Goal: Feedback & Contribution: Leave review/rating

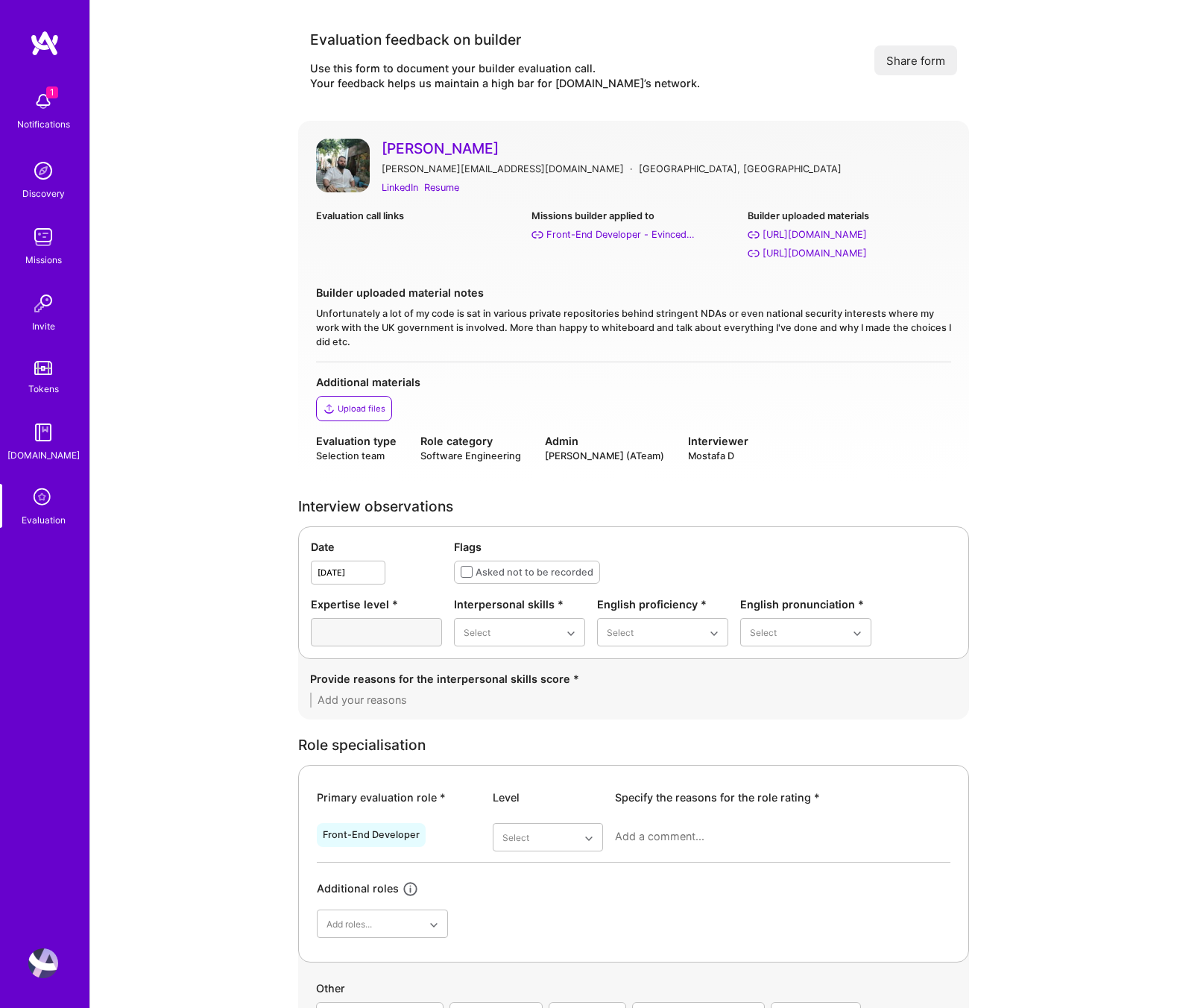
scroll to position [806, 0]
click at [45, 505] on icon at bounding box center [43, 498] width 29 height 29
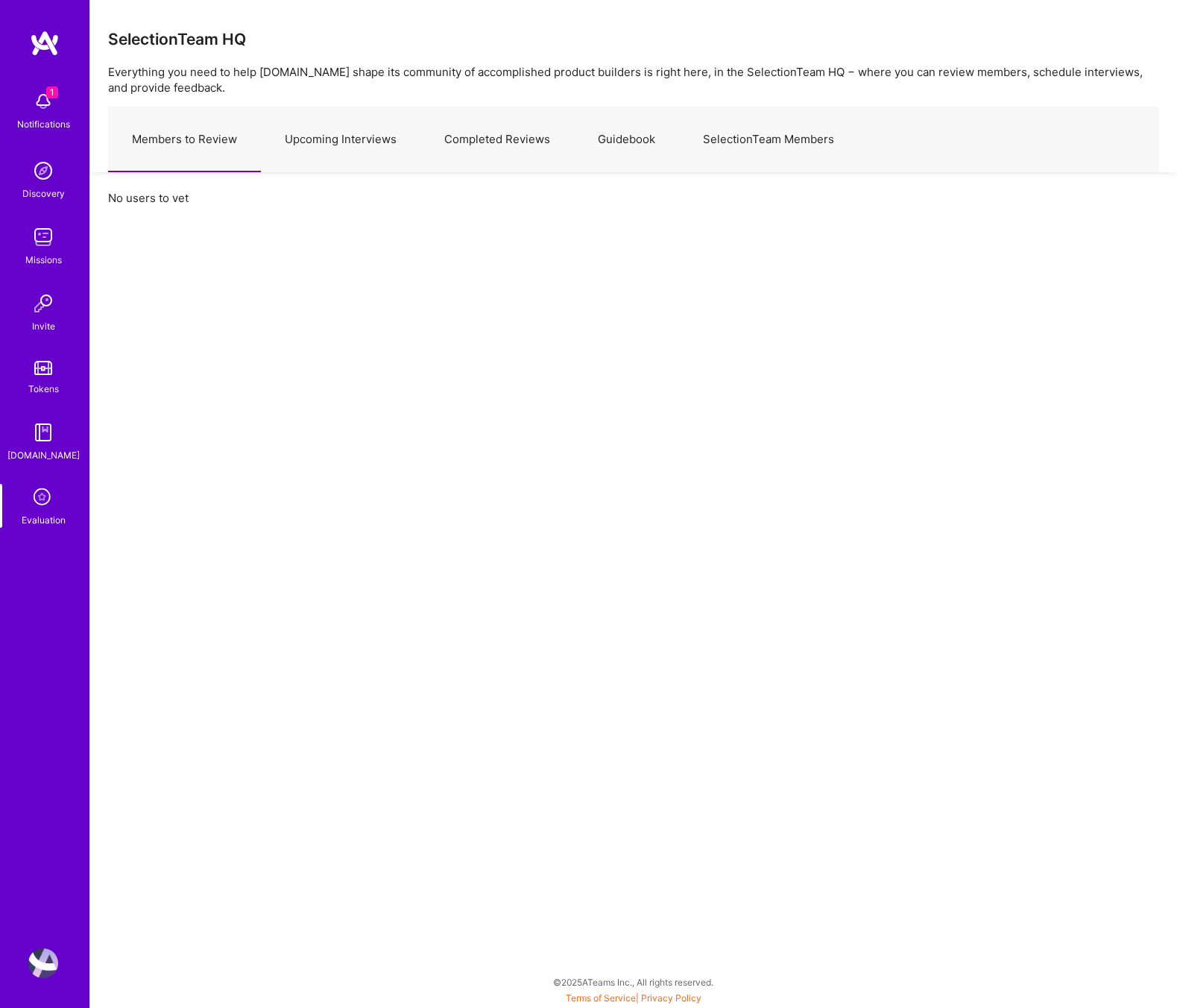
click at [355, 141] on link "Upcoming Interviews" at bounding box center [340, 140] width 160 height 65
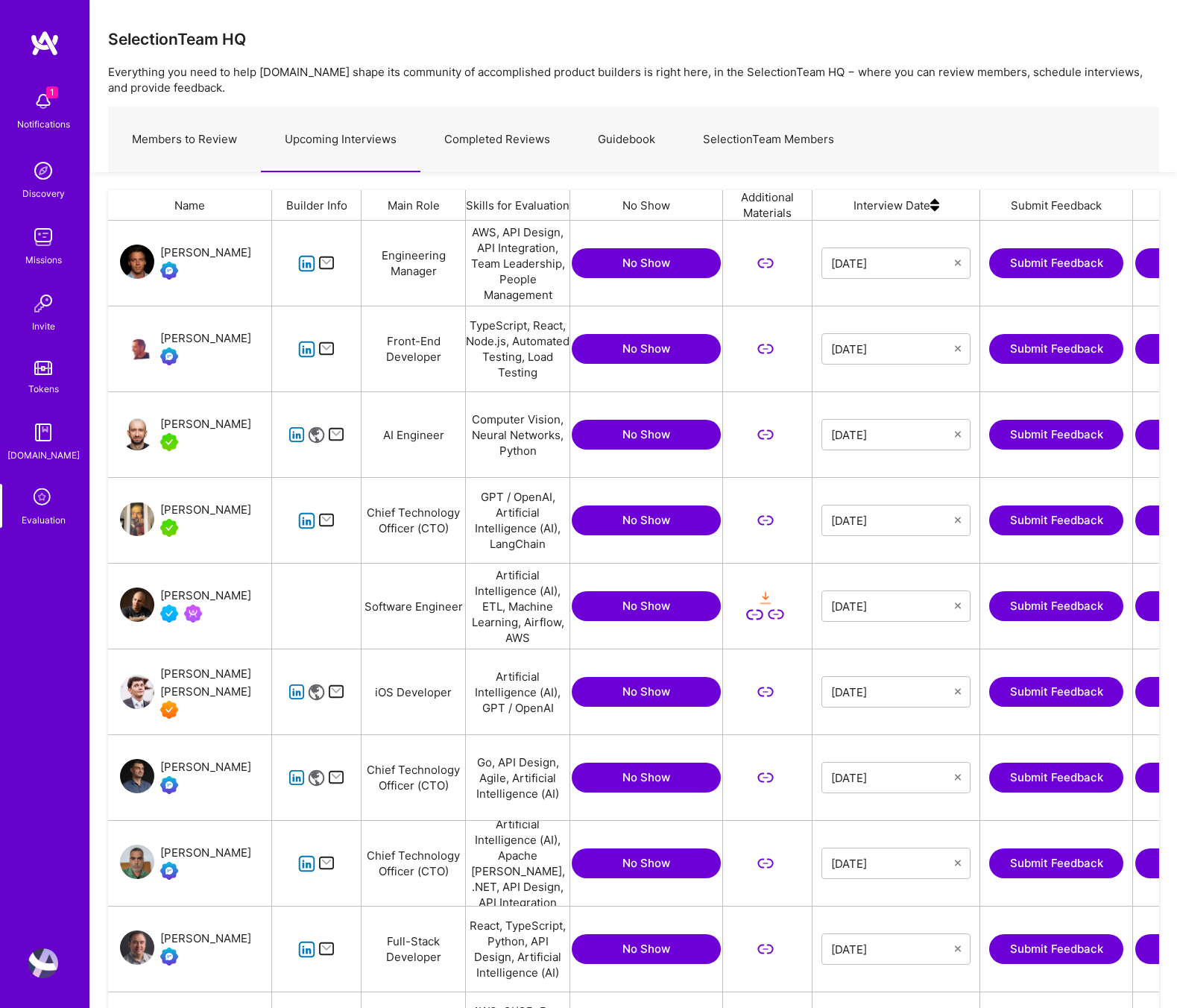
scroll to position [851, 1052]
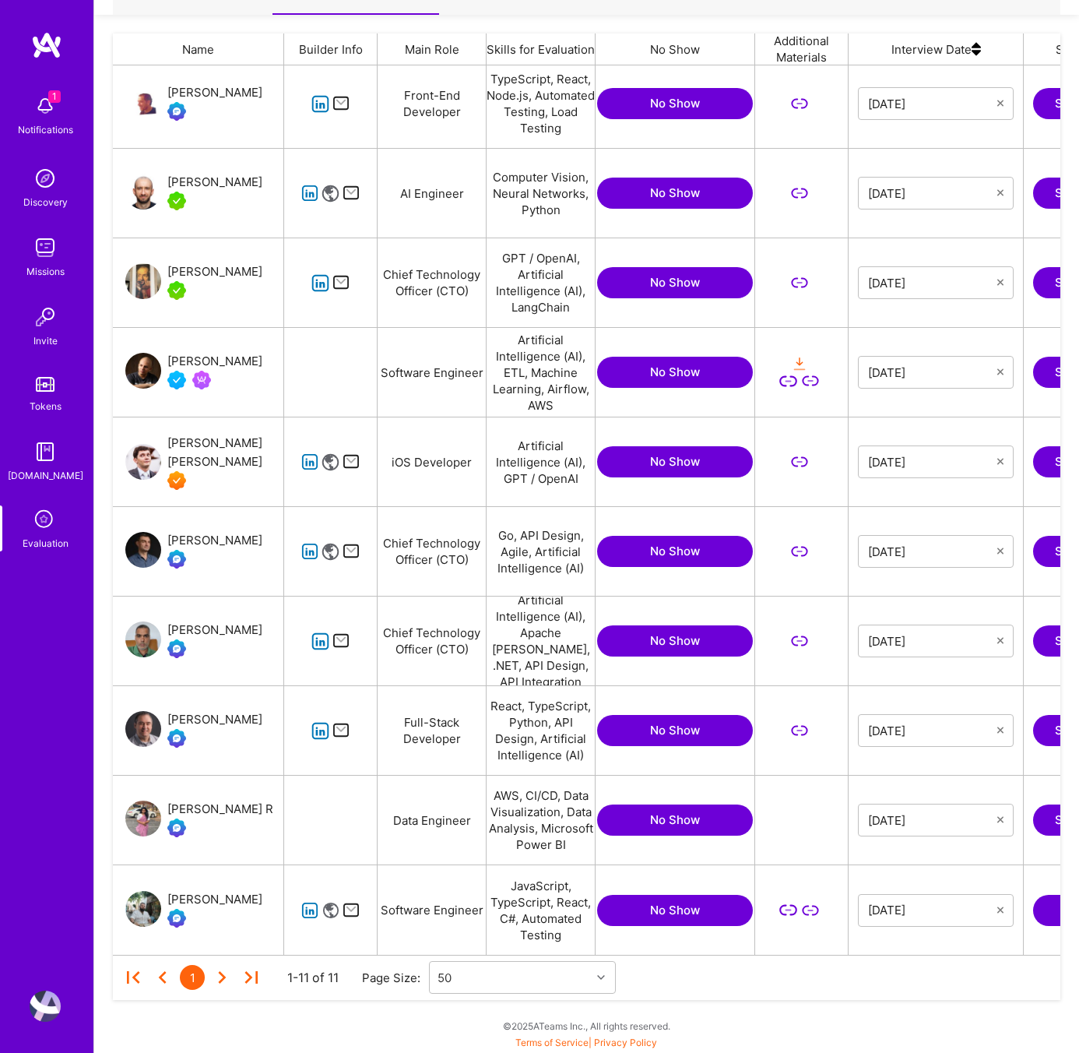
scroll to position [0, 294]
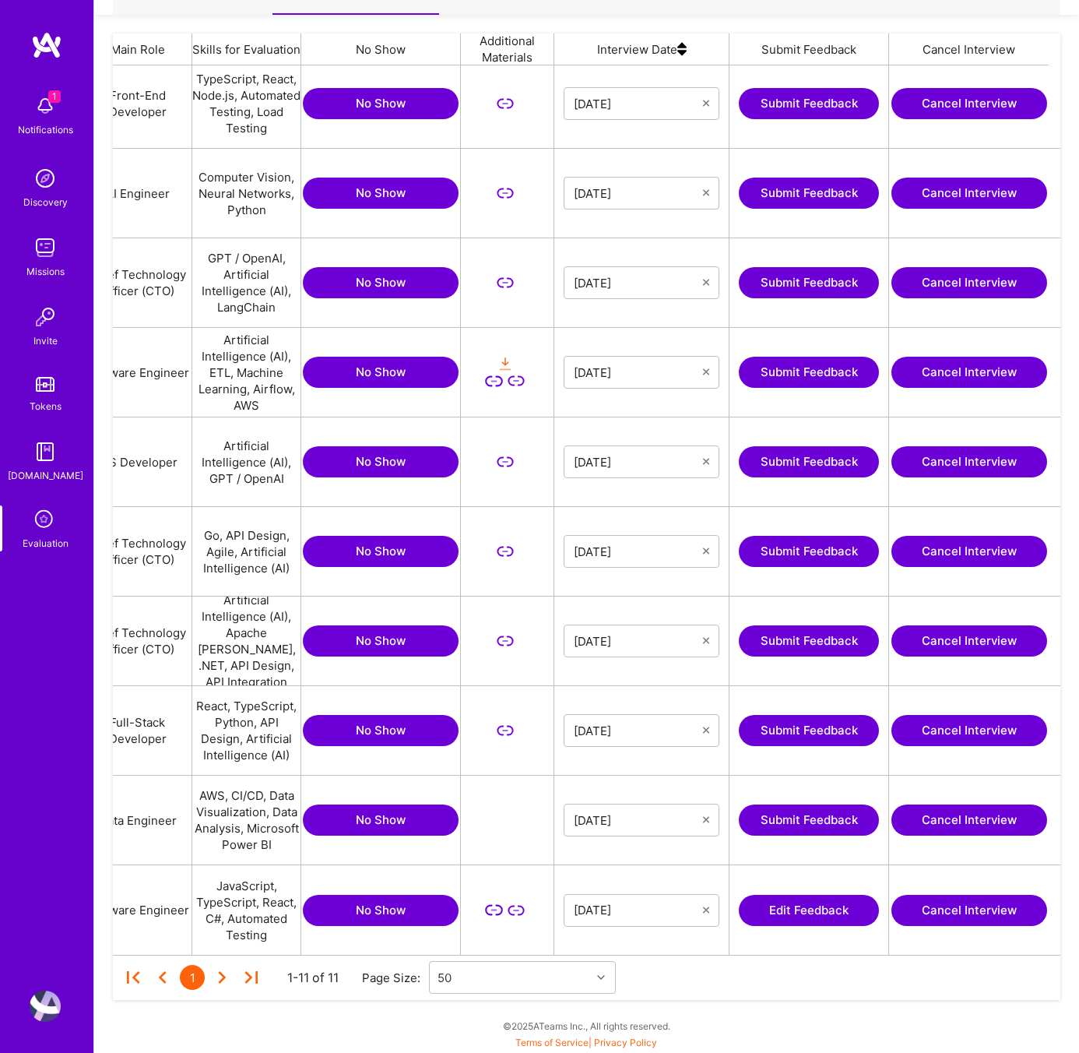
click at [806, 915] on button "Edit Feedback" at bounding box center [809, 910] width 140 height 31
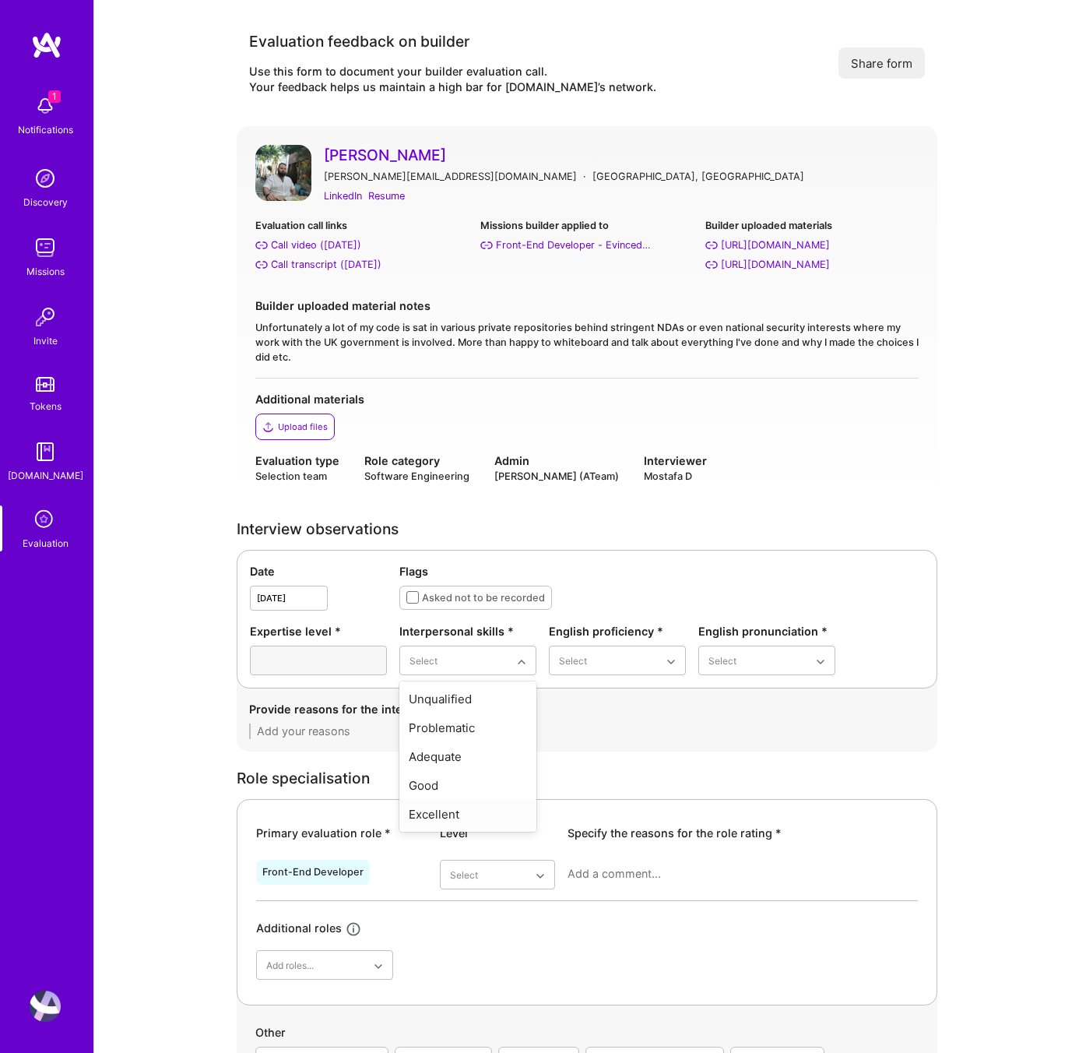
click at [448, 807] on div "Excellent" at bounding box center [467, 814] width 137 height 29
click at [592, 789] on div "Native or functionally native" at bounding box center [617, 793] width 137 height 45
click at [732, 793] on div "Excellent" at bounding box center [766, 785] width 137 height 29
click at [445, 726] on textarea at bounding box center [587, 731] width 676 height 16
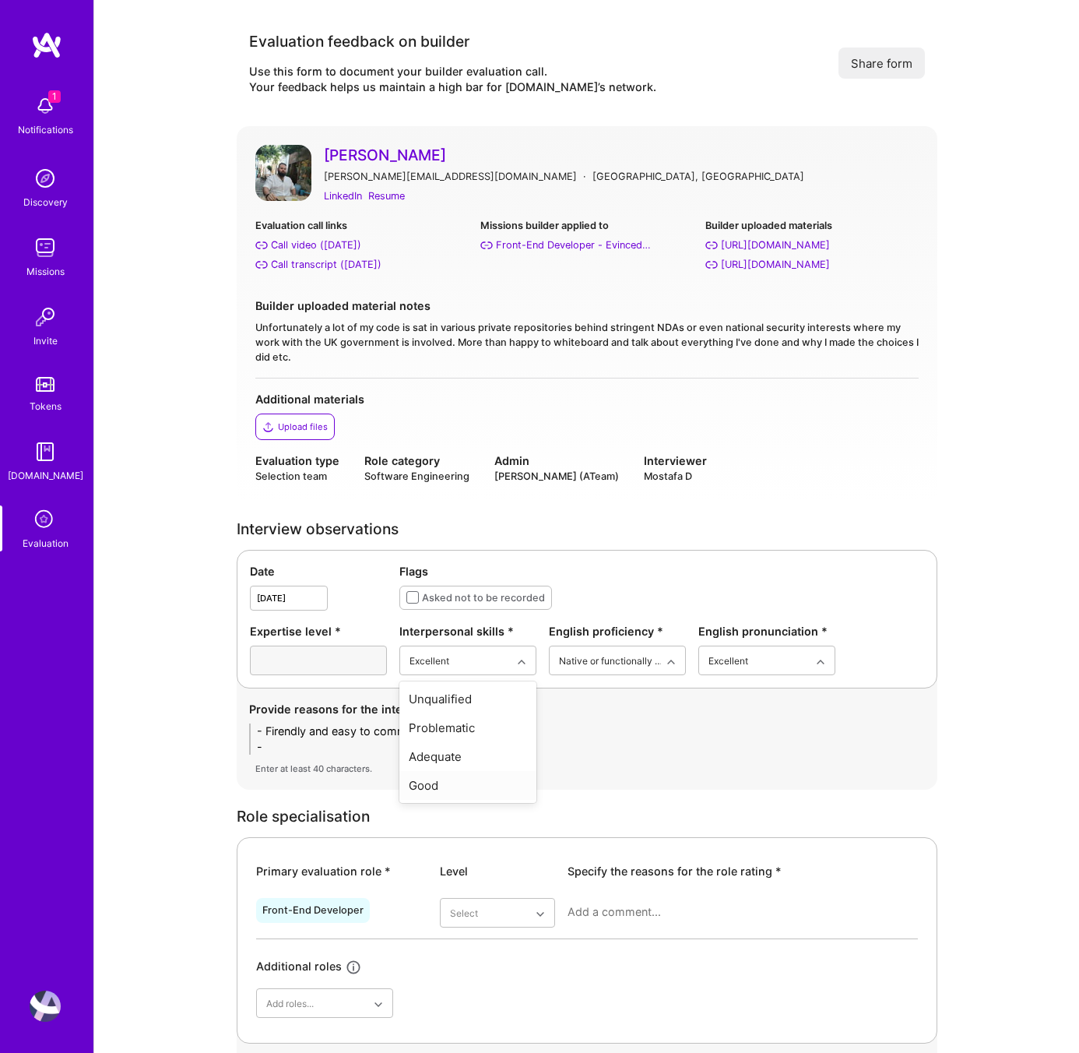
click at [452, 775] on div "Good" at bounding box center [467, 785] width 137 height 29
click at [287, 742] on textarea "- Firendly and easy to communciate -" at bounding box center [587, 738] width 676 height 31
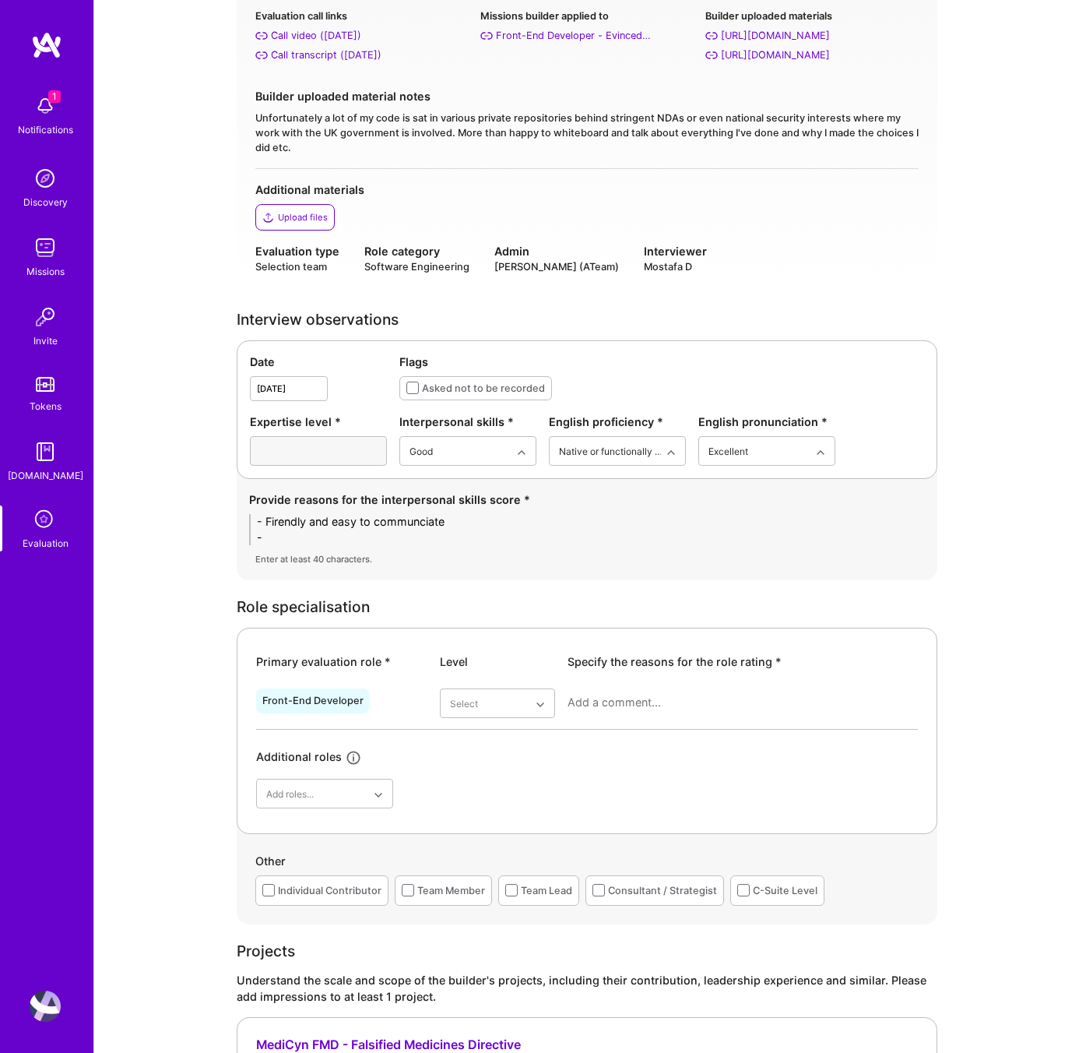
scroll to position [418, 0]
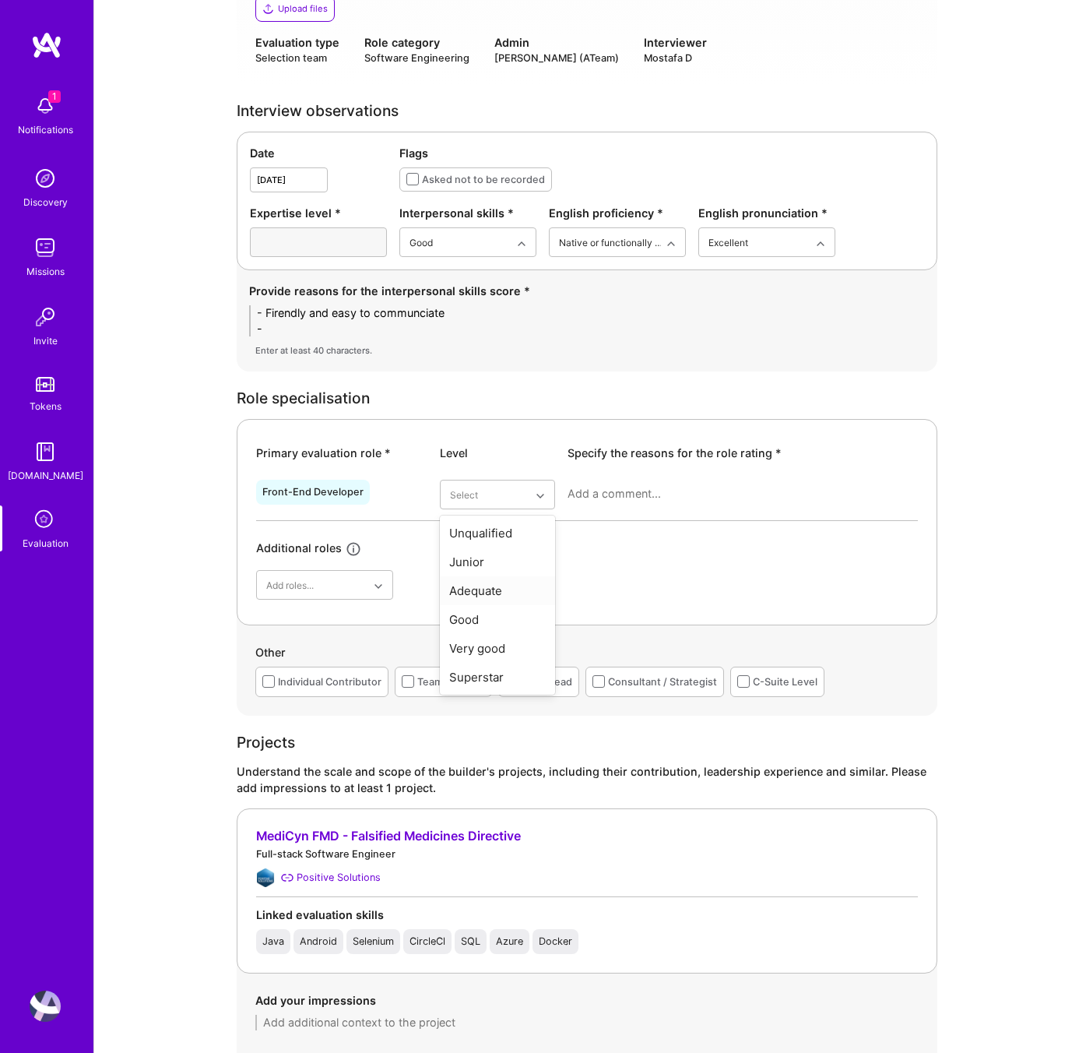
type textarea "- Firendly and easy to communciate -"
click at [500, 586] on div "Adequate" at bounding box center [497, 590] width 115 height 29
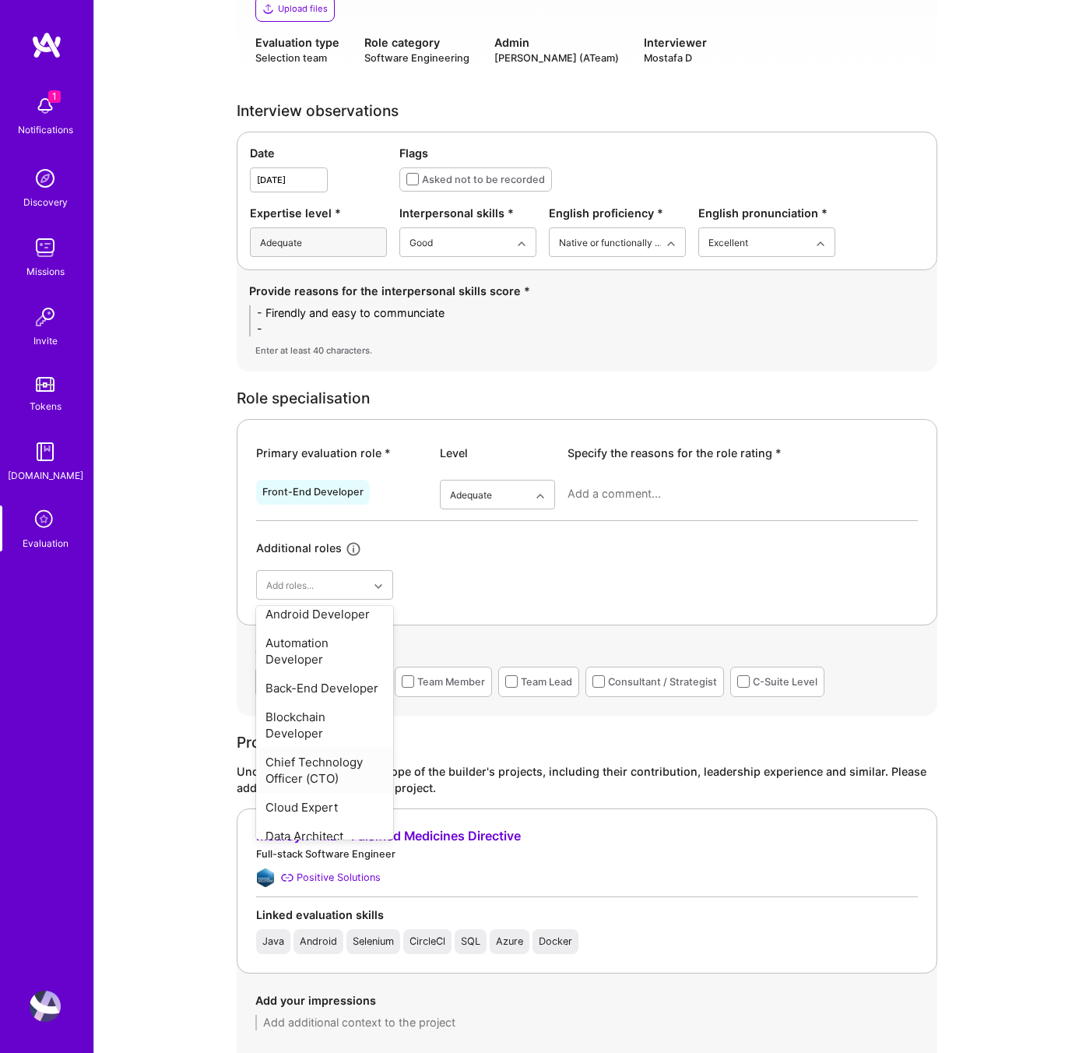
scroll to position [152, 0]
click at [317, 691] on div "Back-End Developer" at bounding box center [324, 689] width 137 height 29
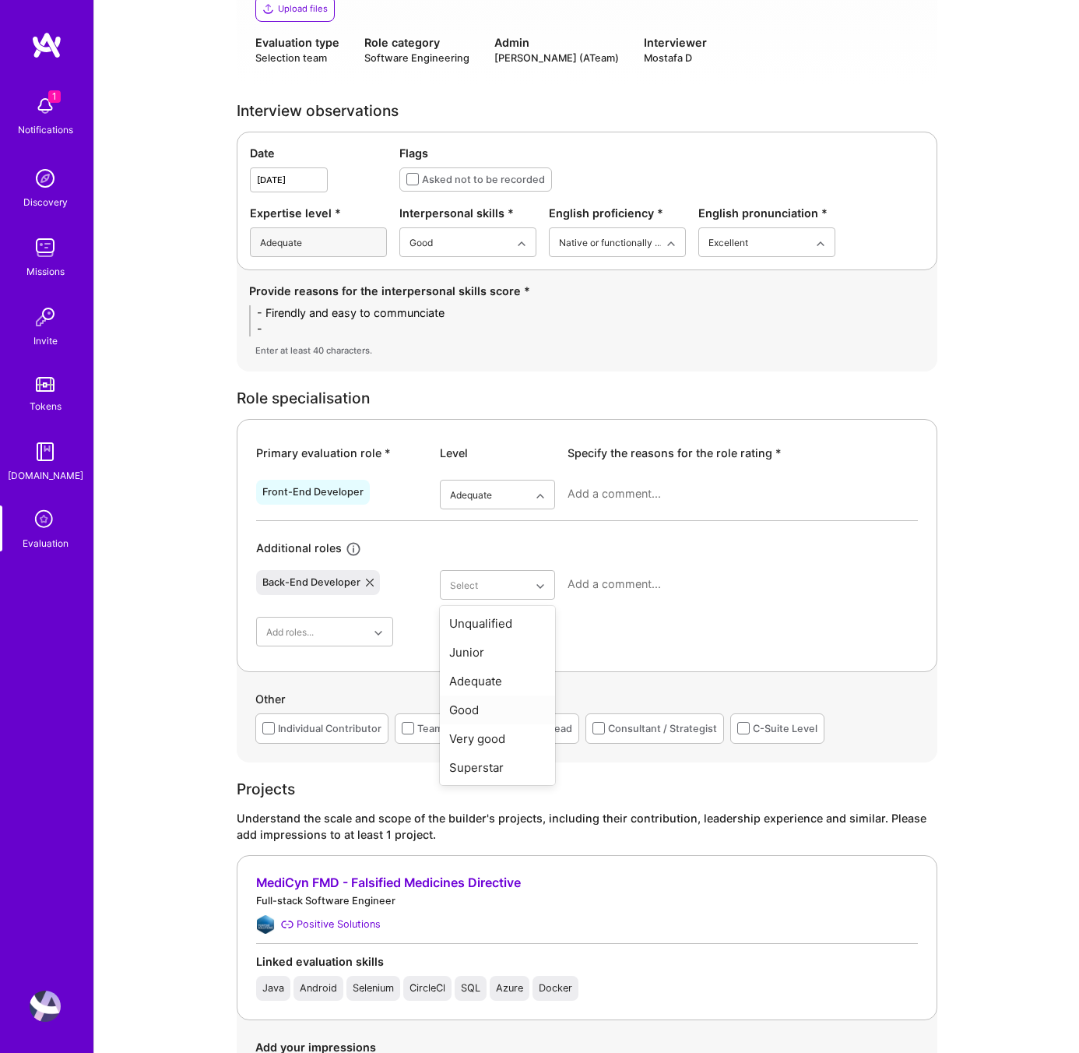
click at [473, 708] on div "Good" at bounding box center [497, 709] width 115 height 29
click at [622, 587] on textarea at bounding box center [743, 584] width 350 height 16
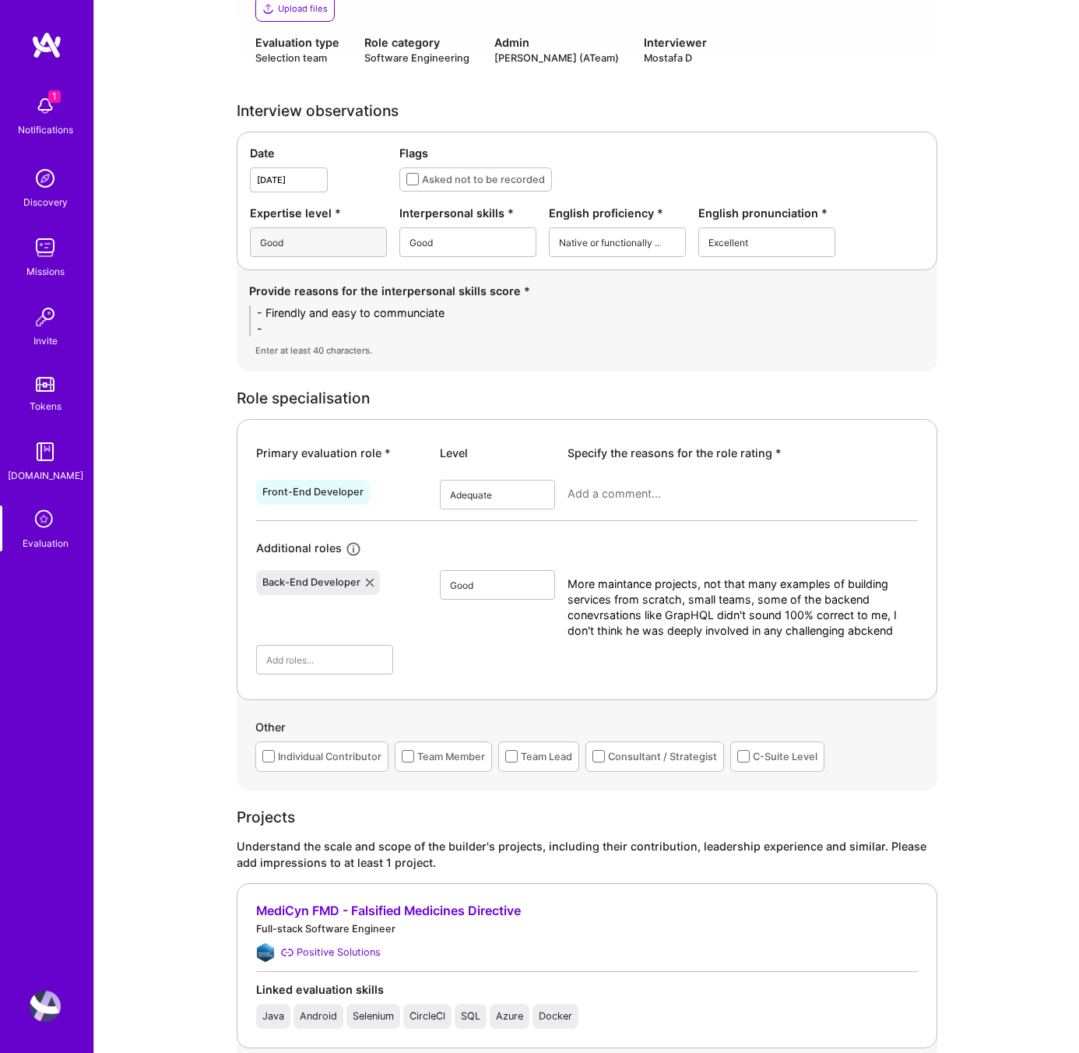
scroll to position [0, 0]
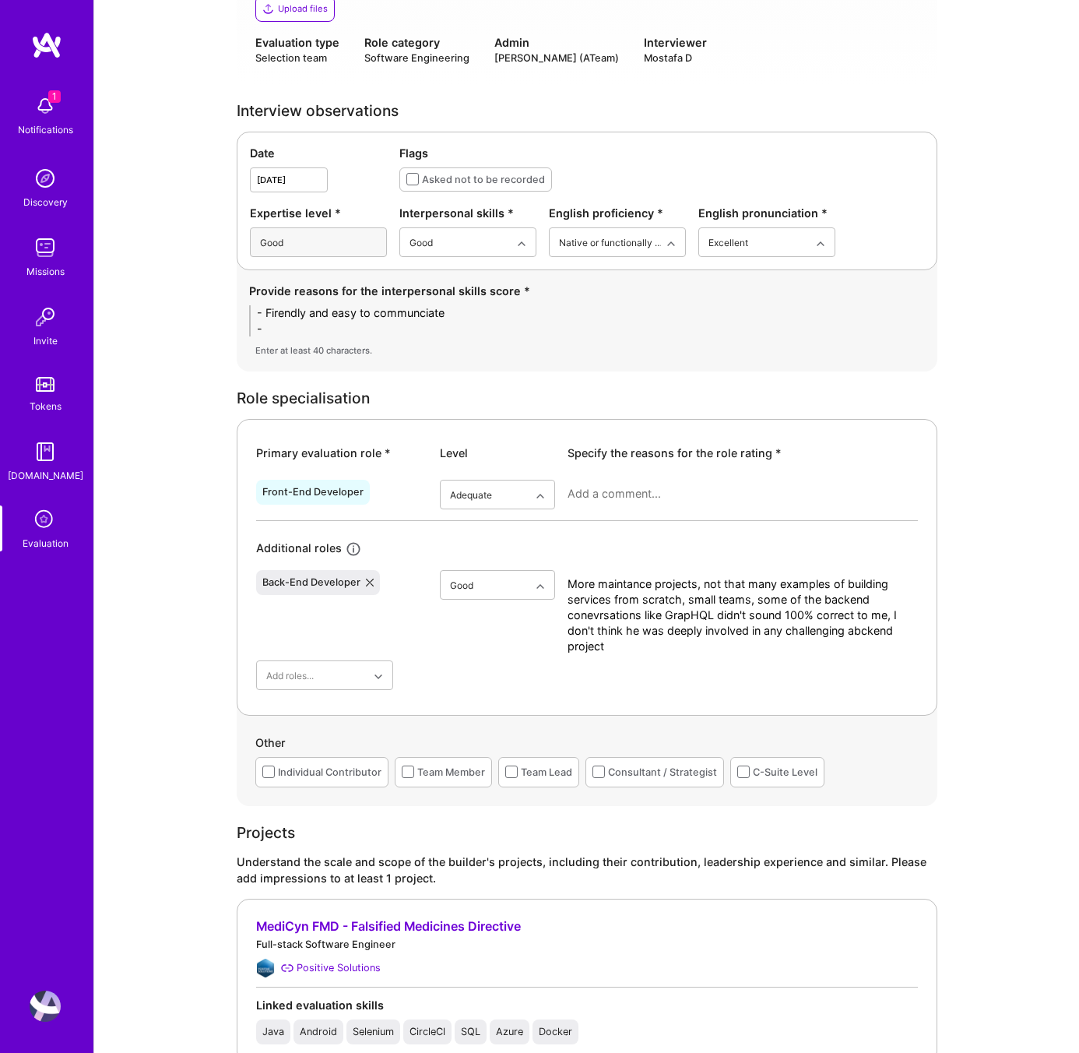
type textarea "More maintance projects, not that many examples of building services from scrat…"
click at [610, 497] on textarea at bounding box center [743, 494] width 350 height 16
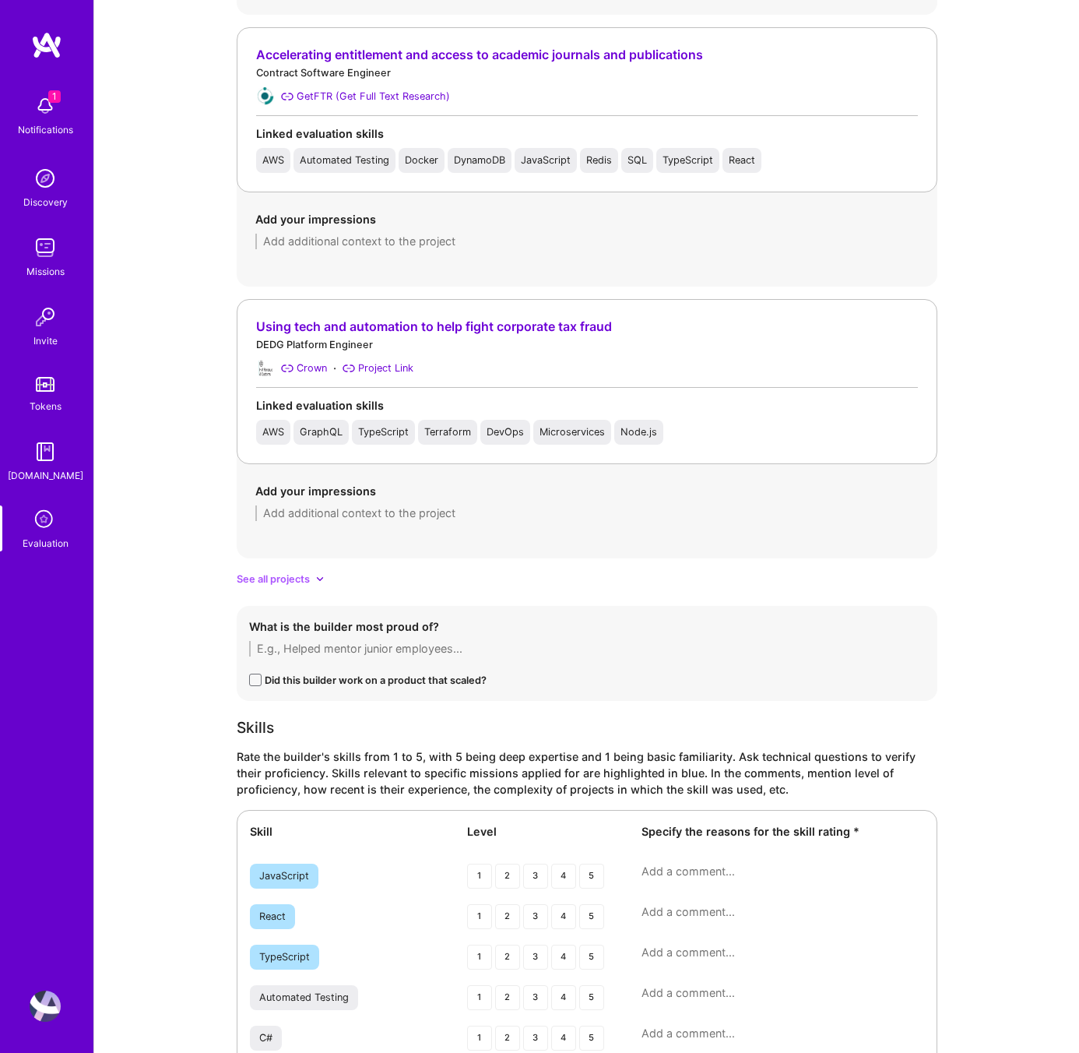
scroll to position [1947, 0]
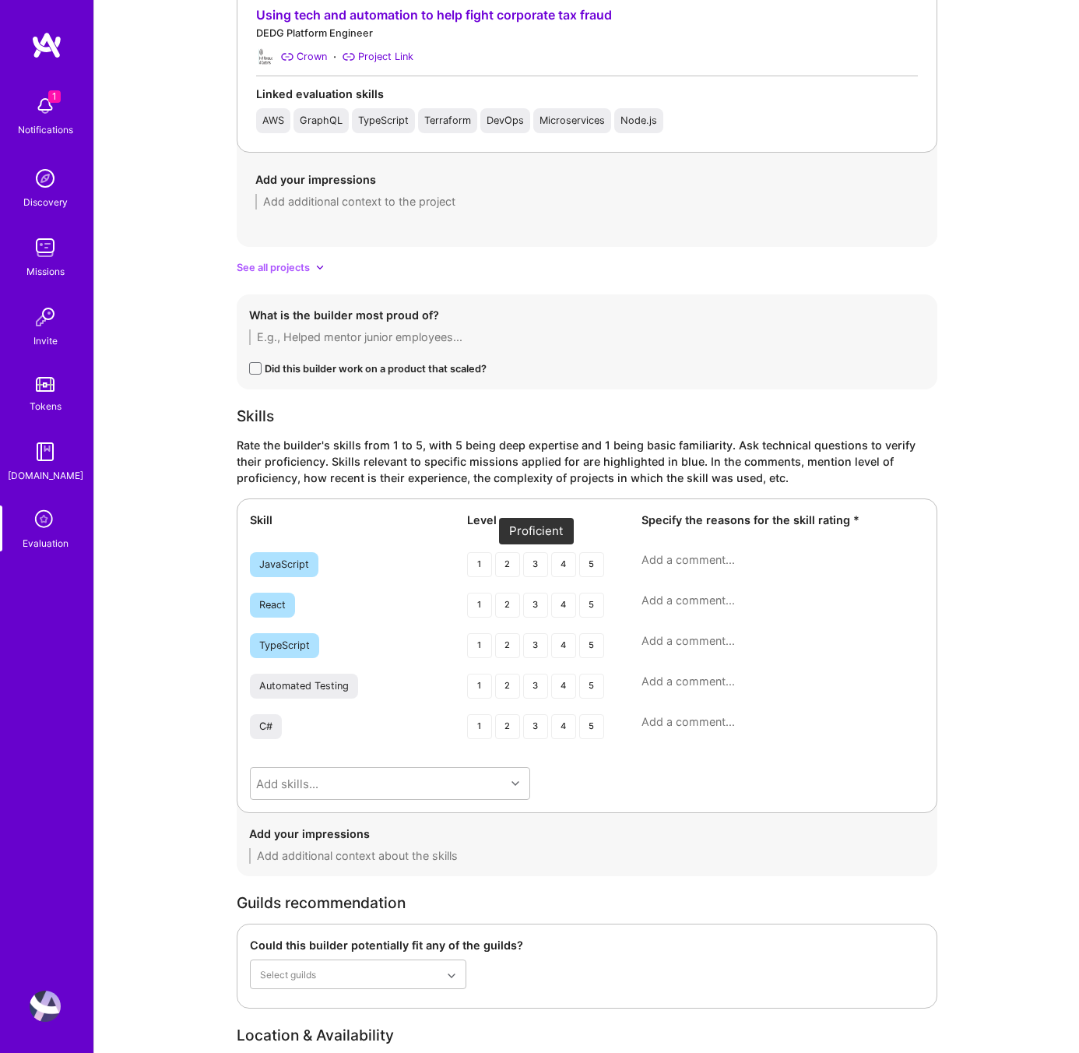
type textarea "I'm not sure why he chose frontend-devloper as his main role, but conversations…"
click at [533, 564] on div "3" at bounding box center [535, 564] width 25 height 25
click at [533, 607] on div "3" at bounding box center [535, 604] width 25 height 25
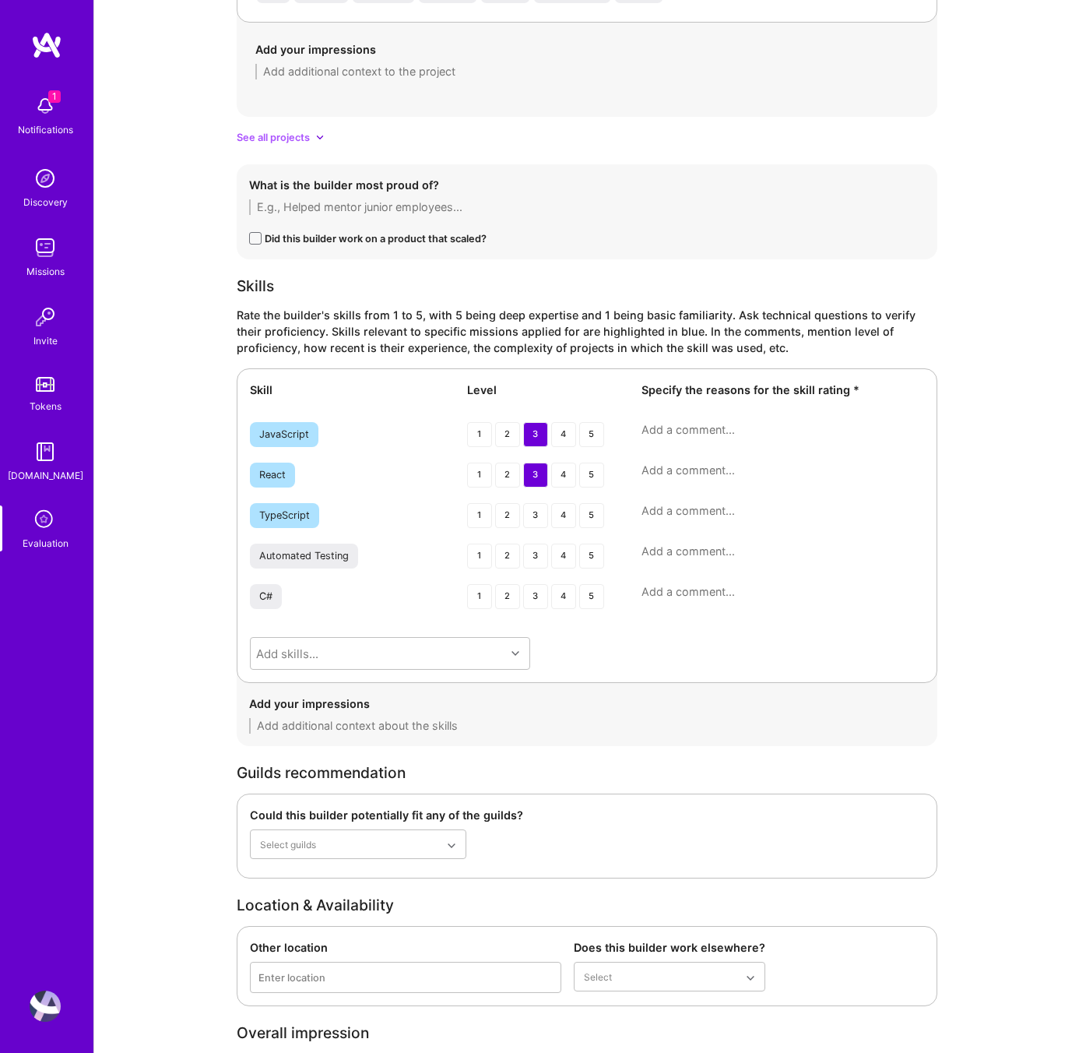
scroll to position [2213, 0]
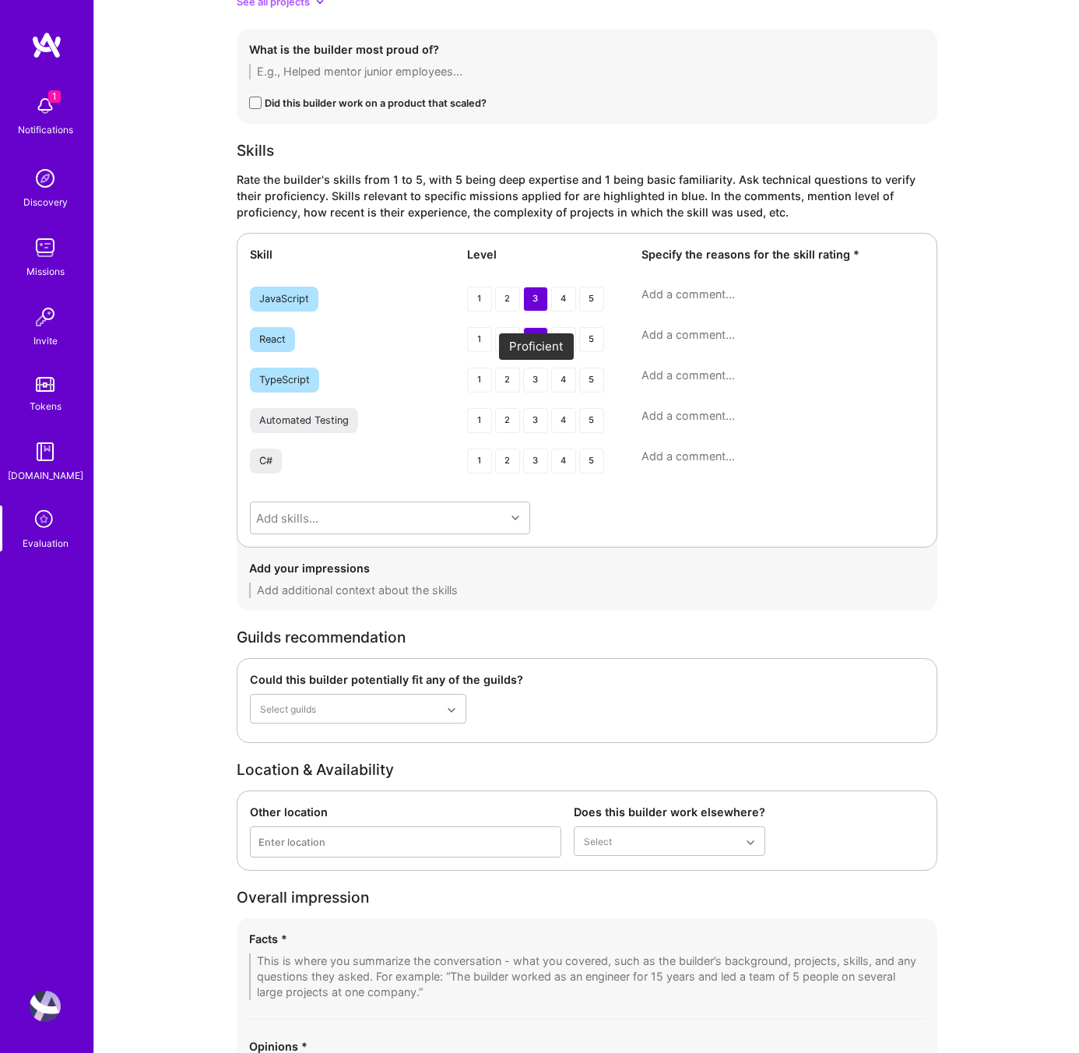
click at [536, 379] on div "3" at bounding box center [535, 379] width 25 height 25
click at [504, 340] on div "2" at bounding box center [507, 339] width 25 height 25
click at [693, 333] on textarea at bounding box center [783, 335] width 283 height 16
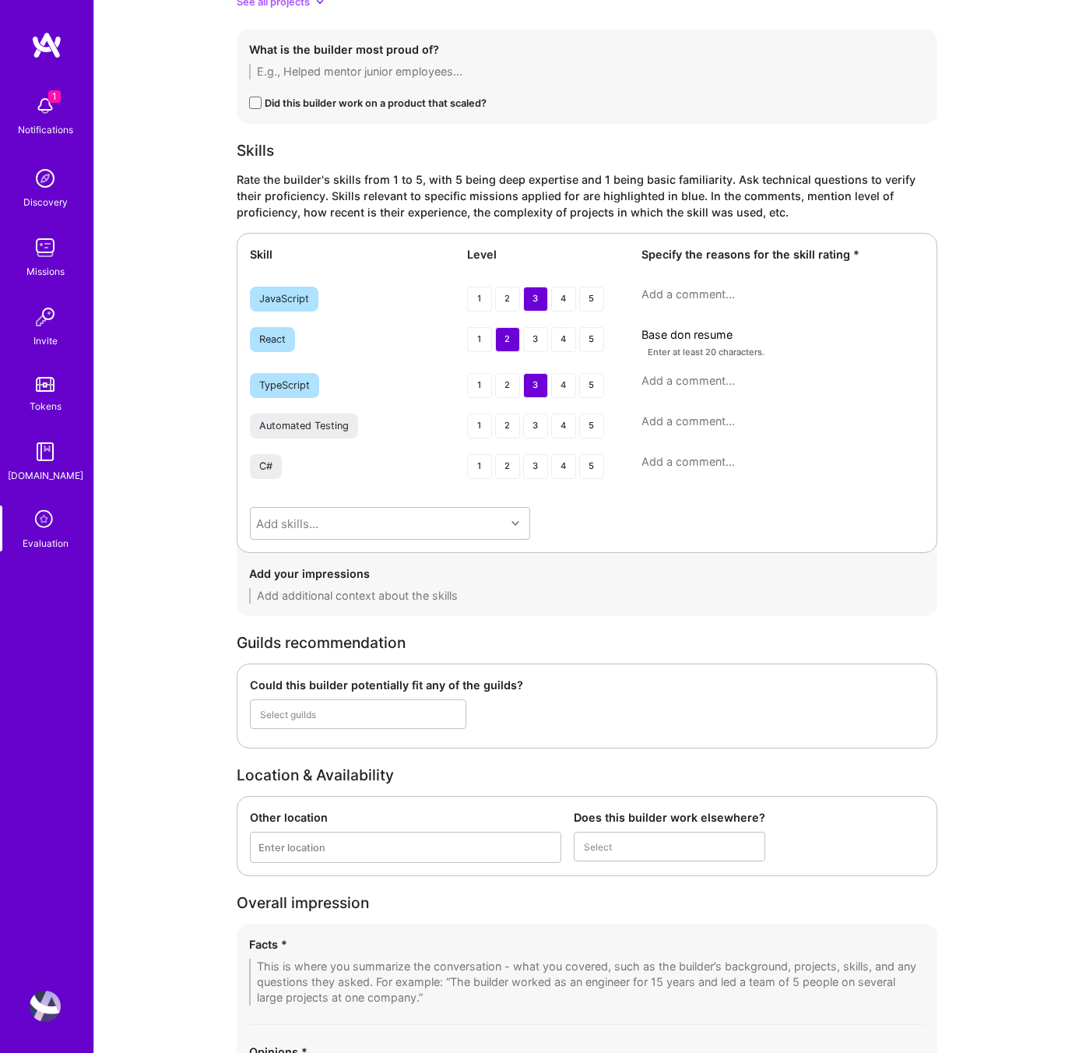
type textarea "Base don resume"
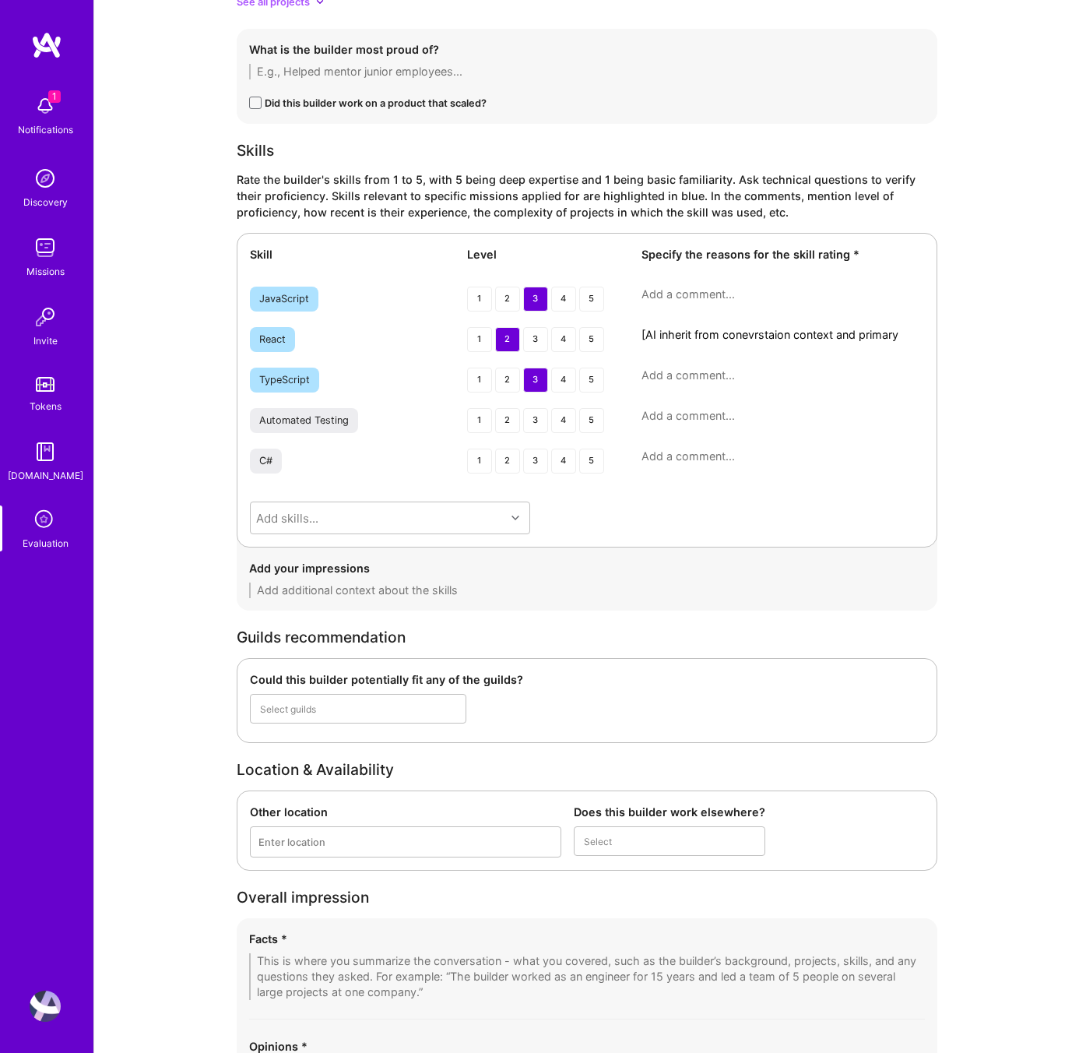
scroll to position [0, 0]
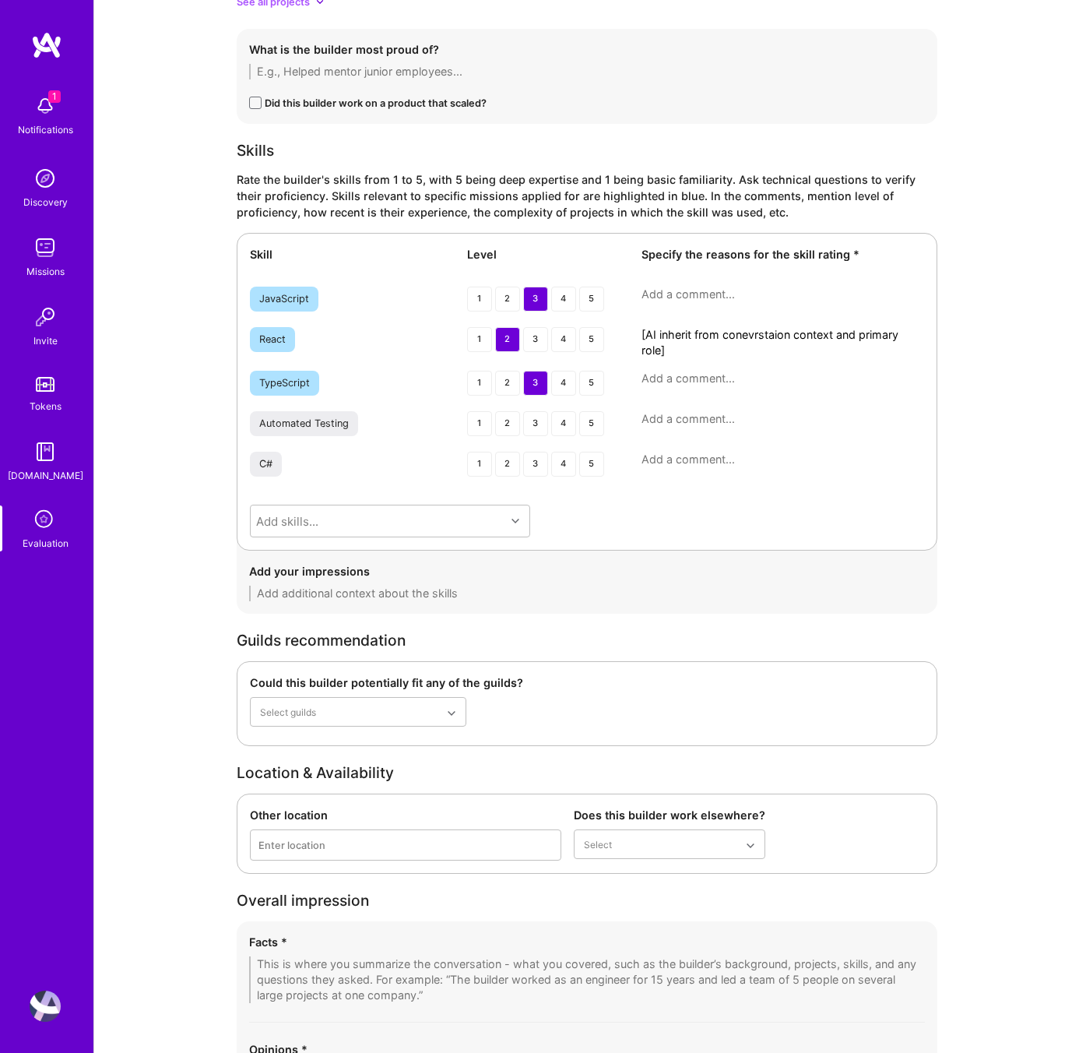
drag, startPoint x: 683, startPoint y: 350, endPoint x: 613, endPoint y: 334, distance: 72.0
click at [613, 334] on div "React 1 2 3 4 5 [AI inherit from conevrstaion context and primary role]" at bounding box center [587, 342] width 674 height 31
type textarea "[AI inherit from conevrstaion context and primary role]"
click at [659, 294] on textarea at bounding box center [783, 295] width 283 height 16
paste textarea "[AI inherit from conevrstaion context and primary role]"
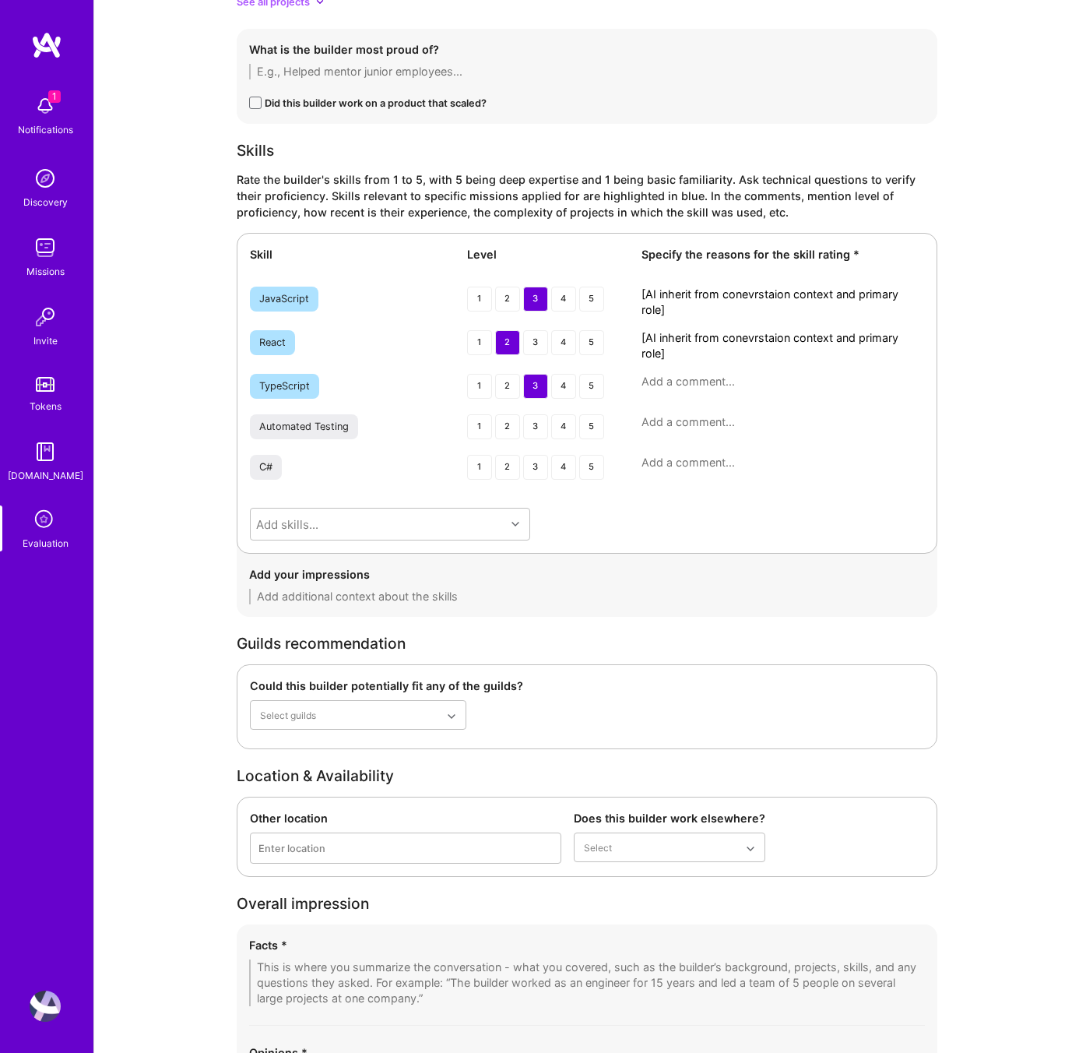
type textarea "[AI inherit from conevrstaion context and primary role]"
click at [670, 382] on textarea at bounding box center [783, 382] width 283 height 16
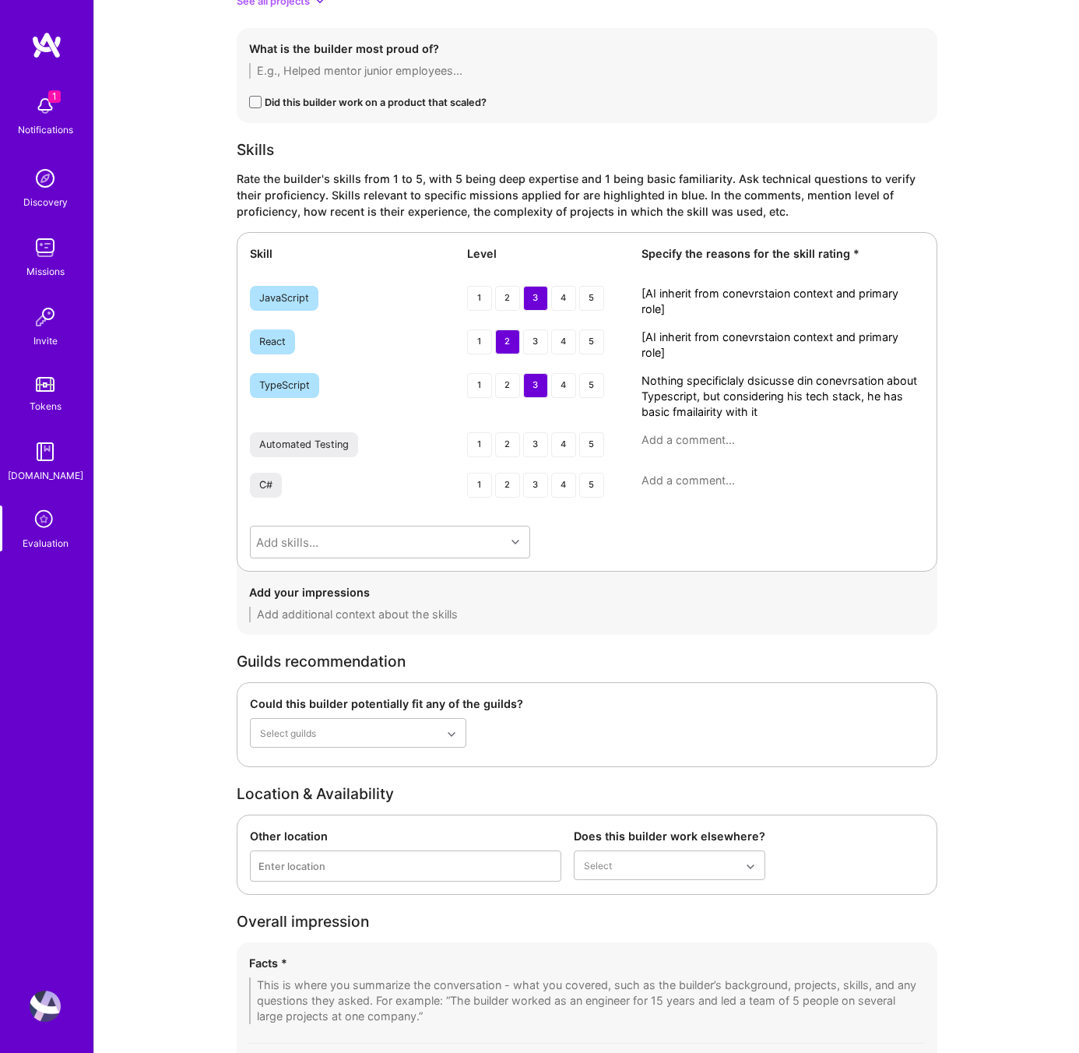
scroll to position [2426, 0]
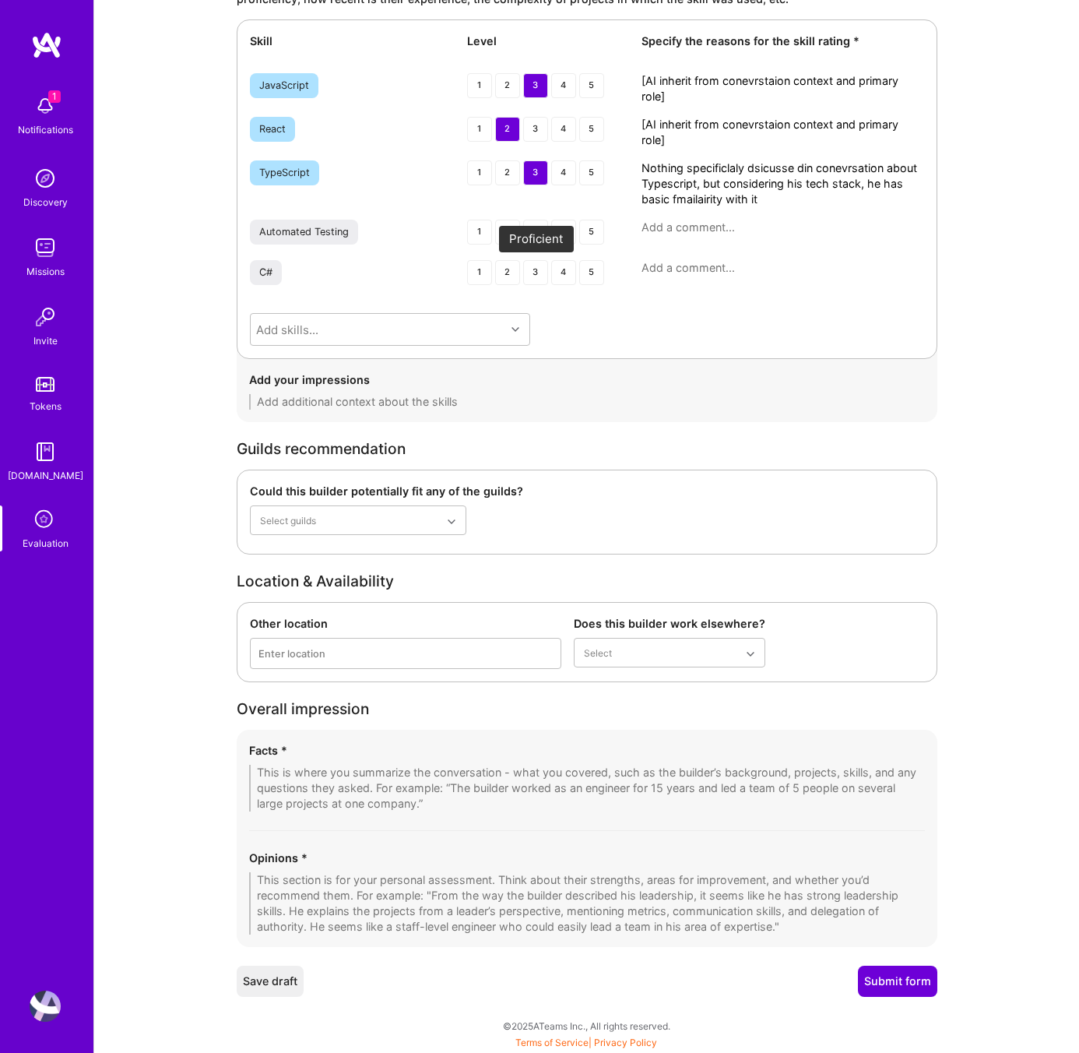
type textarea "Nothing specificlaly dsicusse din conevrsation about Typescript, but considerin…"
click at [537, 269] on div "3" at bounding box center [535, 272] width 25 height 25
click at [724, 271] on textarea at bounding box center [783, 268] width 283 height 16
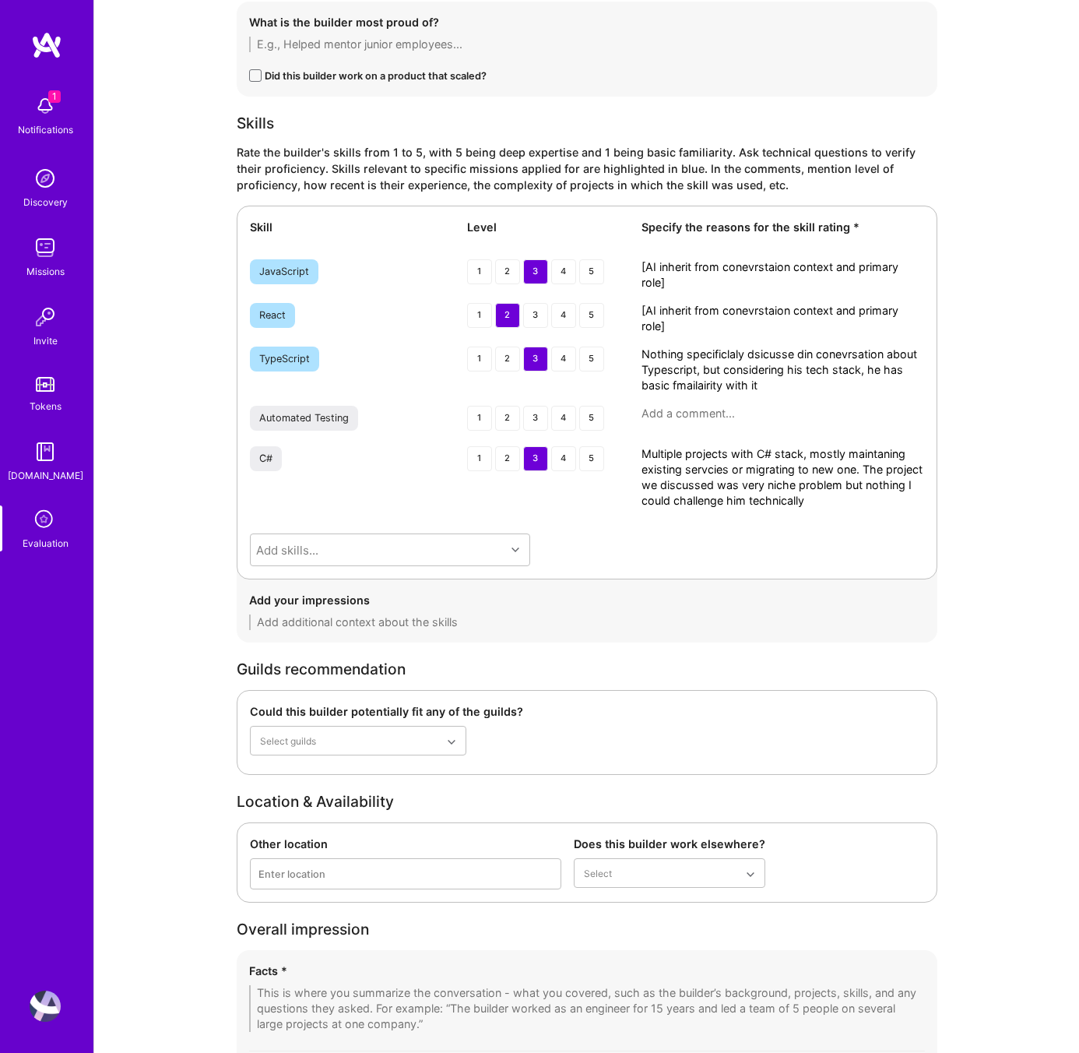
scroll to position [2460, 0]
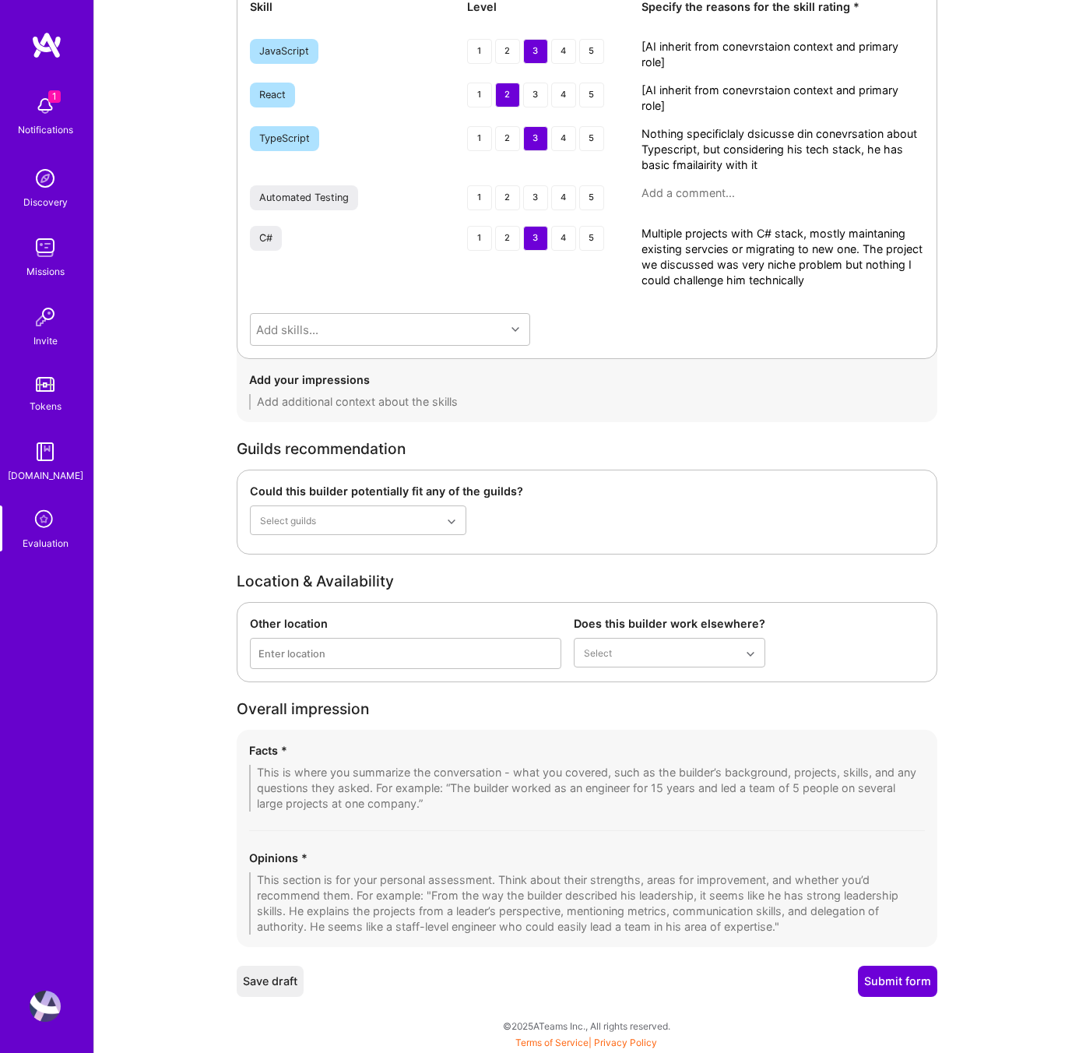
type textarea "Multiple projects with C# stack, mostly maintaning existing servcies or migrati…"
click at [494, 890] on textarea at bounding box center [587, 903] width 676 height 62
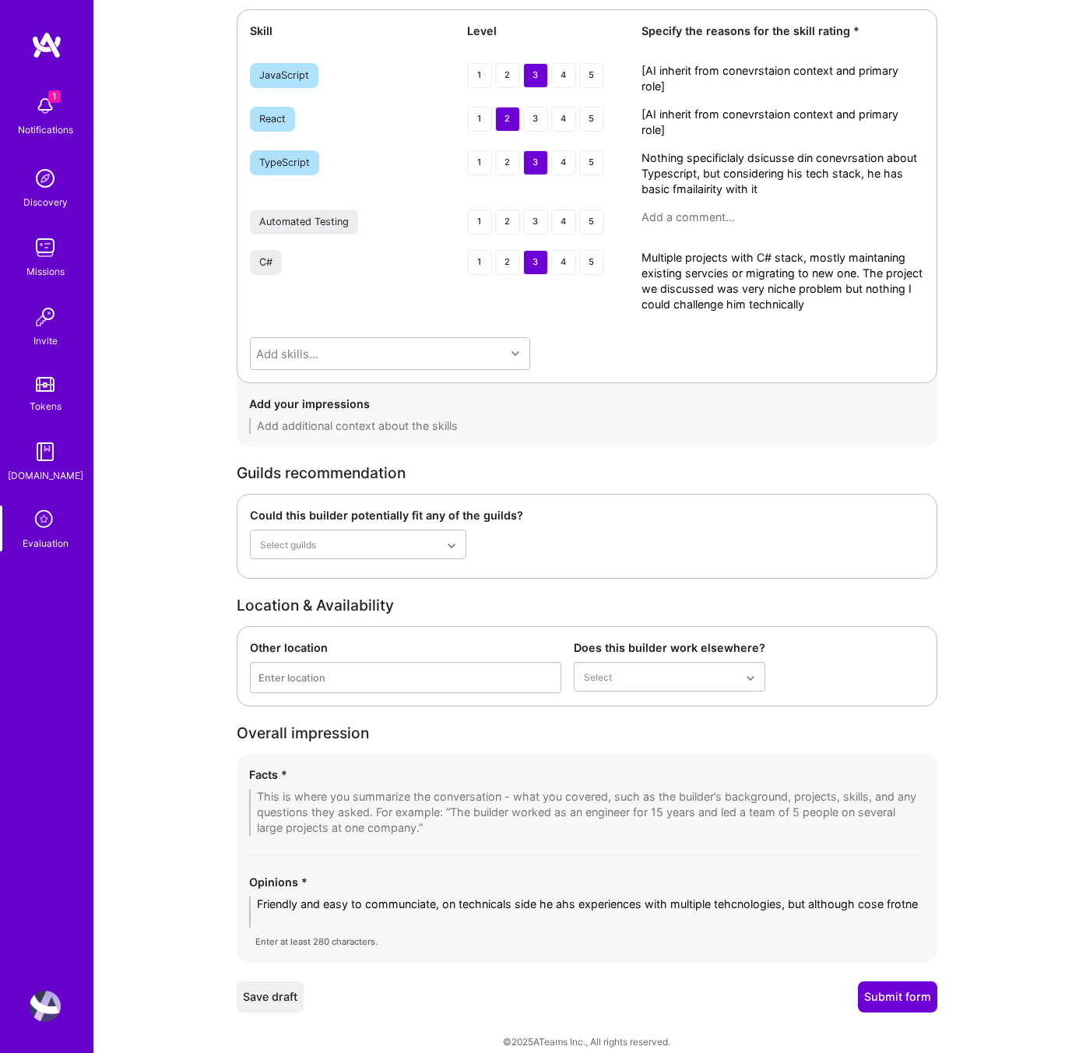
scroll to position [0, 0]
type textarea "Friendly and easy to communciate, on technicals side he ahs experiences with mu…"
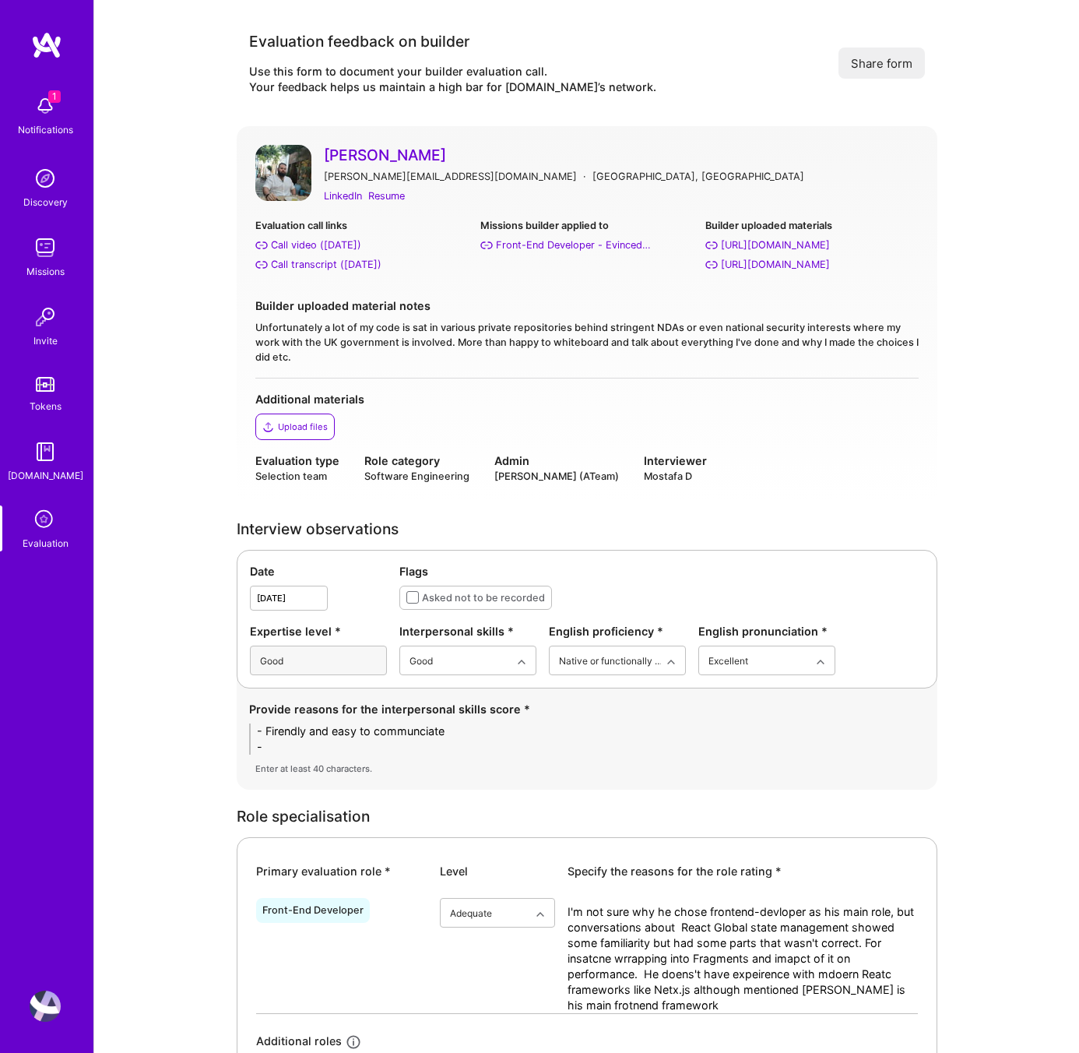
type textarea "Friendly and easy to communciate, on technicals side he ahs experiences with mu…"
click at [505, 303] on div "Builder uploaded material notes" at bounding box center [586, 305] width 663 height 16
click at [381, 199] on div "Resume" at bounding box center [386, 196] width 37 height 16
click at [339, 262] on div "Call transcript (Aug 18, 2025)" at bounding box center [326, 264] width 111 height 16
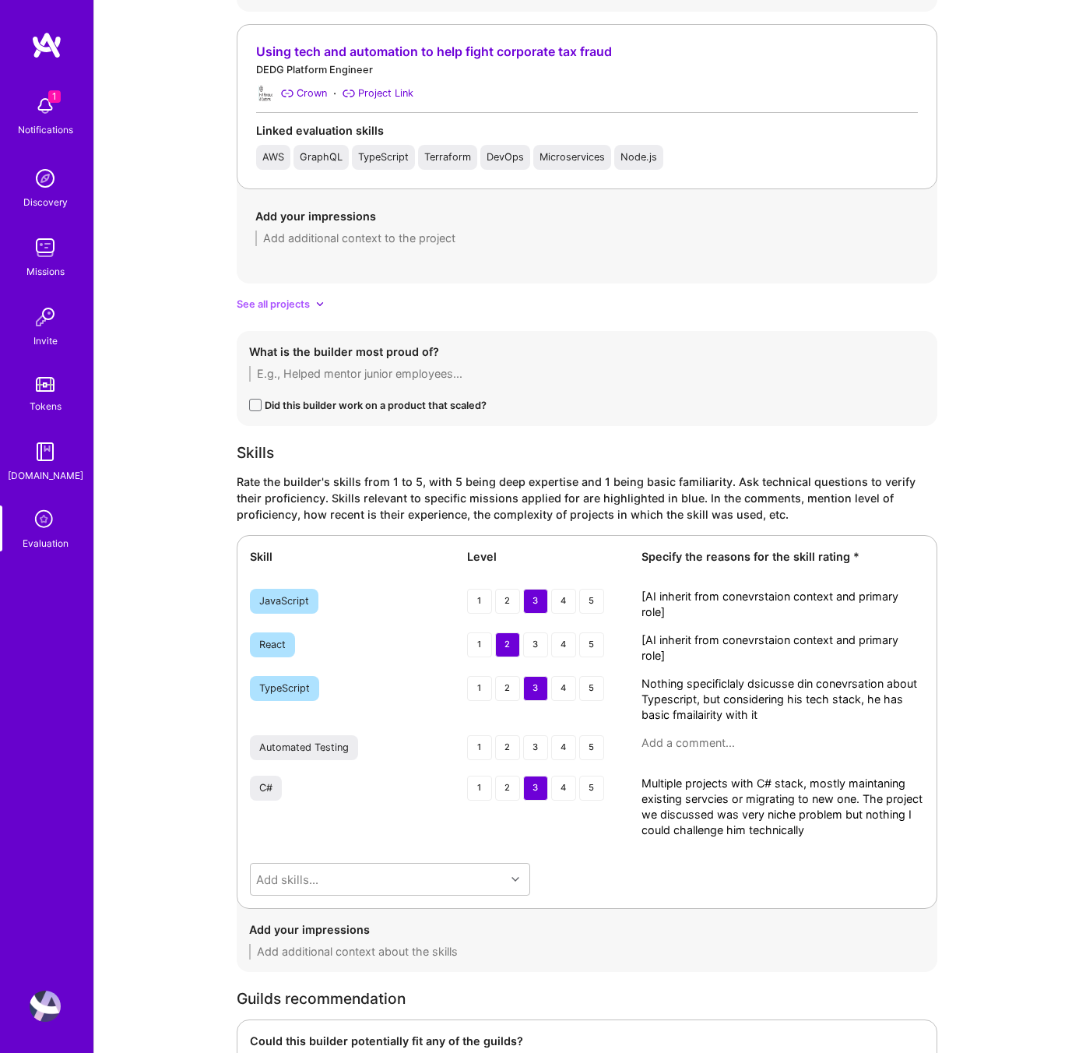
scroll to position [2460, 0]
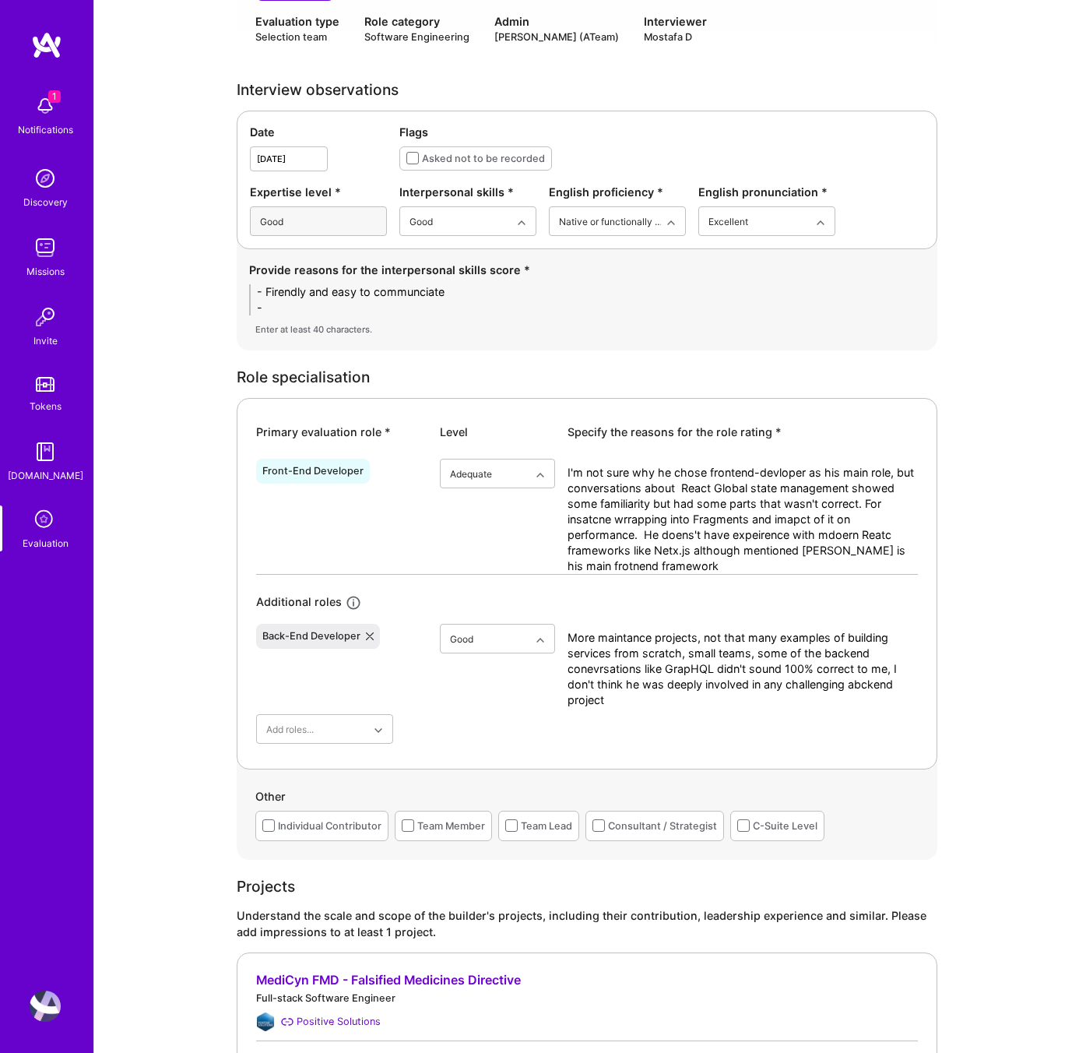
scroll to position [469, 0]
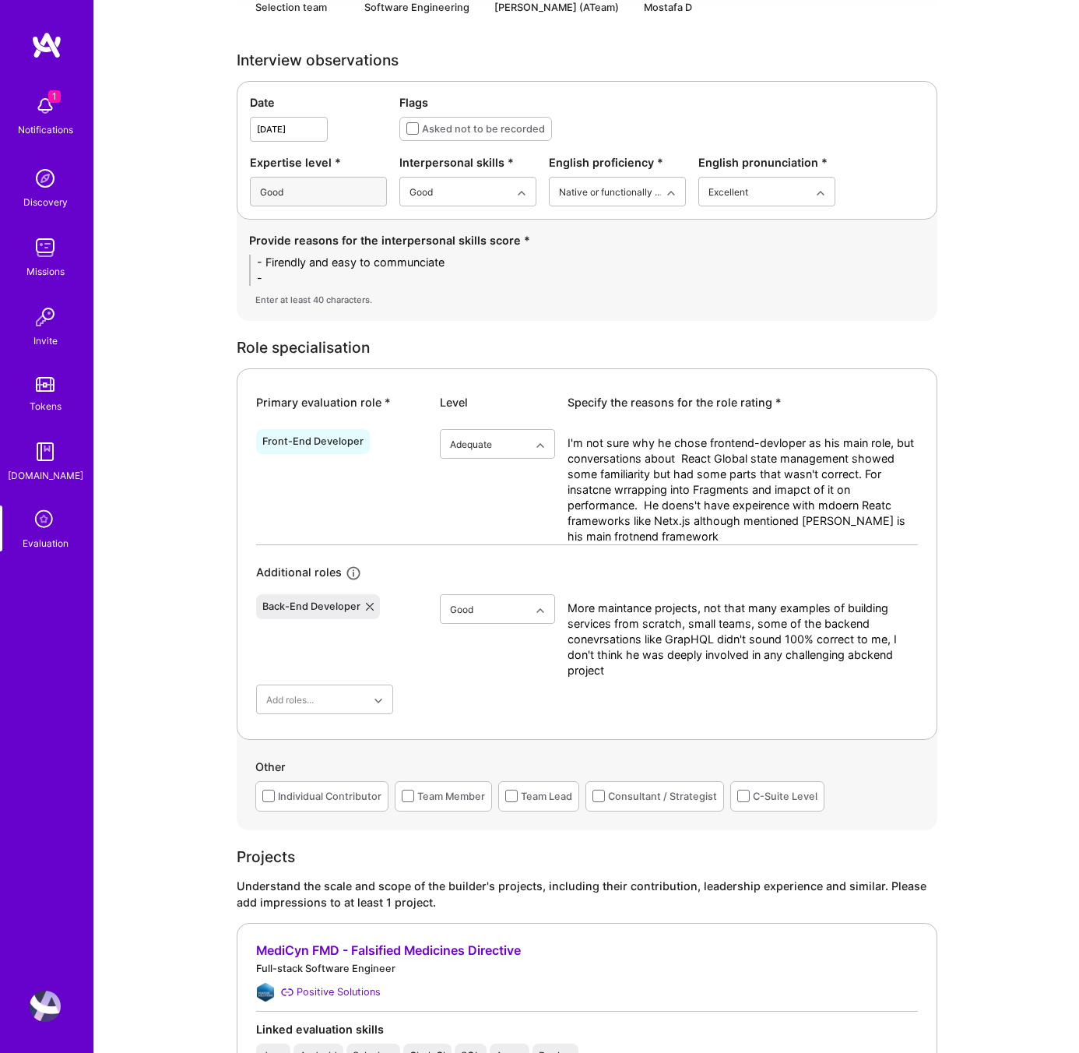
drag, startPoint x: 338, startPoint y: 278, endPoint x: 206, endPoint y: 256, distance: 133.4
paste textarea "• Friendly and easy to communicate with • Clear communicator, open and engaging…"
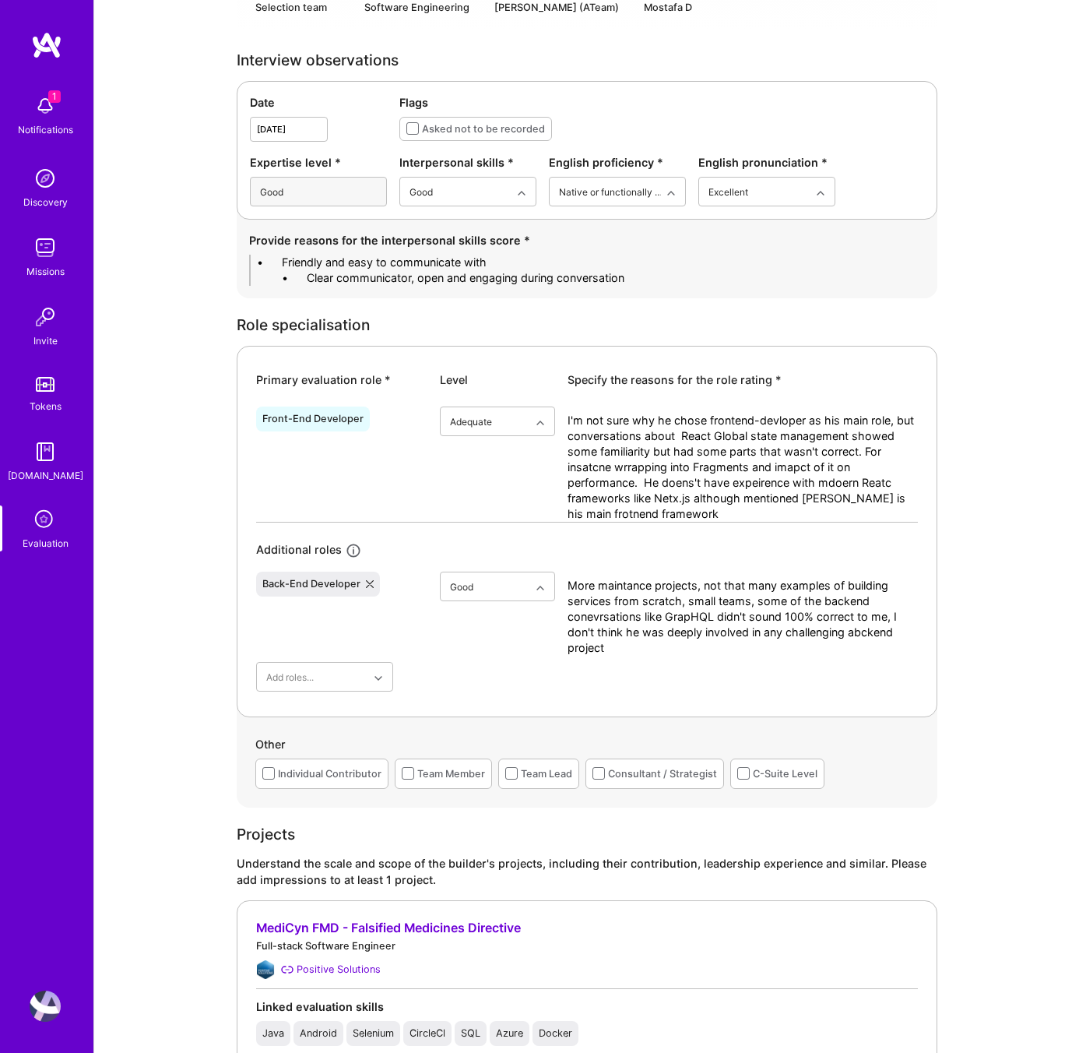
drag, startPoint x: 304, startPoint y: 259, endPoint x: 180, endPoint y: 257, distance: 124.6
type textarea "- Friendly and easy to communicate with - Clear communicator, open and engaging…"
drag, startPoint x: 691, startPoint y: 516, endPoint x: 554, endPoint y: 410, distance: 173.0
click at [554, 410] on div "Front-End Developer option Adequate, selected. Select is focused ,type to refin…" at bounding box center [587, 460] width 662 height 121
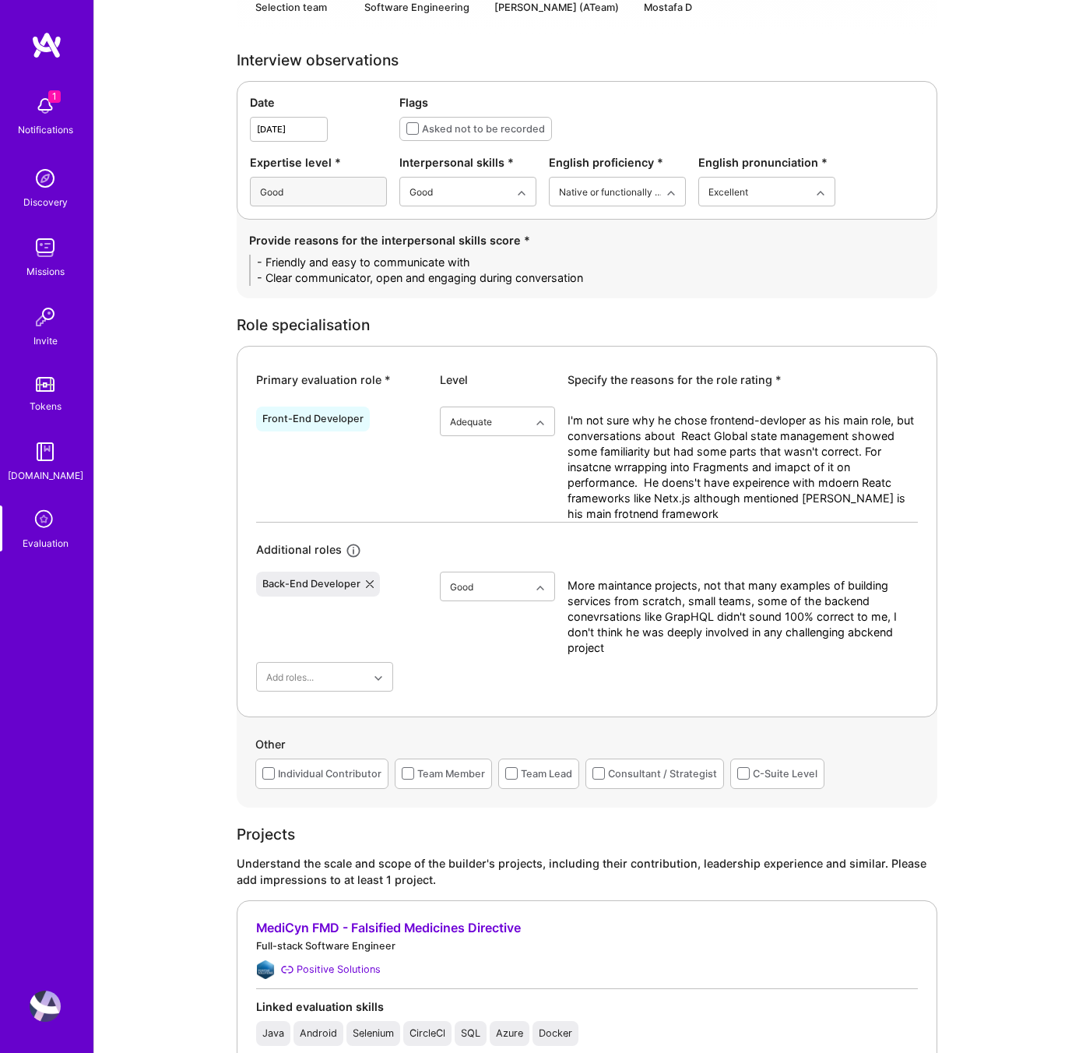
paste textarea "’m not fully convinced why he selected front-end developer as his main role. Hi…"
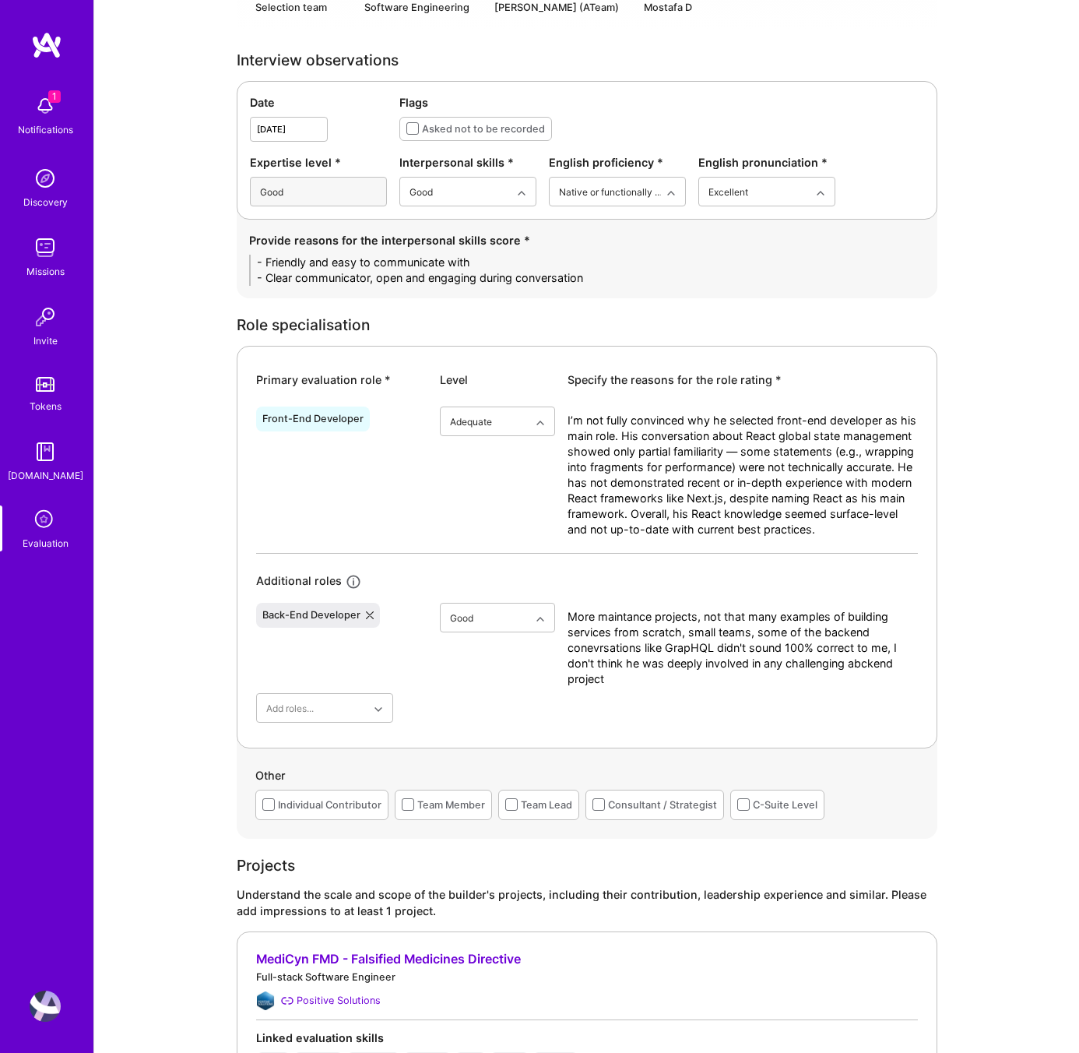
scroll to position [0, 0]
type textarea "I’m not fully convinced why he selected front-end developer as his main role. H…"
drag, startPoint x: 605, startPoint y: 680, endPoint x: 556, endPoint y: 606, distance: 88.7
click at [556, 606] on div "Back-End Developer option Good, selected. Select is focused ,type to refine lis…" at bounding box center [587, 641] width 662 height 90
paste textarea "His back-end examples came more from maintenance or optimization projects rathe…"
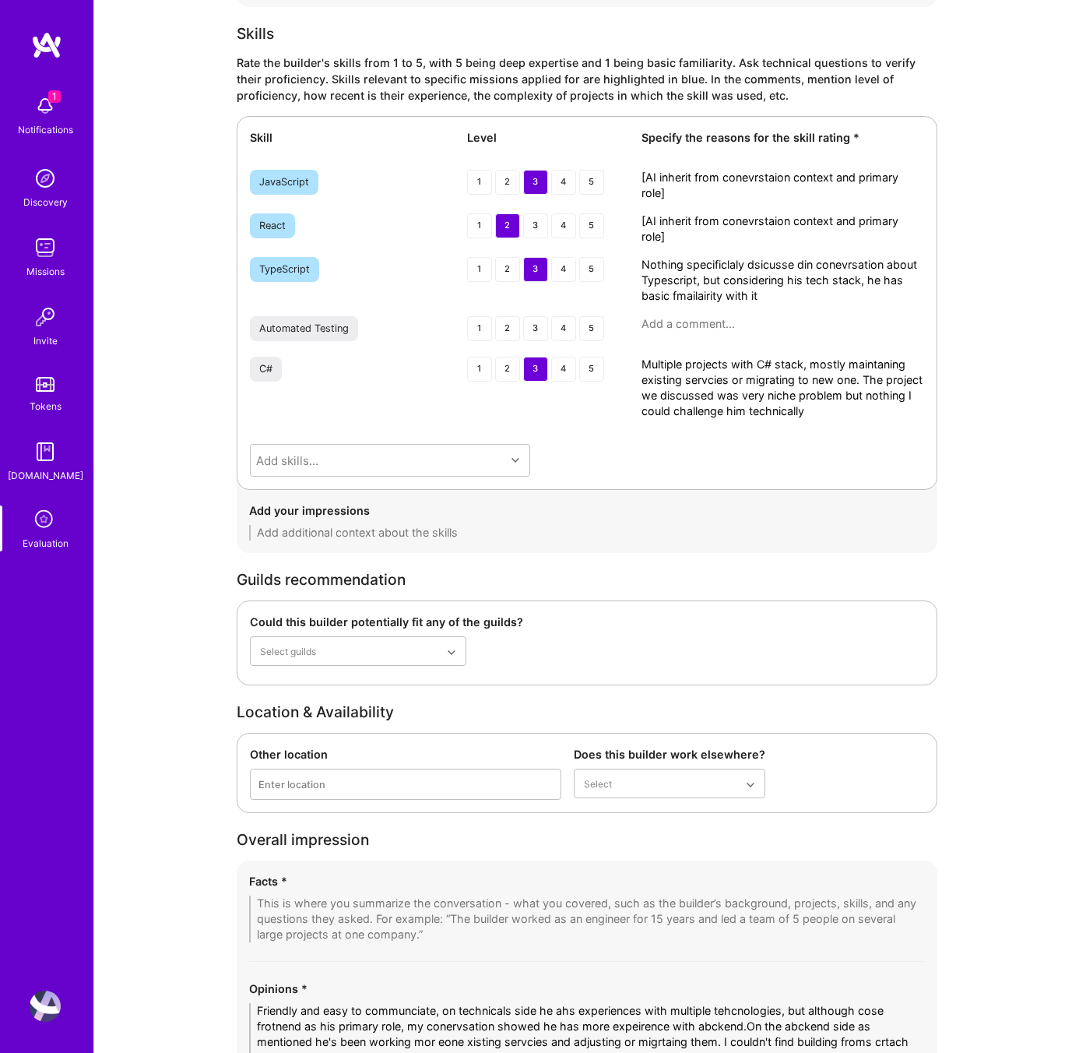
scroll to position [2531, 0]
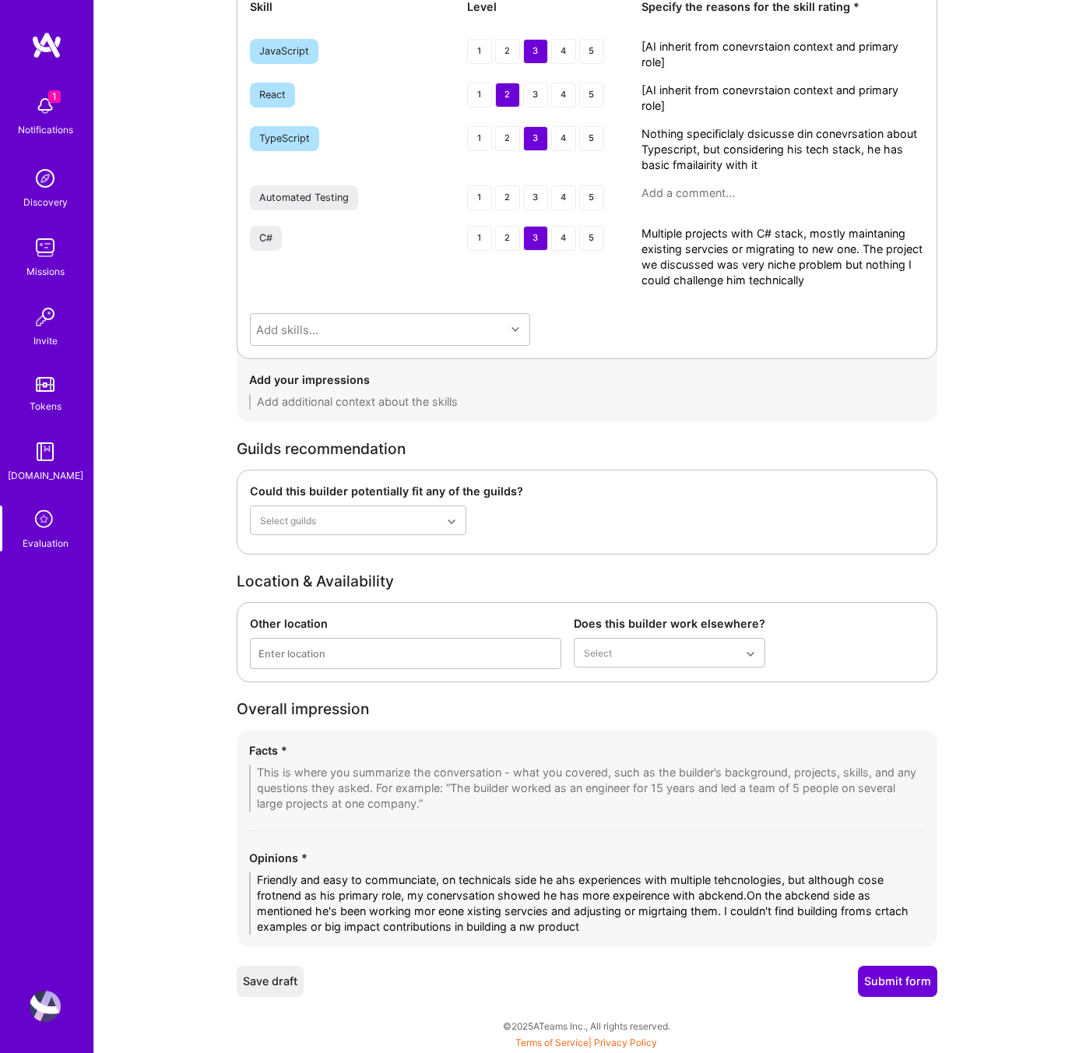
type textarea "His back-end examples came more from maintenance or optimization projects rathe…"
click at [583, 925] on textarea "Friendly and easy to communciate, on technicals side he ahs experiences with mu…" at bounding box center [587, 903] width 676 height 62
drag, startPoint x: 598, startPoint y: 926, endPoint x: 140, endPoint y: 883, distance: 459.8
paste textarea "Paul was friendly and easy to communicate with. On the technical side, he has e…"
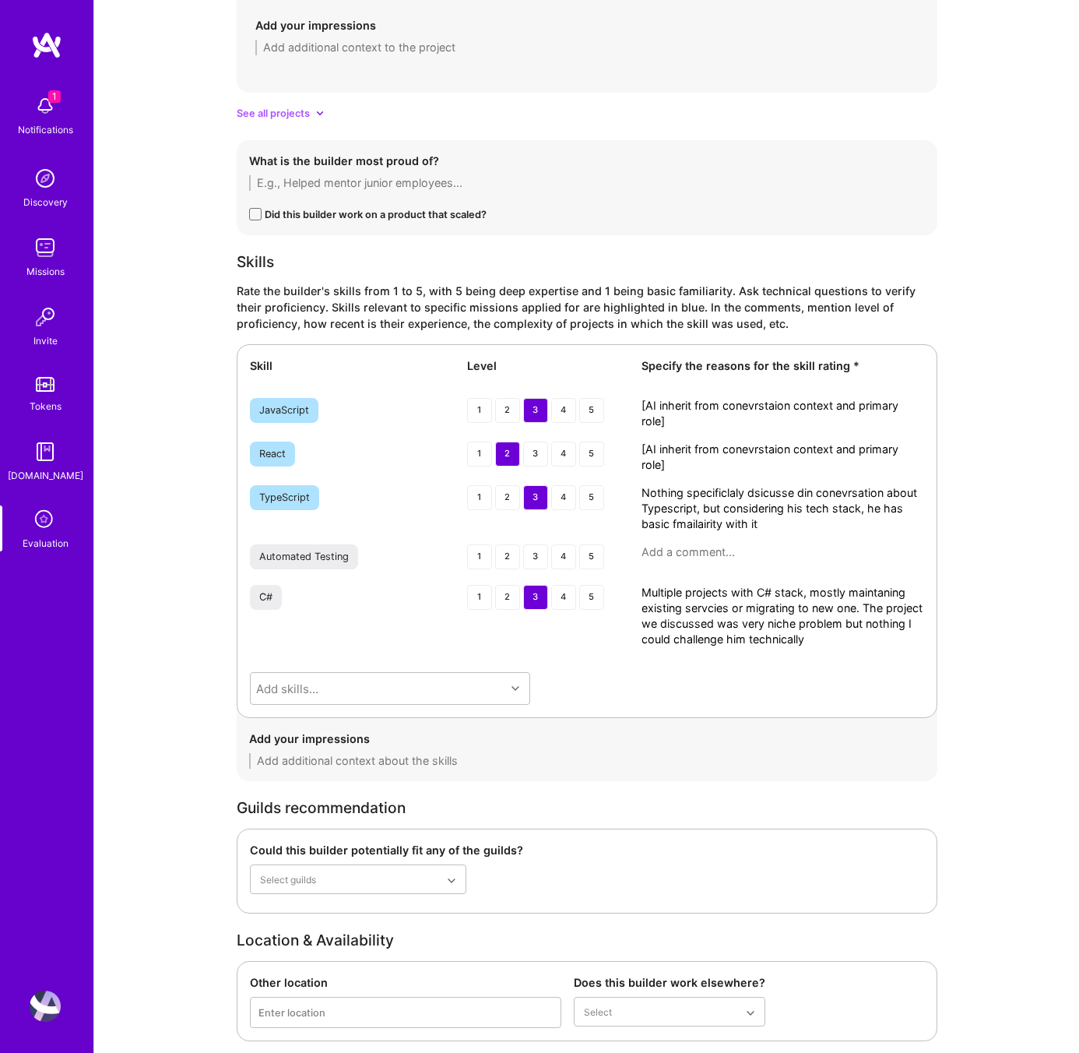
scroll to position [2165, 0]
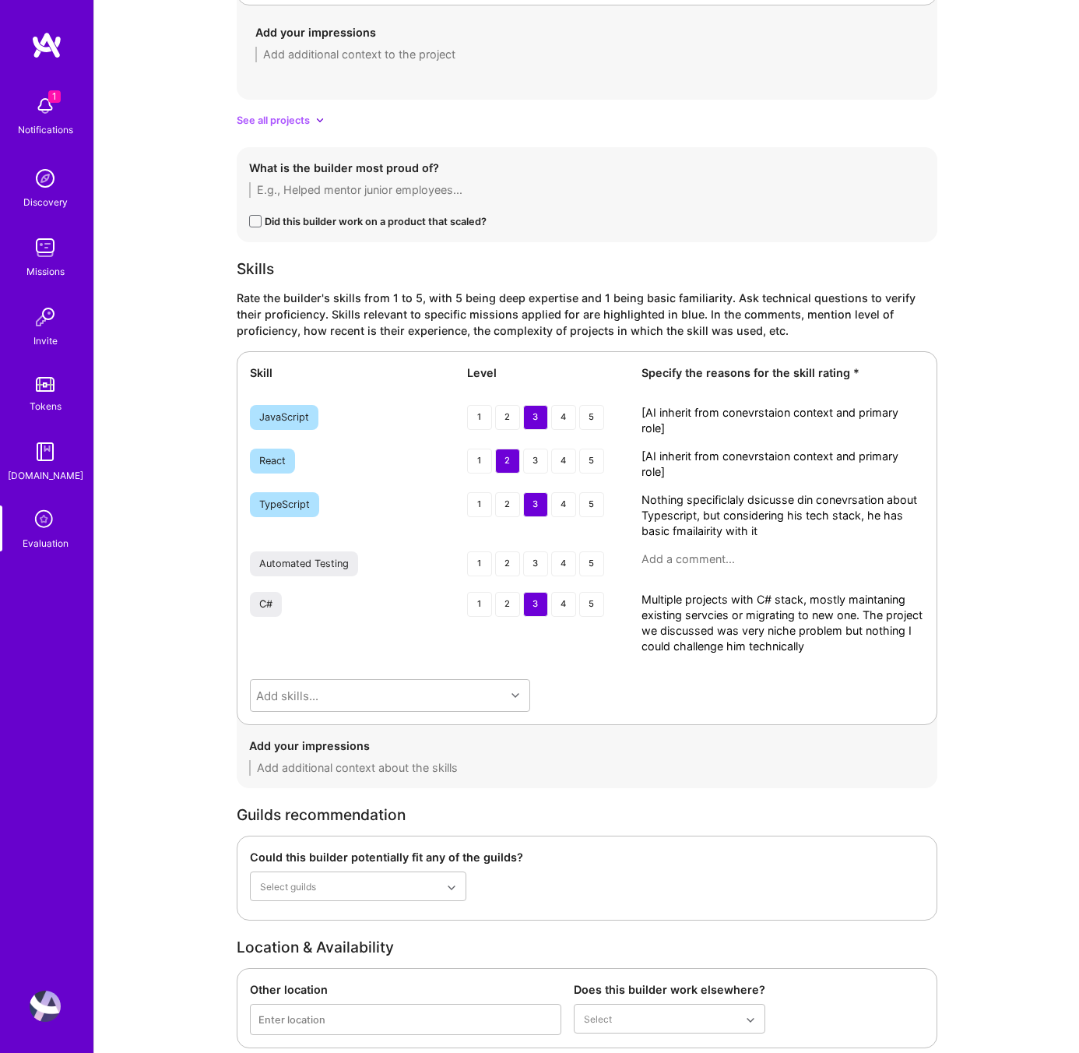
type textarea "Paul was friendly and easy to communicate with. On the technical side, he has e…"
drag, startPoint x: 691, startPoint y: 431, endPoint x: 607, endPoint y: 410, distance: 85.7
click at [607, 410] on div "JavaScript 1 2 3 4 5 [AI inherit from conevrstaion context and primary role]" at bounding box center [587, 420] width 674 height 31
paste textarea "Demonstrated familiarity with core concepts, but didn’t go deep into advanced p…"
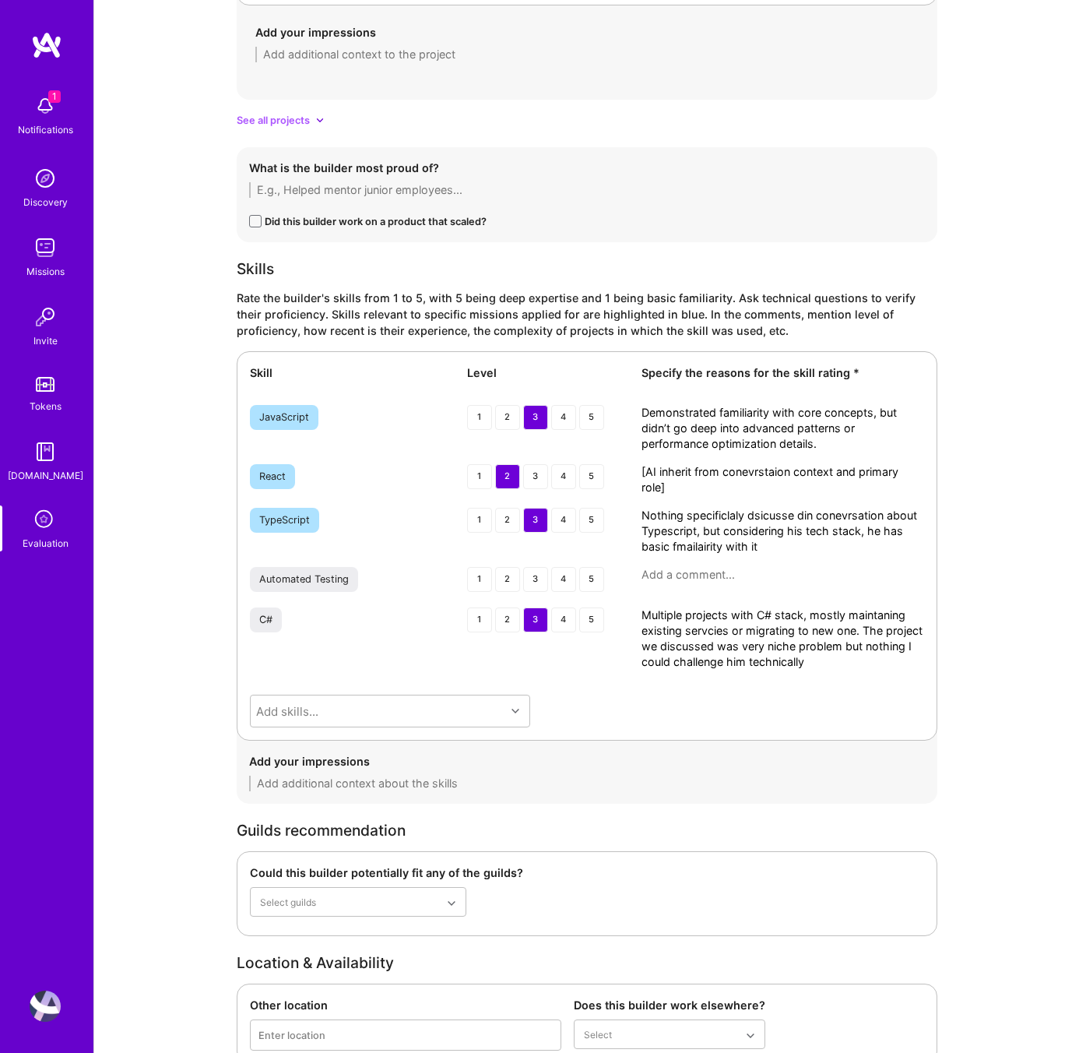
scroll to position [0, 0]
click at [644, 417] on textarea "Demonstrated familiarity with core concepts, but didn’t go deep into advanced p…" at bounding box center [783, 428] width 283 height 47
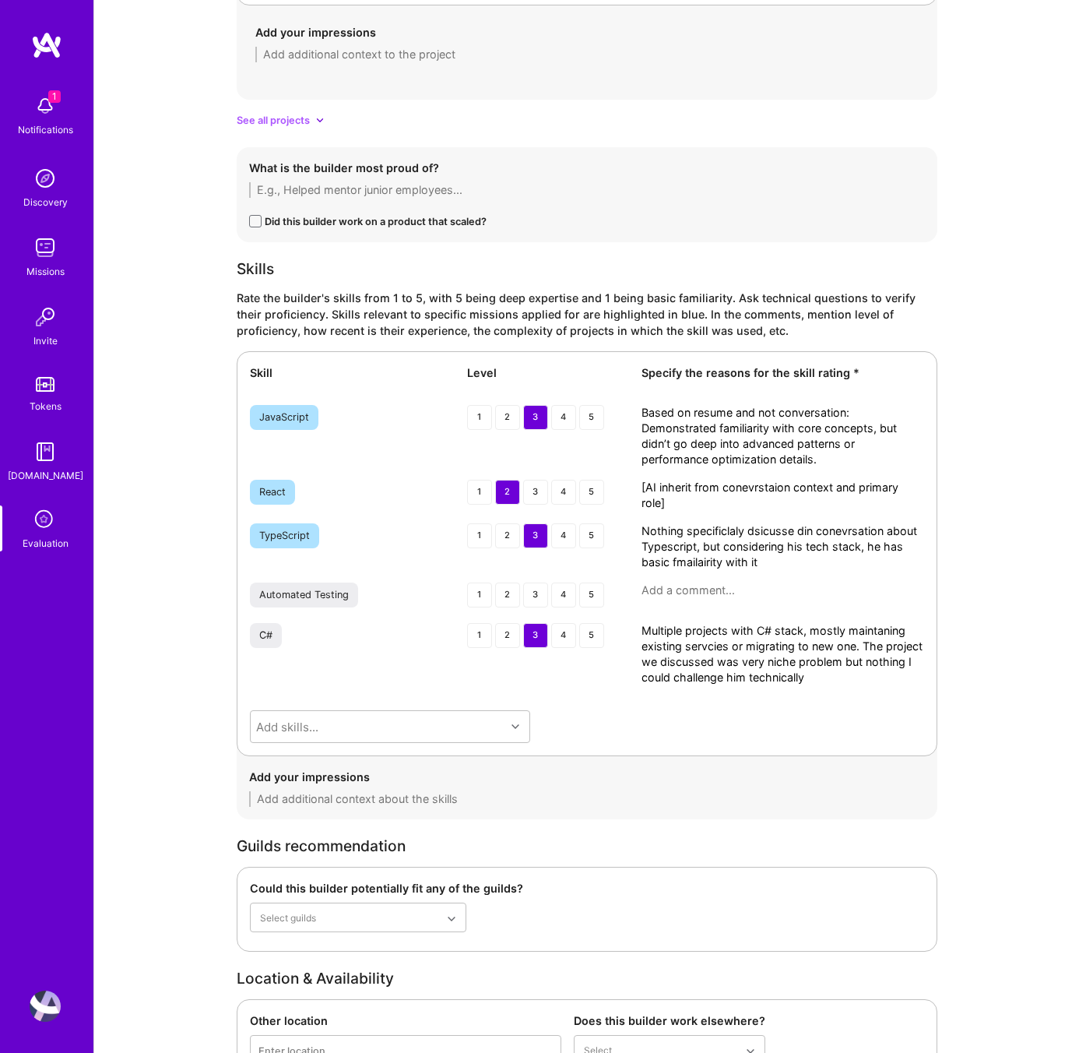
click at [691, 411] on textarea "Based on resume and not conversation: Demonstrated familiarity with core concep…" at bounding box center [783, 436] width 283 height 62
type textarea "Based on overall resume and not conversation: Demonstrated familiarity with cor…"
drag, startPoint x: 683, startPoint y: 502, endPoint x: 614, endPoint y: 482, distance: 71.4
click at [614, 482] on div "React 1 2 3 4 5 [AI inherit from conevrstaion context and primary role]" at bounding box center [587, 495] width 674 height 31
paste textarea "• Candidate mentioned React as their main framework, but discussion on global s…"
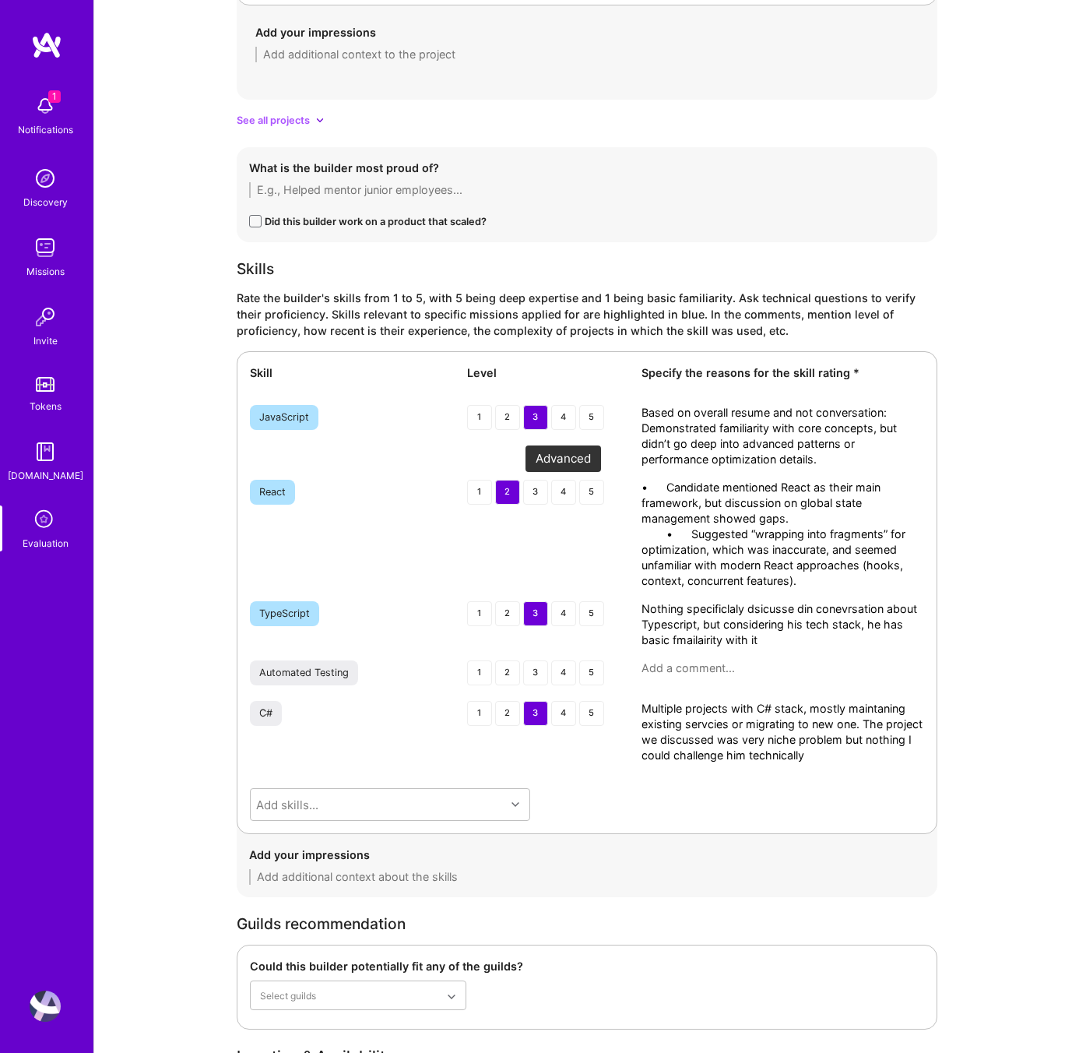
drag, startPoint x: 691, startPoint y: 488, endPoint x: 572, endPoint y: 490, distance: 118.4
click at [572, 490] on div "React 1 2 3 4 5 • Candidate mentioned React as their main framework, but discus…" at bounding box center [587, 534] width 674 height 109
type textarea "- Candidate mentioned React as their main framework, but discussion on global s…"
drag, startPoint x: 786, startPoint y: 639, endPoint x: 533, endPoint y: 605, distance: 254.6
click at [533, 605] on div "TypeScript 1 2 3 4 5 Nothing specificlaly dsicusse din conevrsation about Types…" at bounding box center [587, 624] width 674 height 47
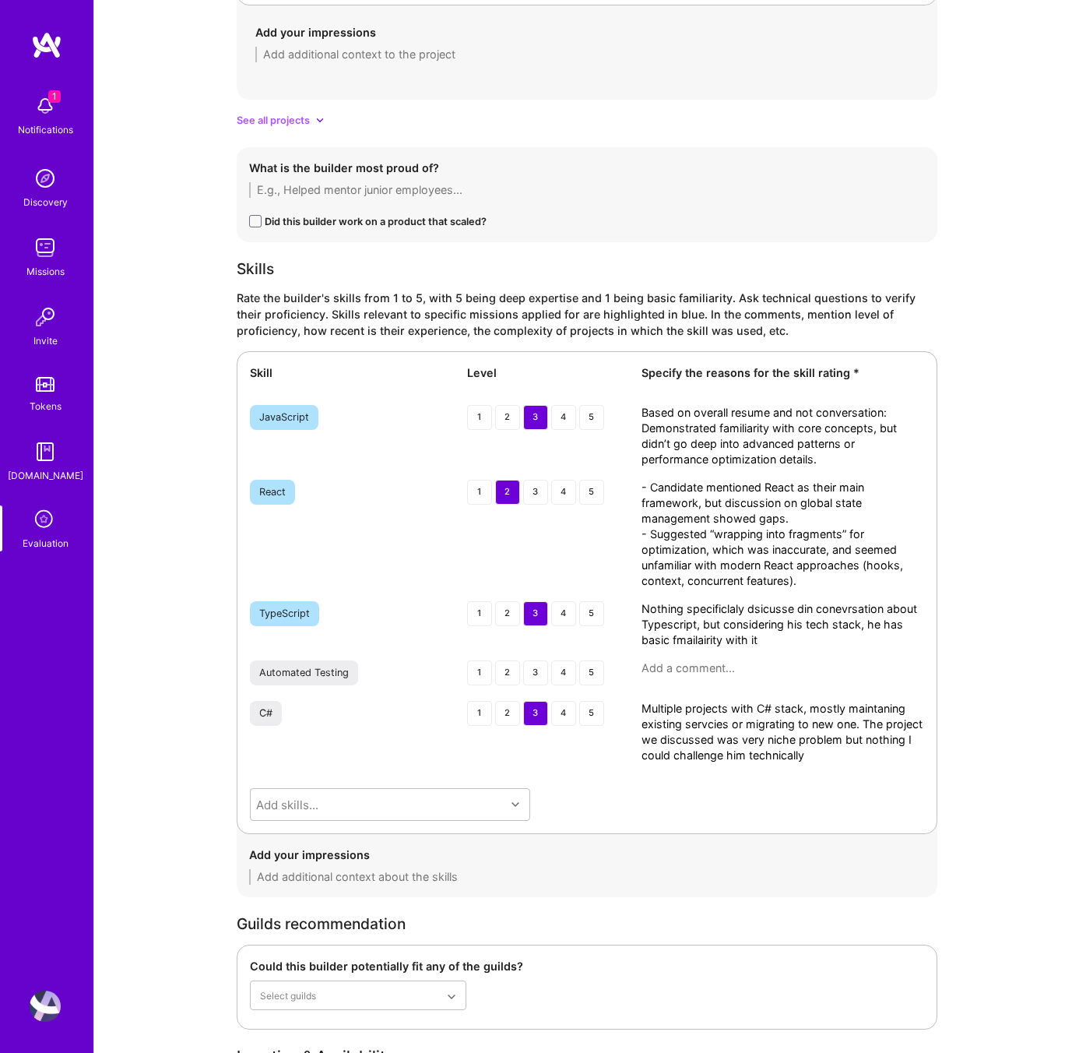
paste textarea "• No direct discussion during the call. • Based on overall tech stack and conte…"
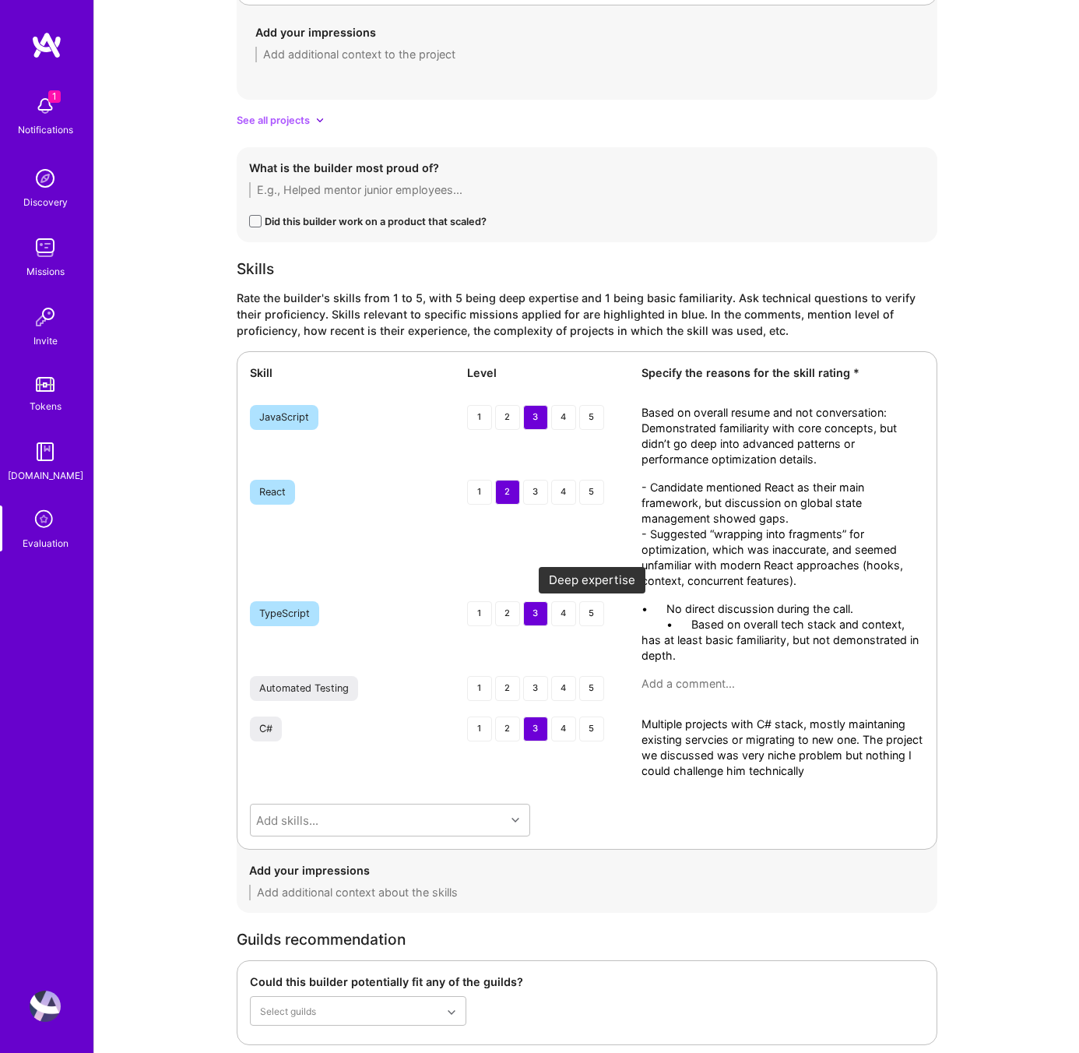
drag, startPoint x: 688, startPoint y: 610, endPoint x: 593, endPoint y: 610, distance: 95.0
click at [593, 610] on div "TypeScript 1 2 3 4 5 • No direct discussion during the call. • Based on overall…" at bounding box center [587, 632] width 674 height 62
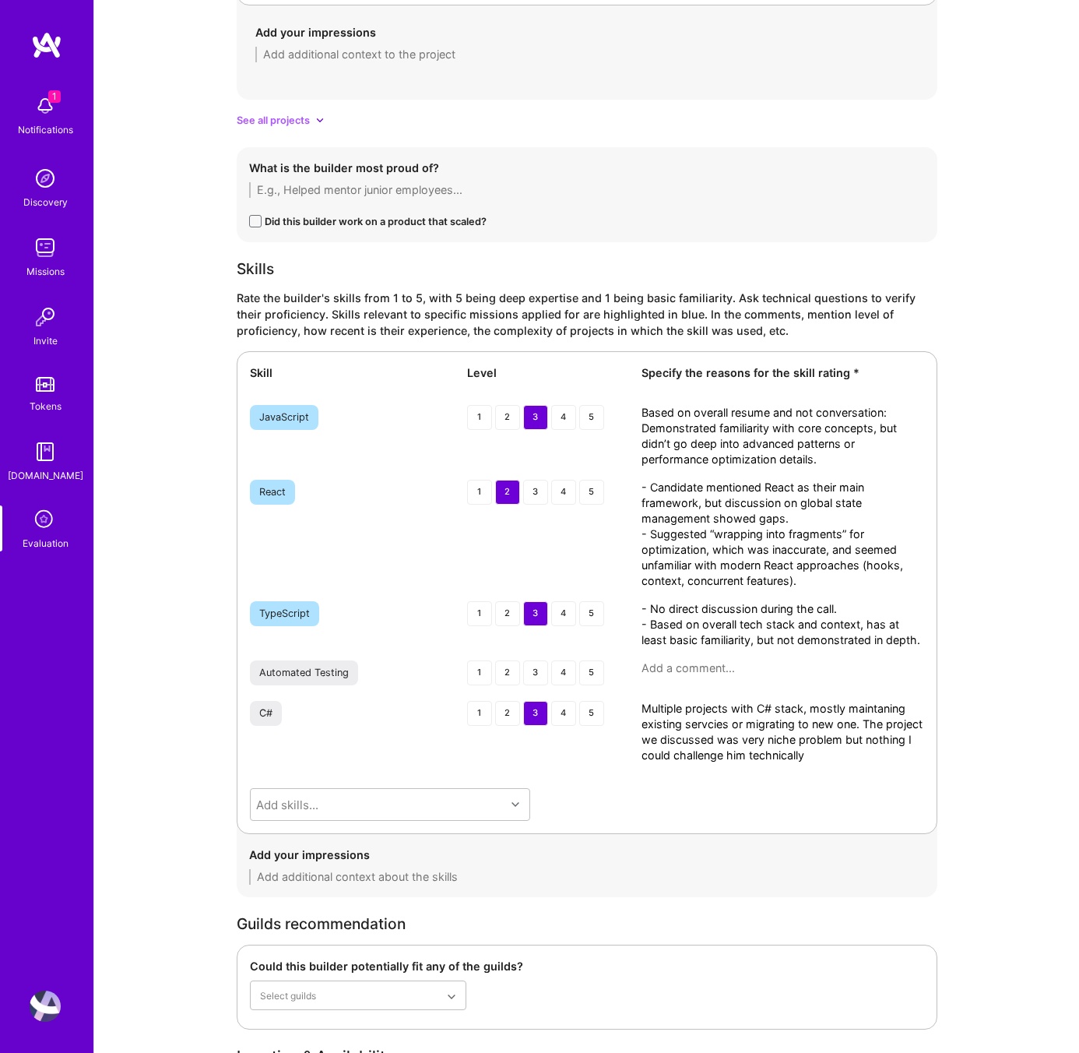
scroll to position [2376, 0]
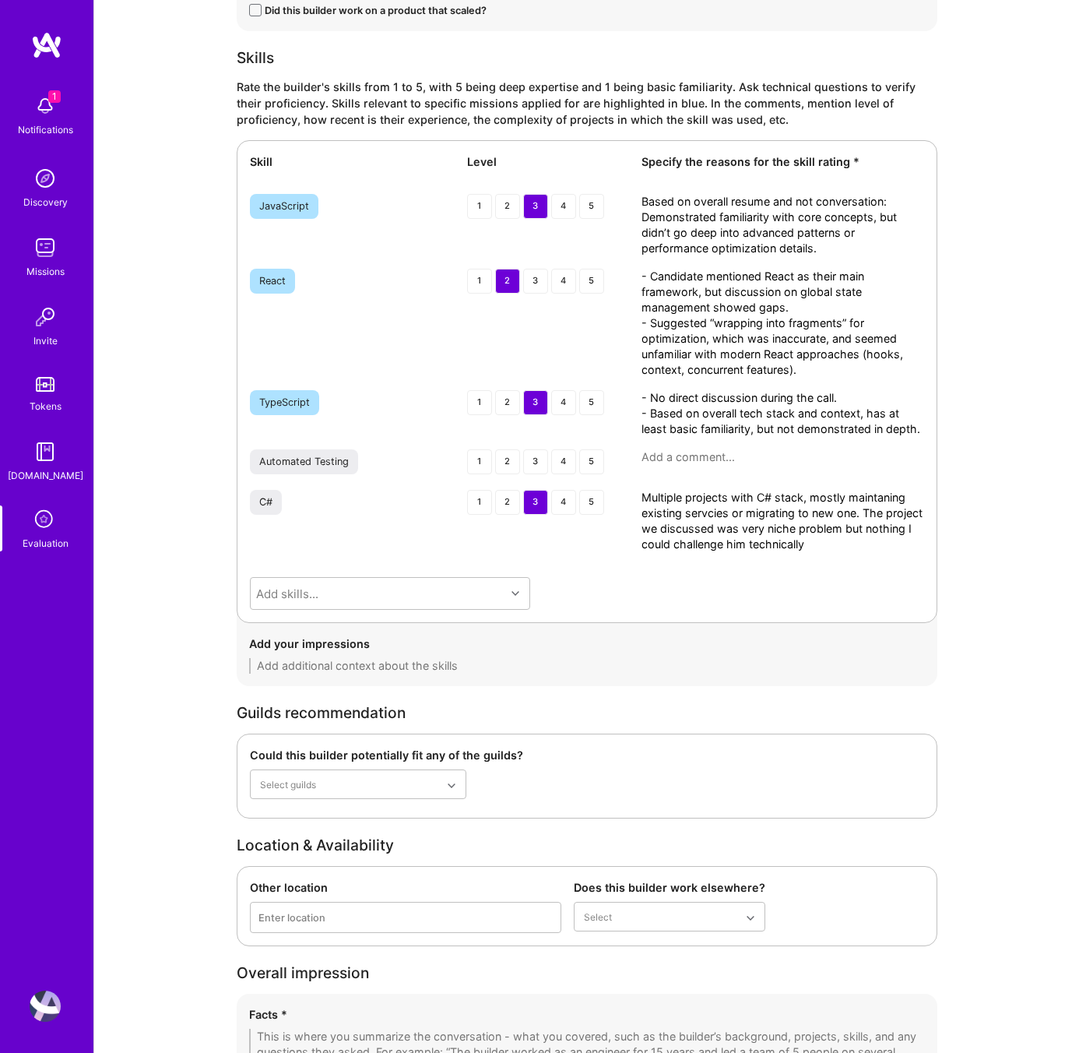
type textarea "- No direct discussion during the call. - Based on overall tech stack and conte…"
drag, startPoint x: 648, startPoint y: 526, endPoint x: 547, endPoint y: 497, distance: 104.5
click at [547, 497] on div "C# 1 2 3 4 5 Multiple projects with C# stack, mostly maintaning existing servci…" at bounding box center [587, 521] width 674 height 62
paste textarea "• Multiple projects using C#. • Mostly maintaining or migrating existing servic…"
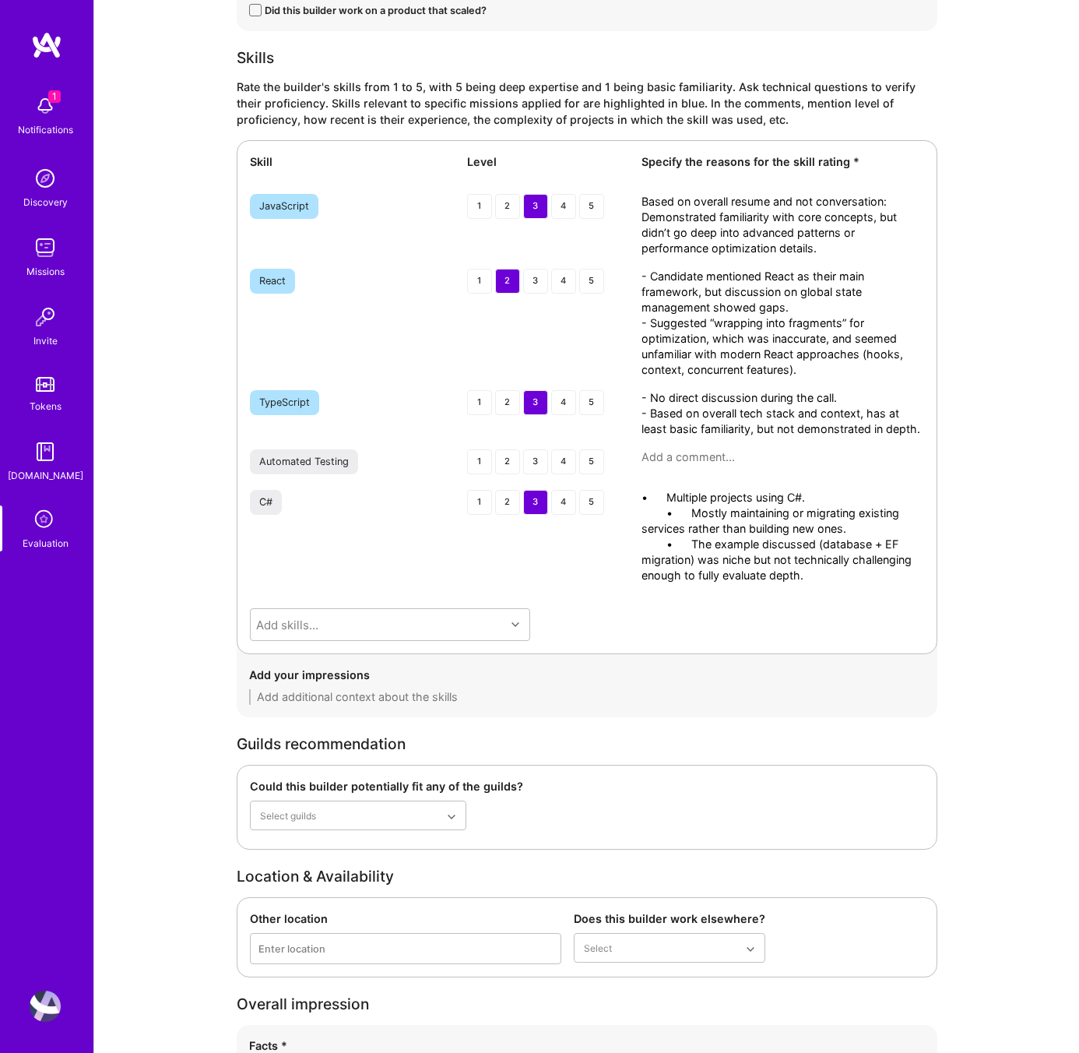
drag, startPoint x: 692, startPoint y: 494, endPoint x: 589, endPoint y: 494, distance: 102.8
click at [589, 494] on div "C# 1 2 3 4 5 • Multiple projects using C#. • Mostly maintaining or migrating ex…" at bounding box center [587, 536] width 674 height 93
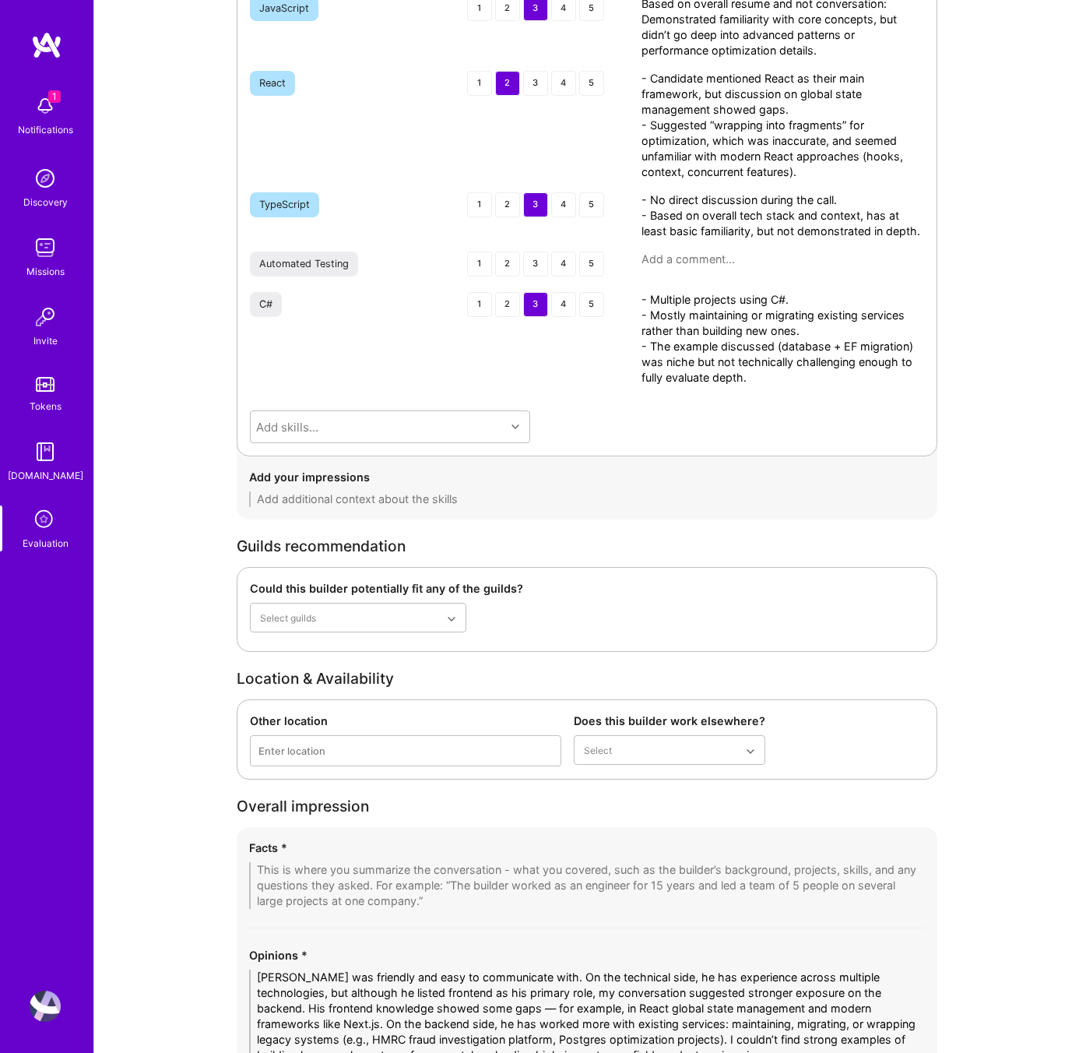
scroll to position [2702, 0]
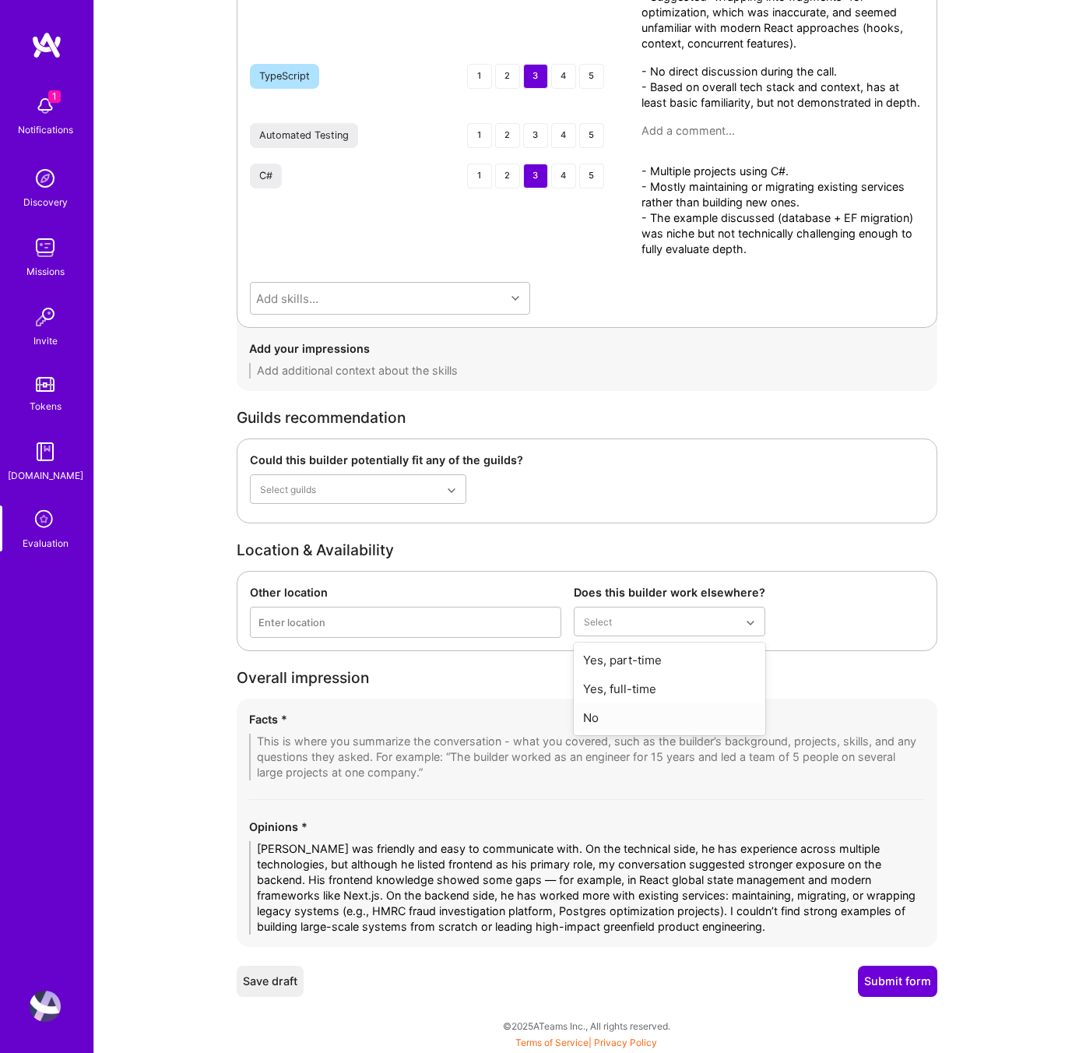
type textarea "- Multiple projects using C#. - Mostly maintaining or migrating existing servic…"
click at [628, 719] on div "No" at bounding box center [670, 717] width 192 height 29
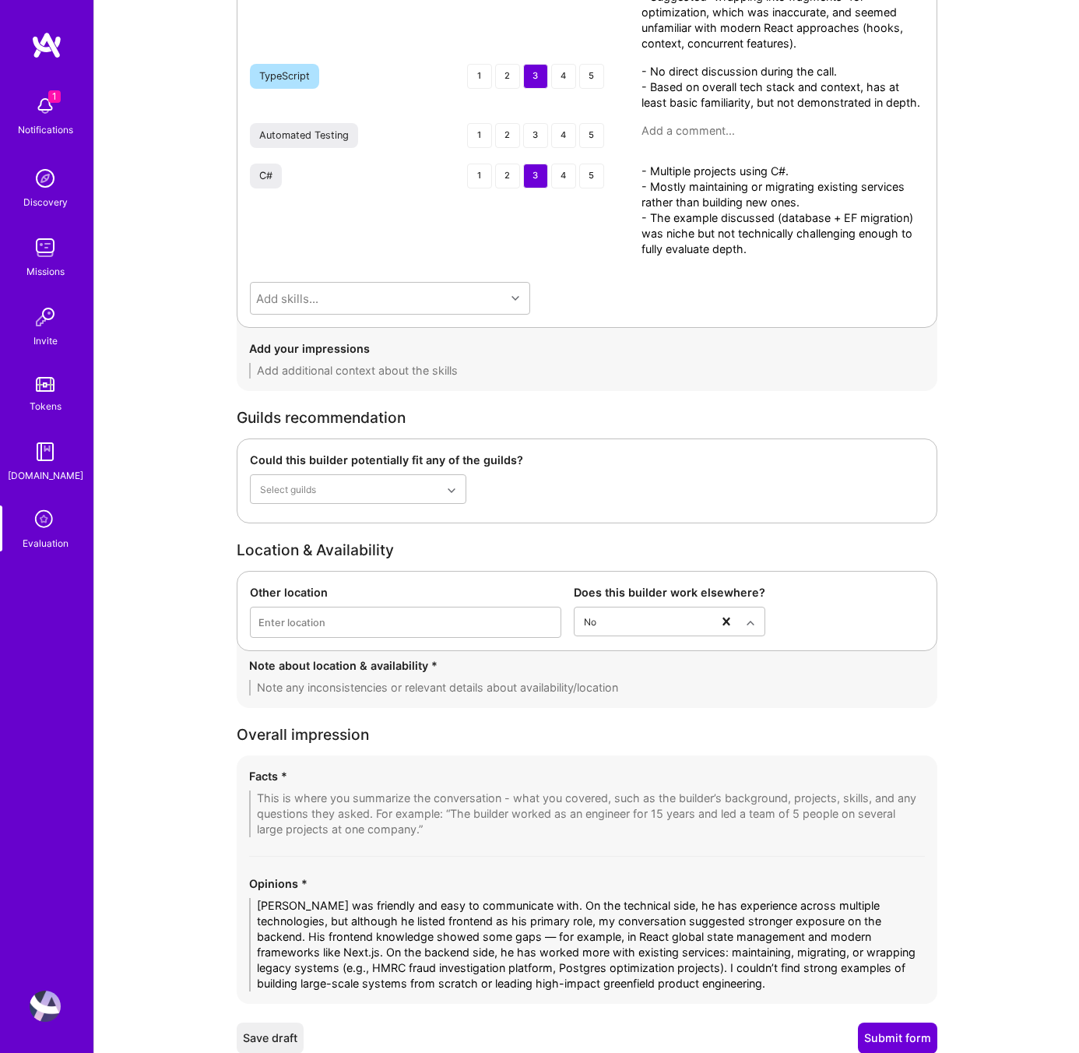
click at [401, 686] on textarea at bounding box center [587, 688] width 676 height 16
type textarea "- Actively looking for new opportunities"
click at [422, 808] on textarea at bounding box center [587, 813] width 676 height 47
paste textarea "1- Broad Technical Breadth – Paul has exposure across frontend, backend, DevOps…"
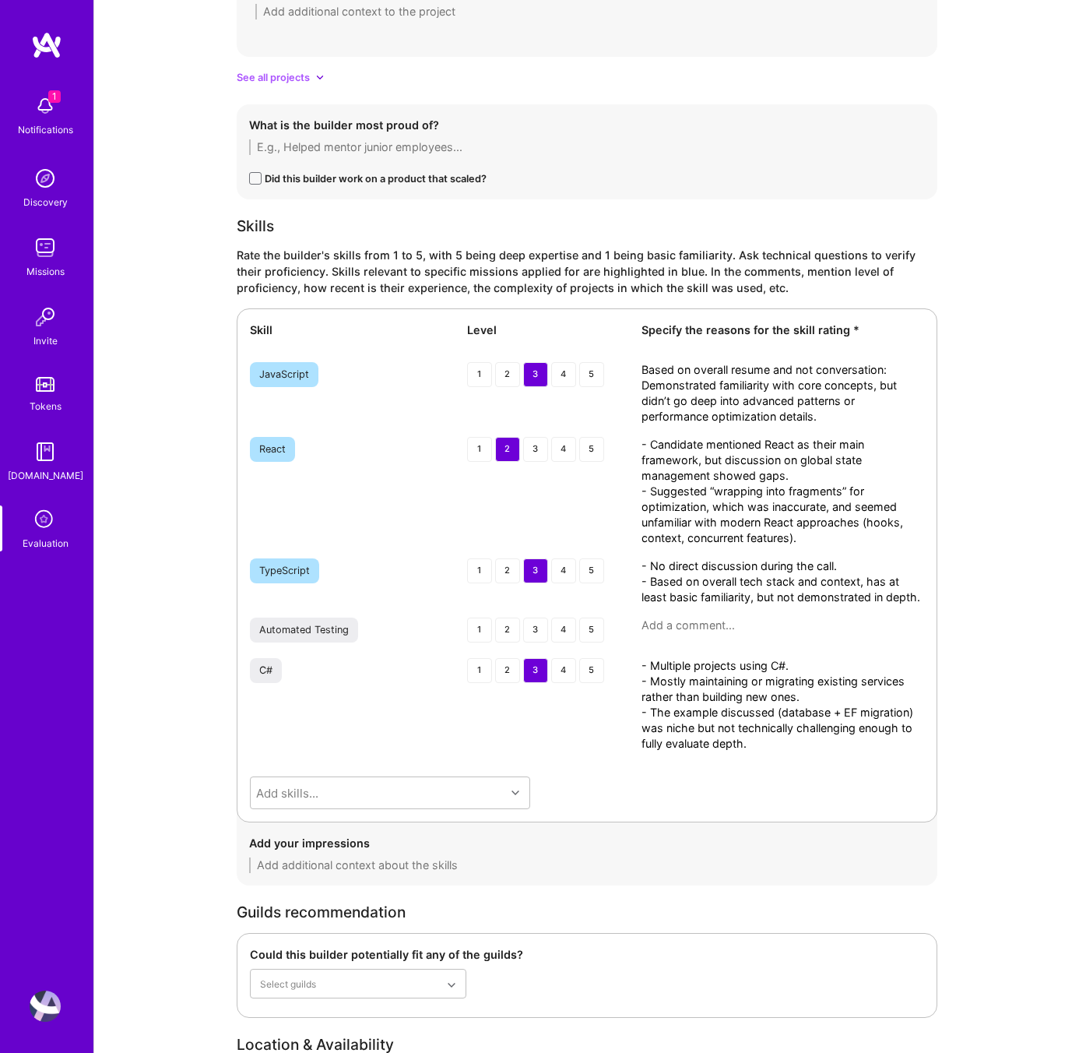
scroll to position [2946, 0]
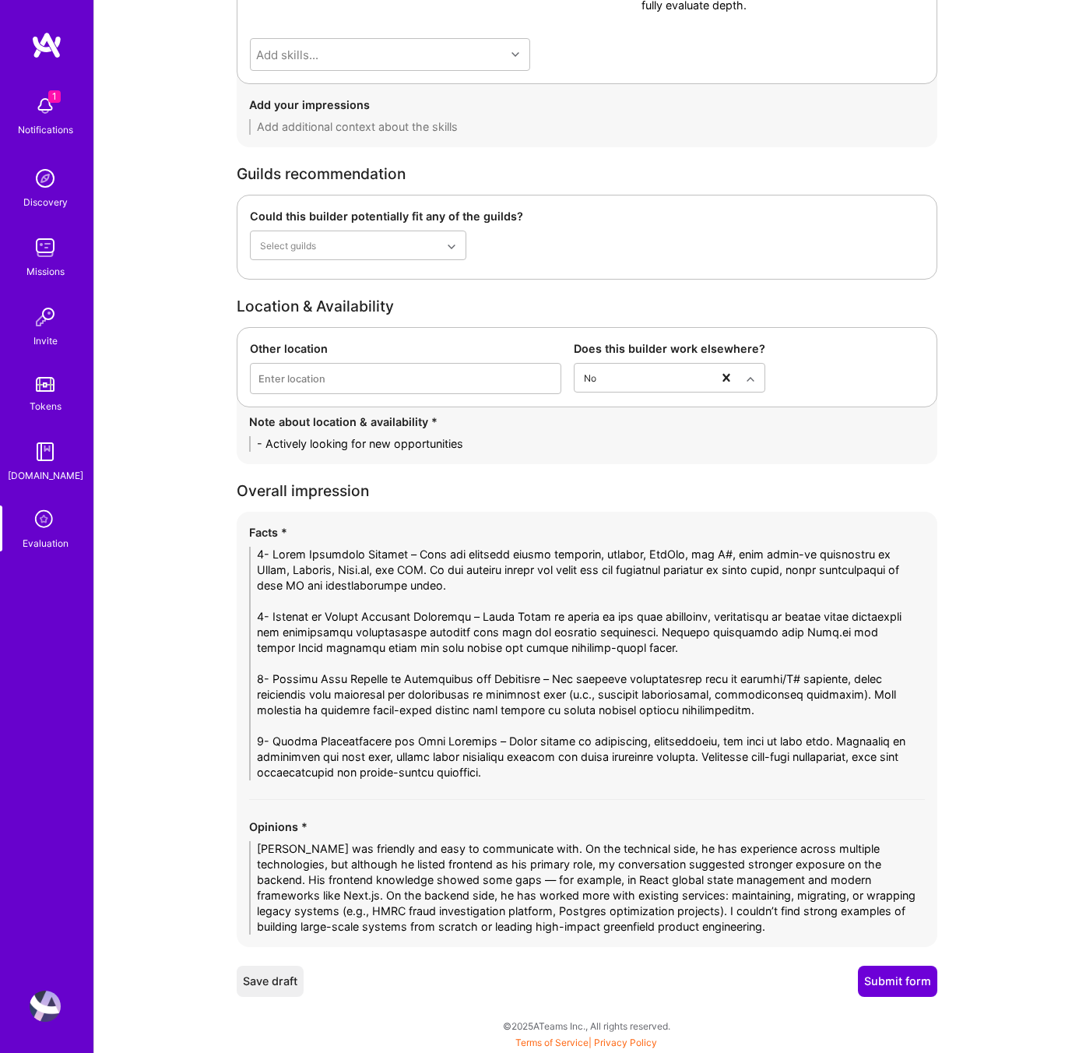
type textarea "1- Broad Technical Breadth – Paul has exposure across frontend, backend, DevOps…"
click at [892, 980] on button "Submit form" at bounding box center [897, 980] width 79 height 31
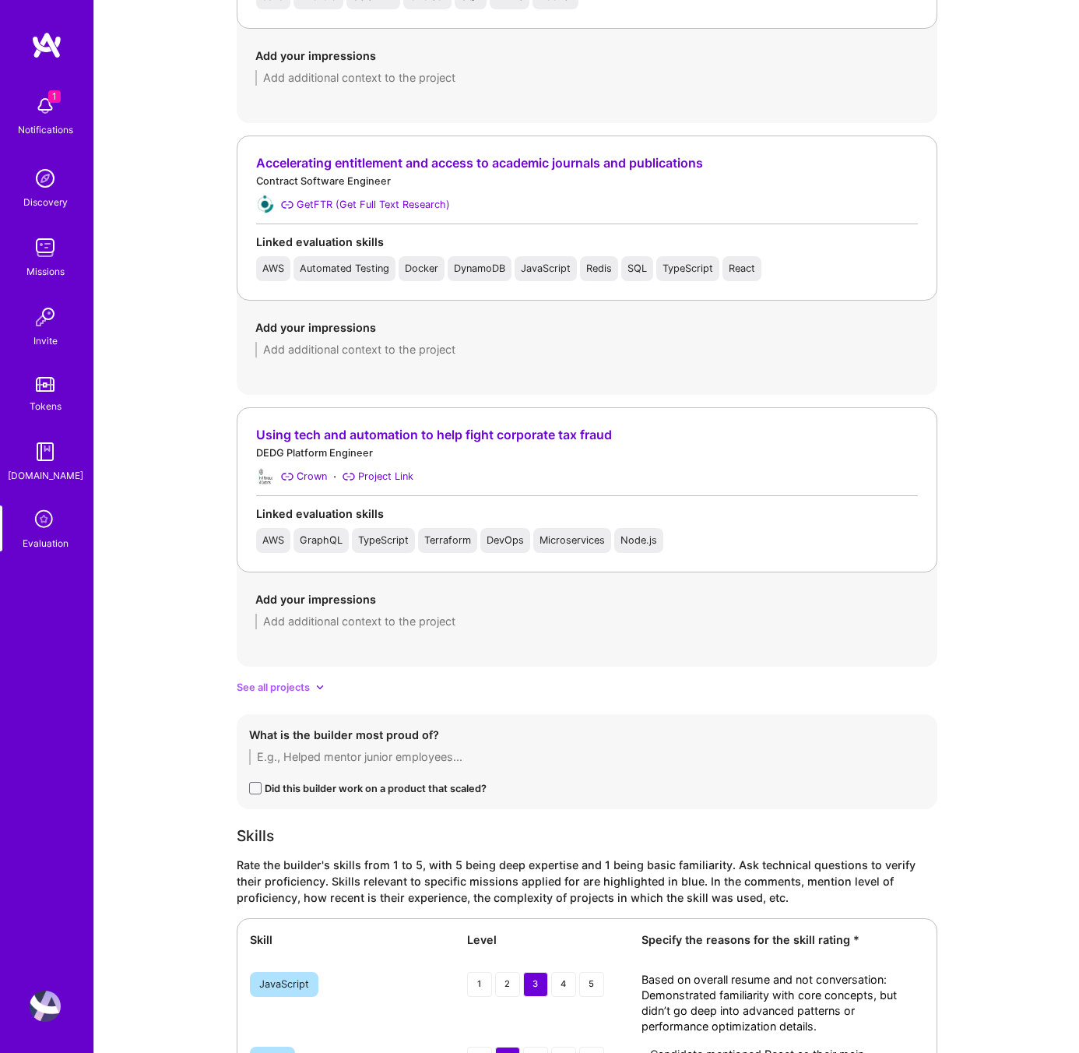
scroll to position [1617, 0]
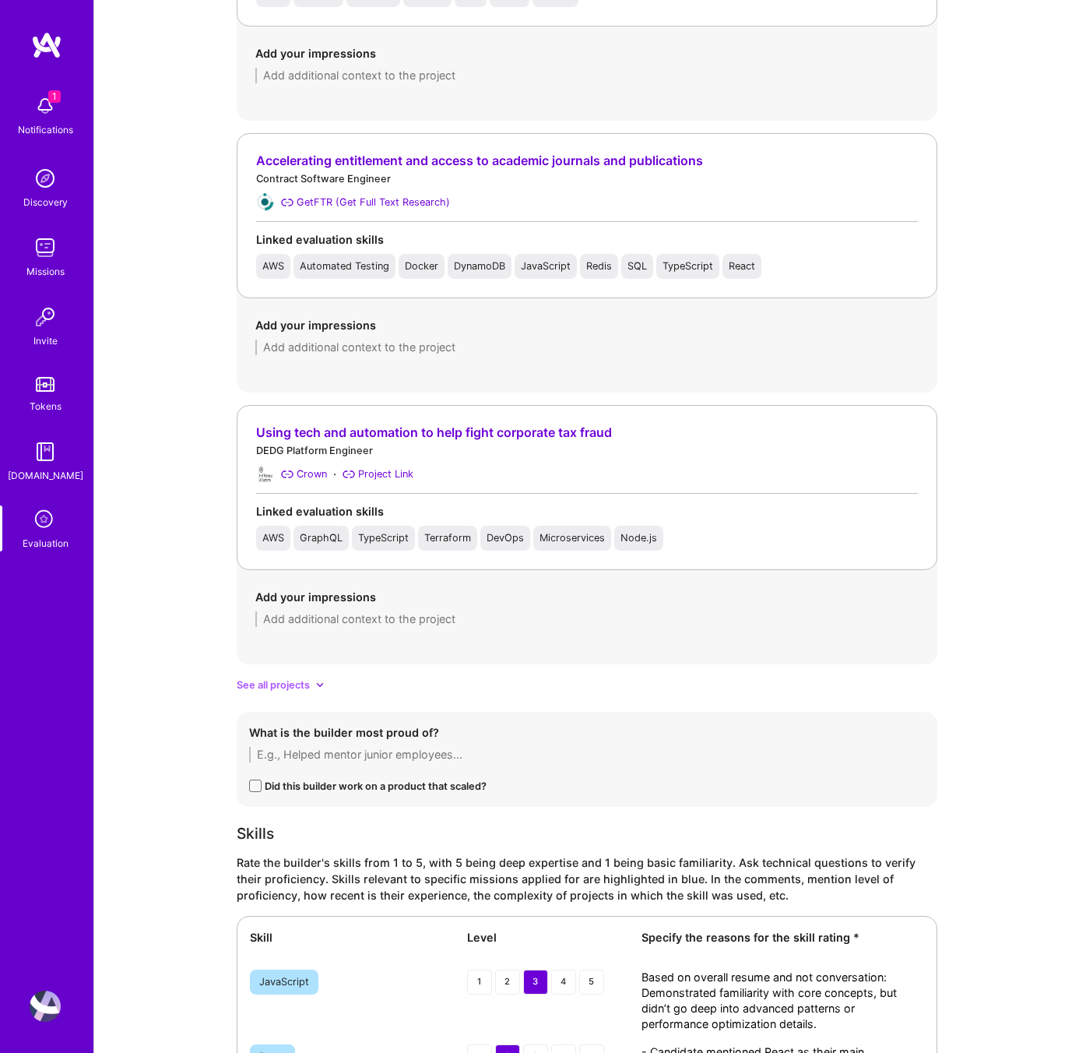
click at [311, 684] on div "See all projects" at bounding box center [587, 685] width 701 height 16
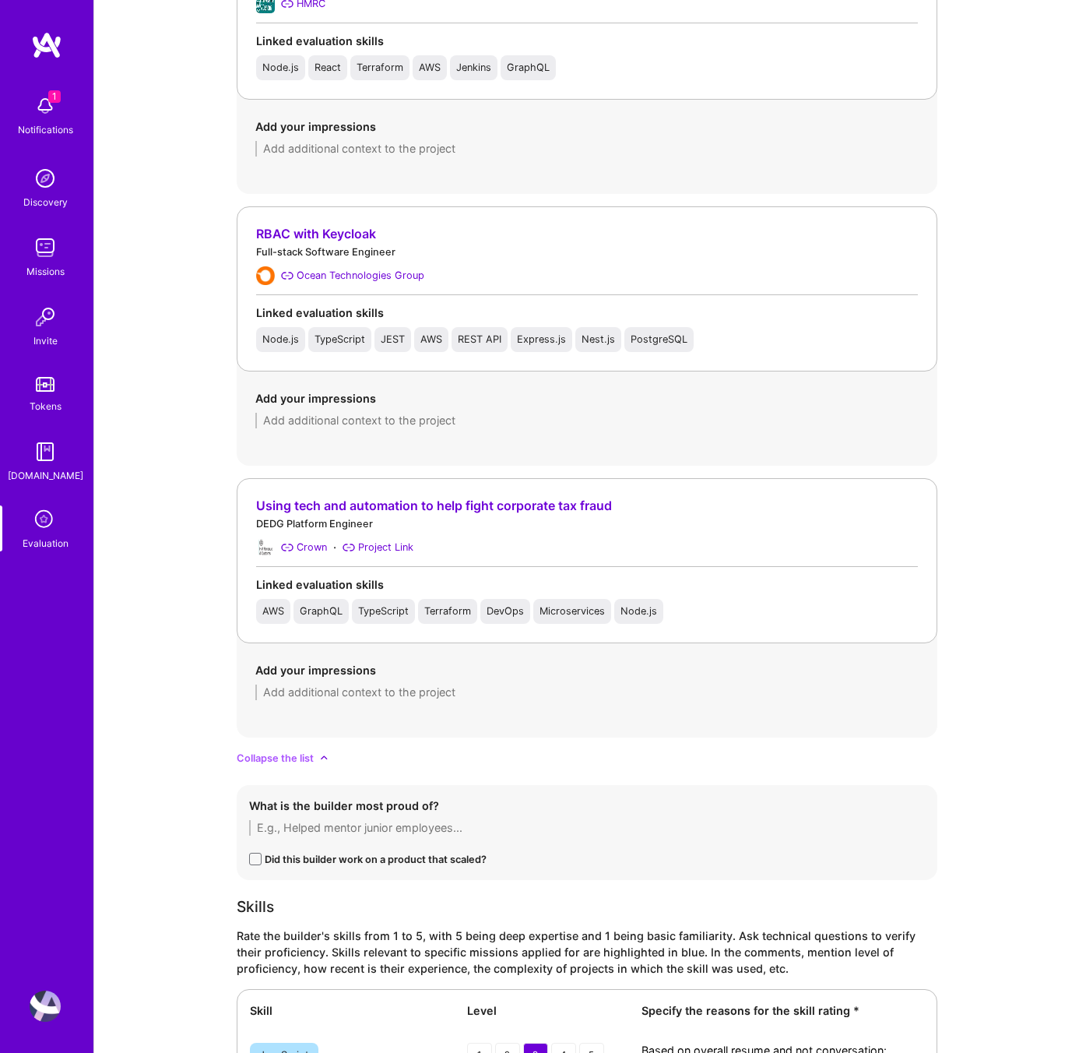
scroll to position [2491, 0]
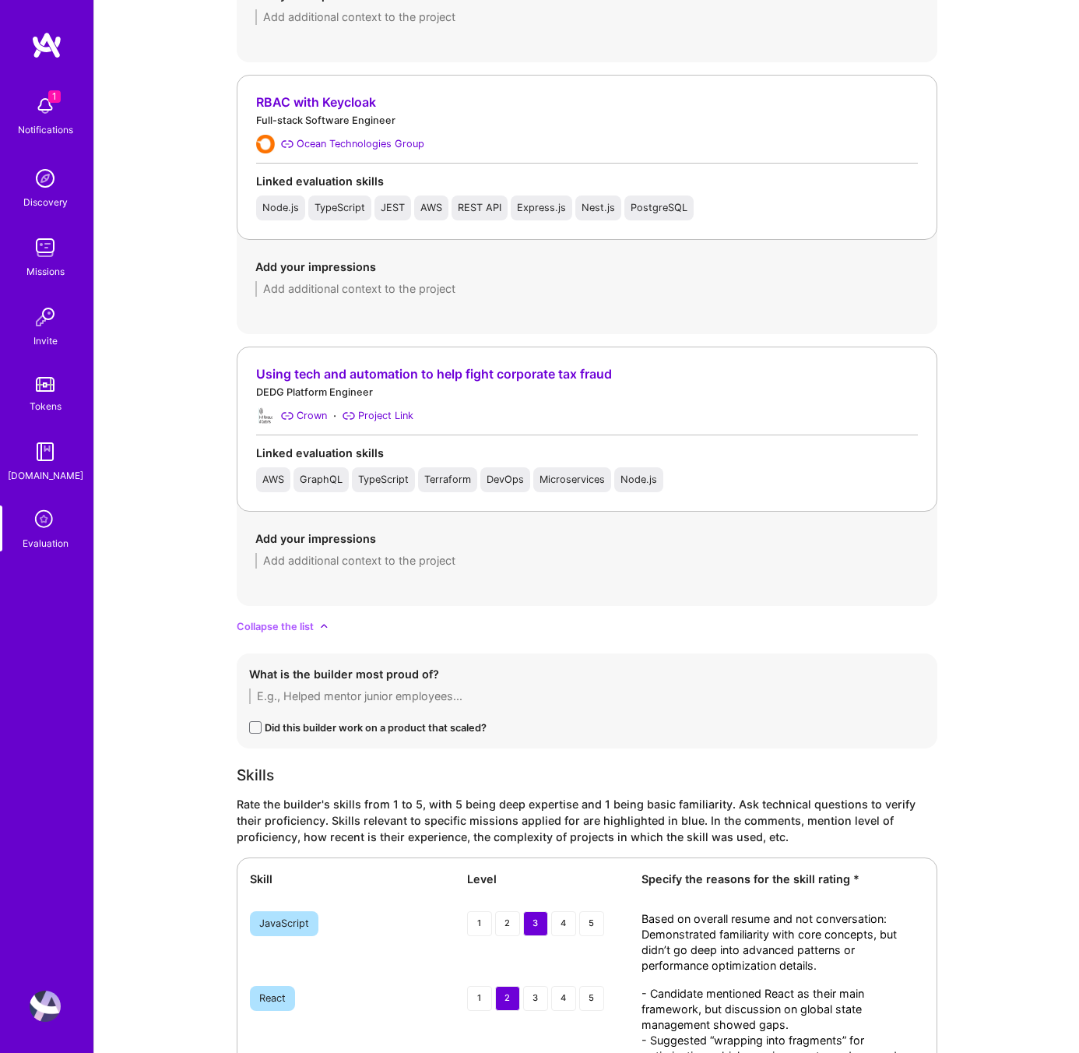
click at [288, 554] on textarea at bounding box center [586, 561] width 663 height 16
paste textarea "This was a very niche project, so on the technical side I couldn’t challenge hi…"
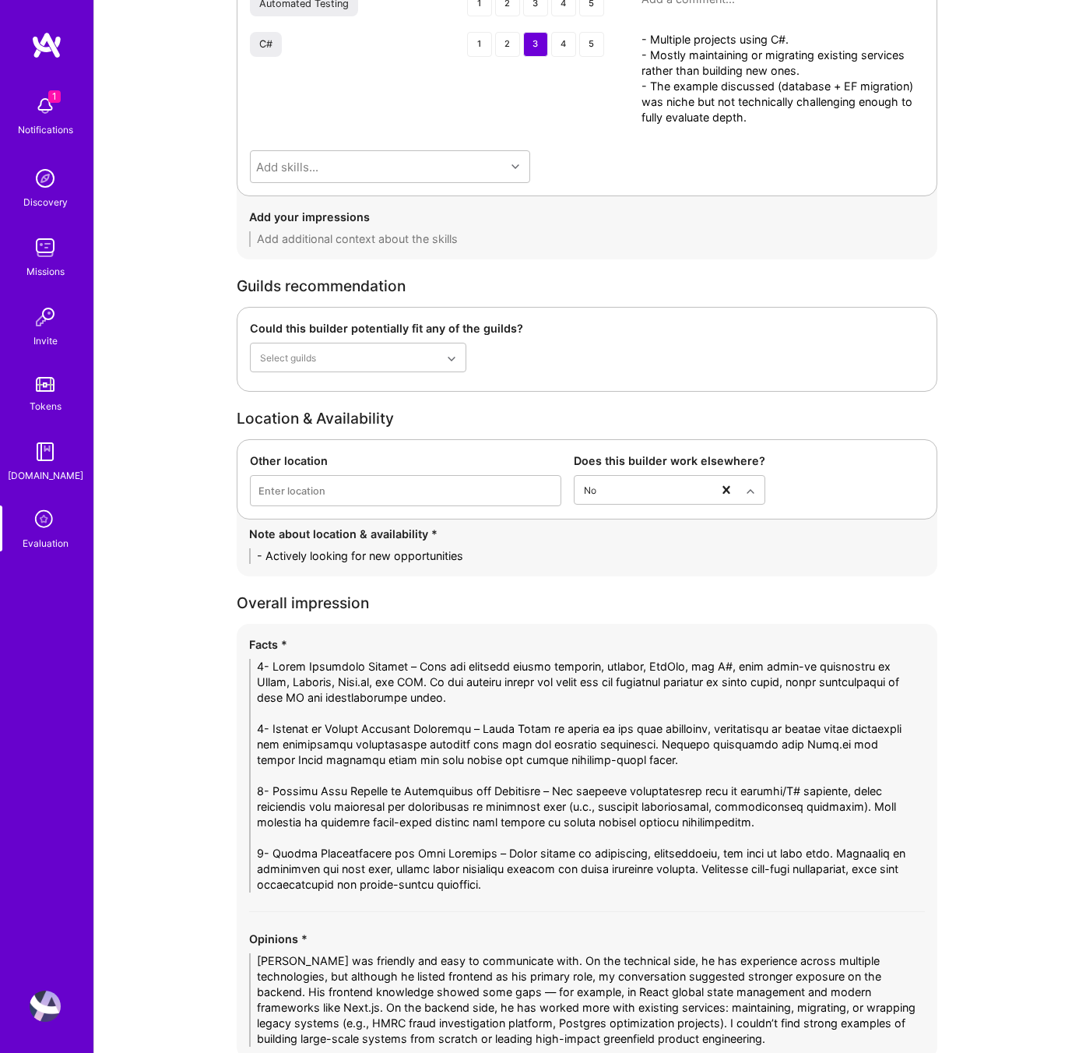
scroll to position [3824, 0]
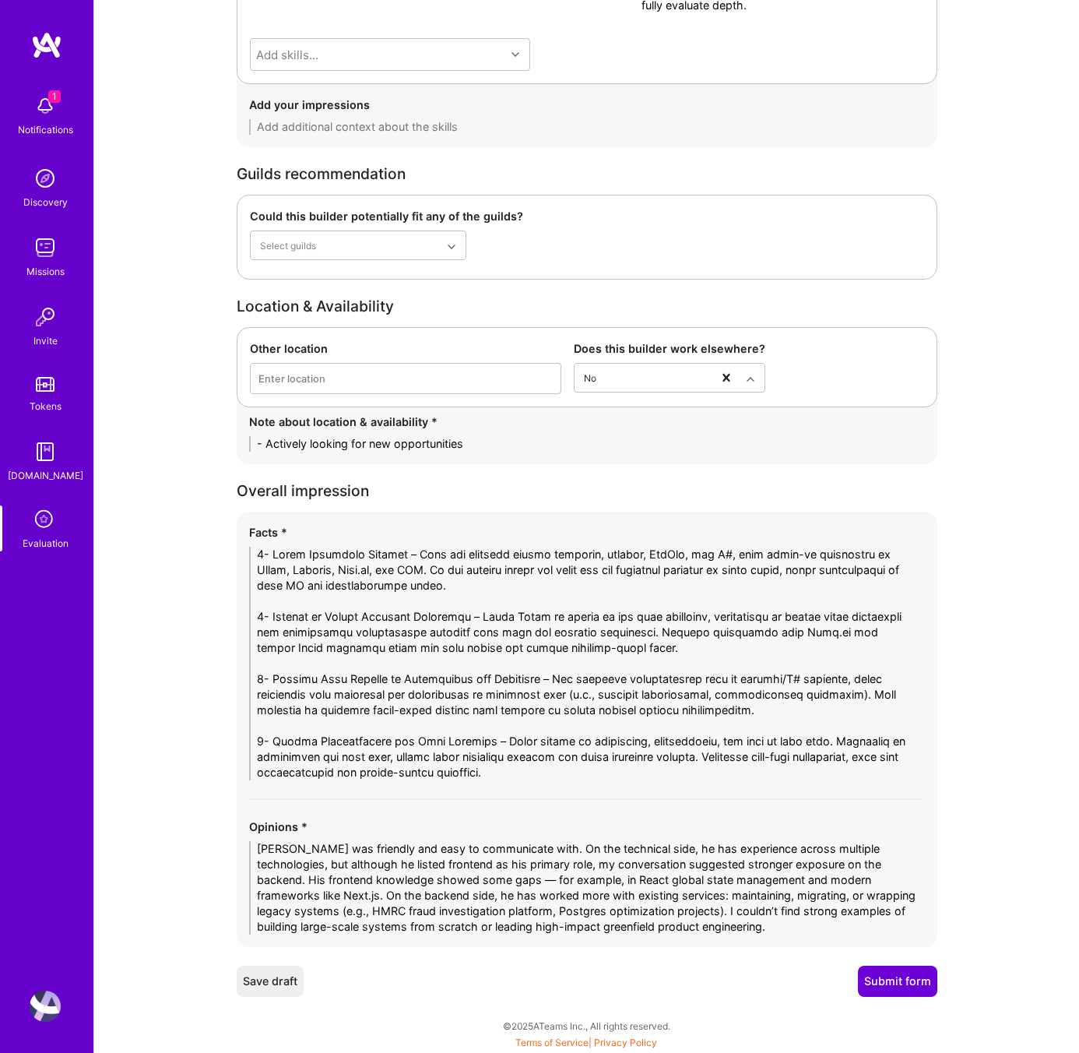
type textarea "This was a very niche project, so on the technical side I couldn’t challenge hi…"
click at [911, 986] on button "Submit form" at bounding box center [897, 980] width 79 height 31
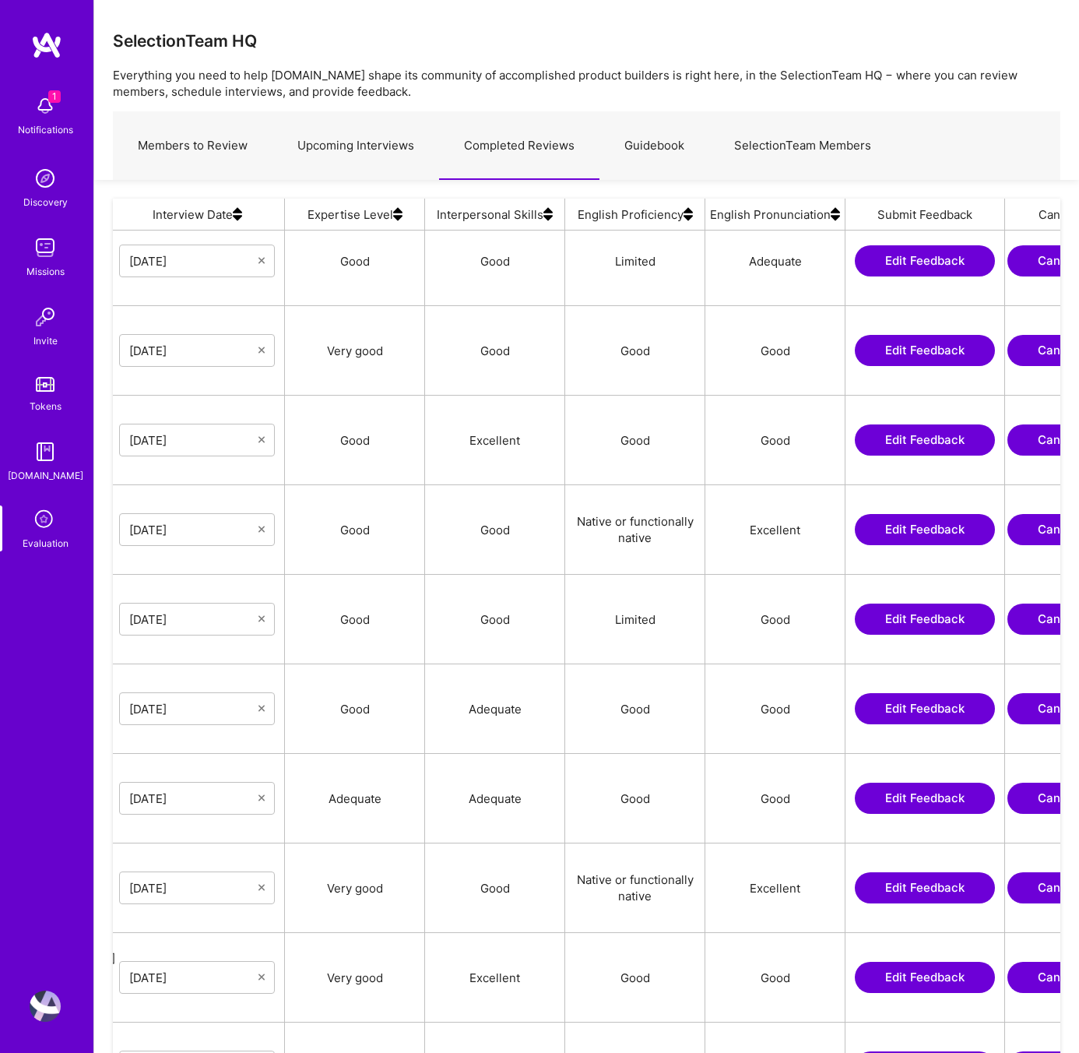
scroll to position [0, 177]
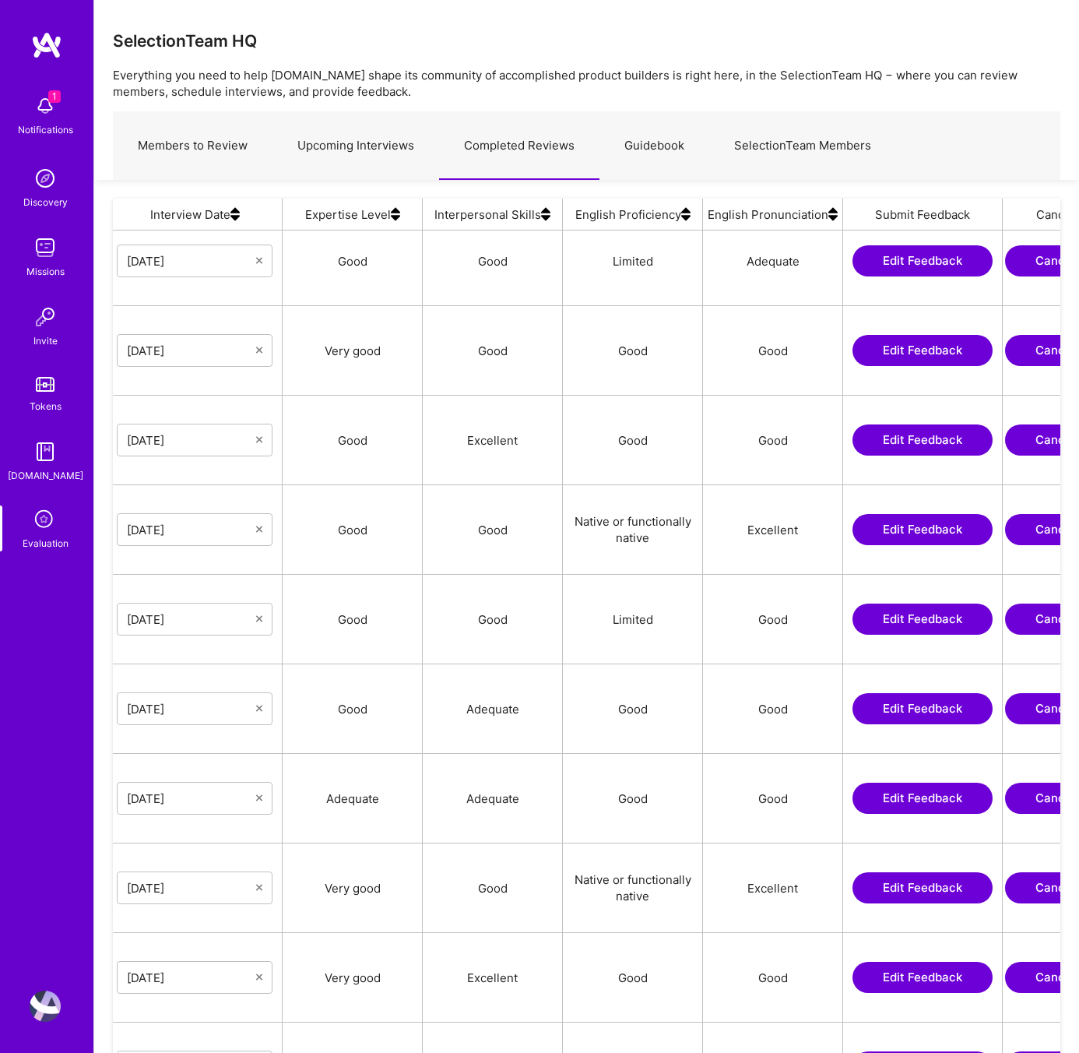
click at [879, 526] on button "Edit Feedback" at bounding box center [923, 529] width 140 height 31
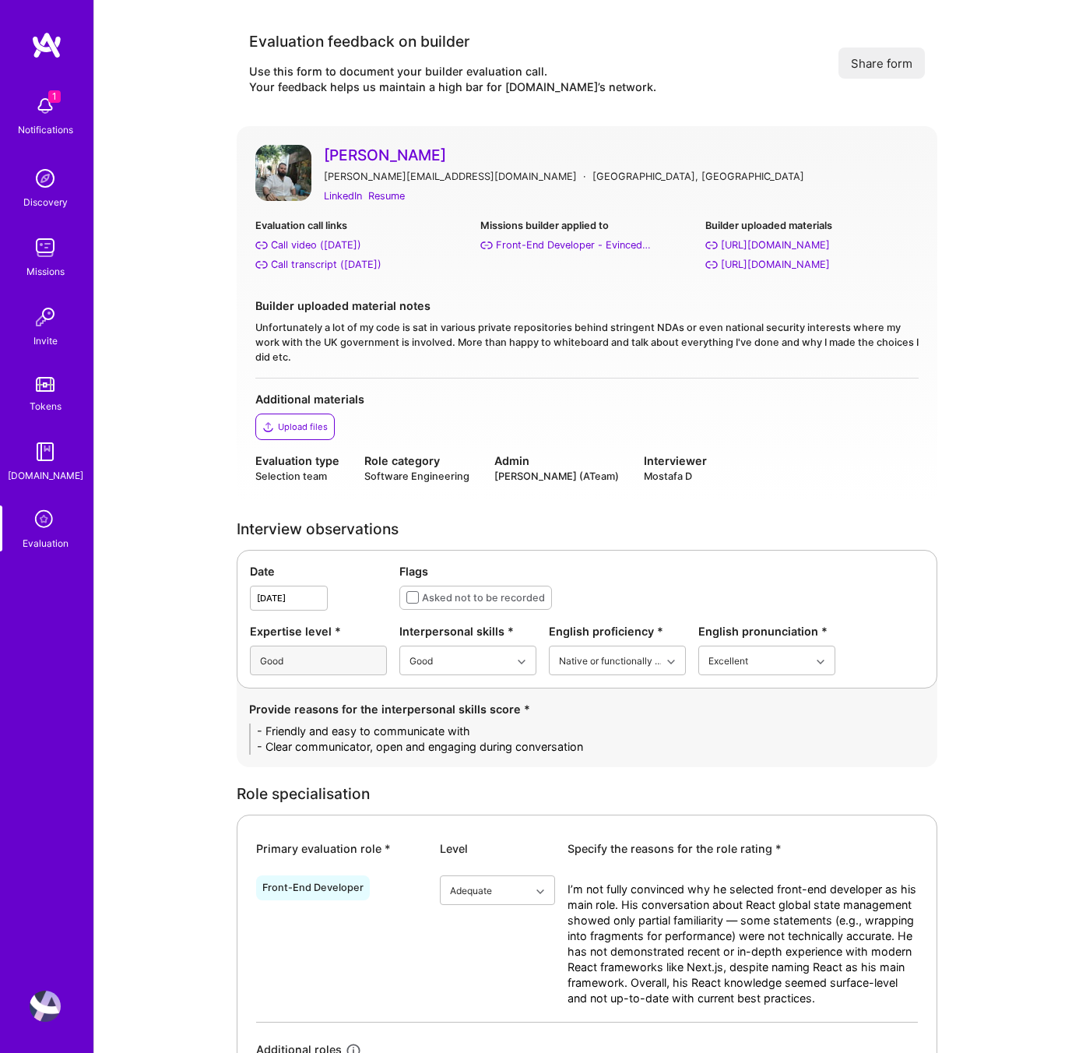
click at [401, 153] on link "[PERSON_NAME]" at bounding box center [621, 155] width 595 height 20
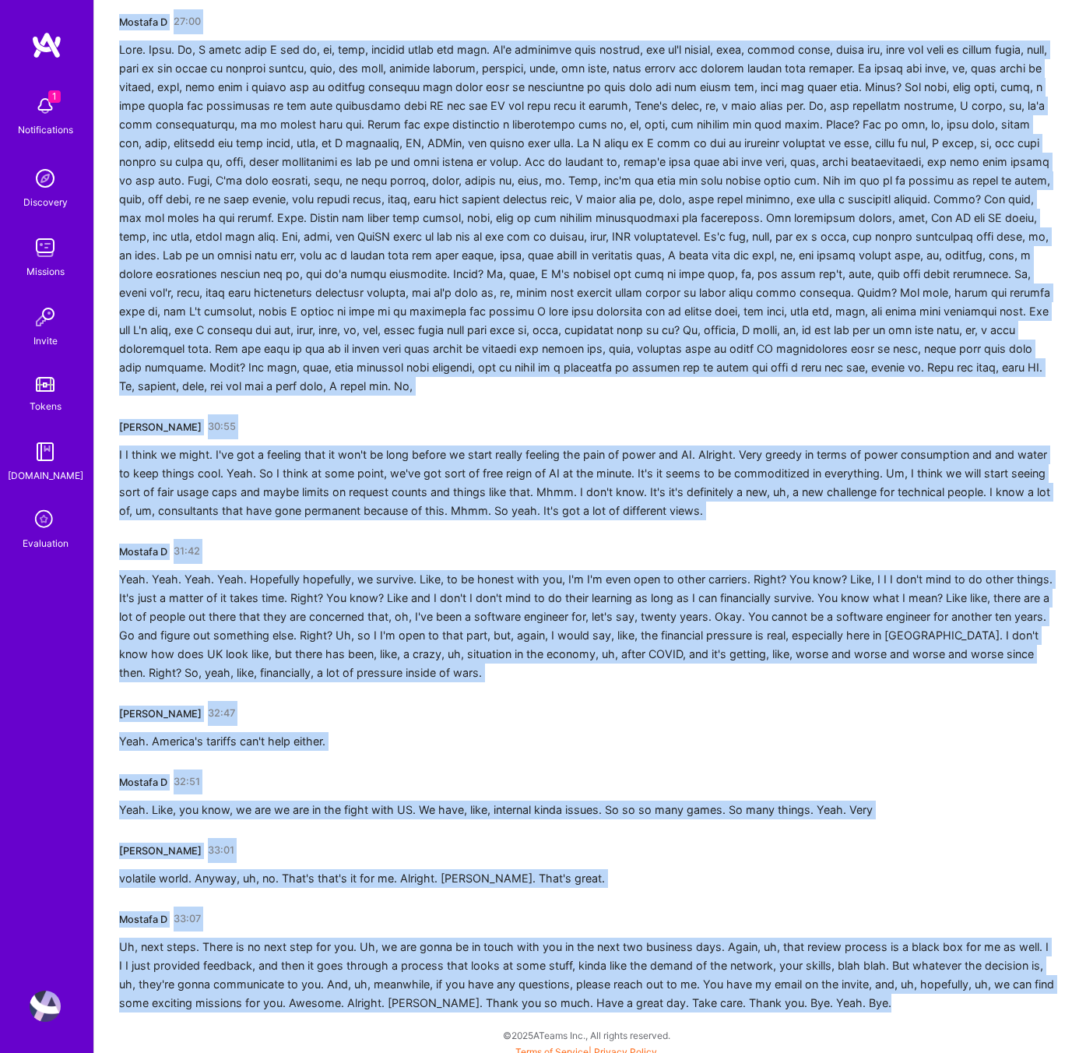
scroll to position [6729, 0]
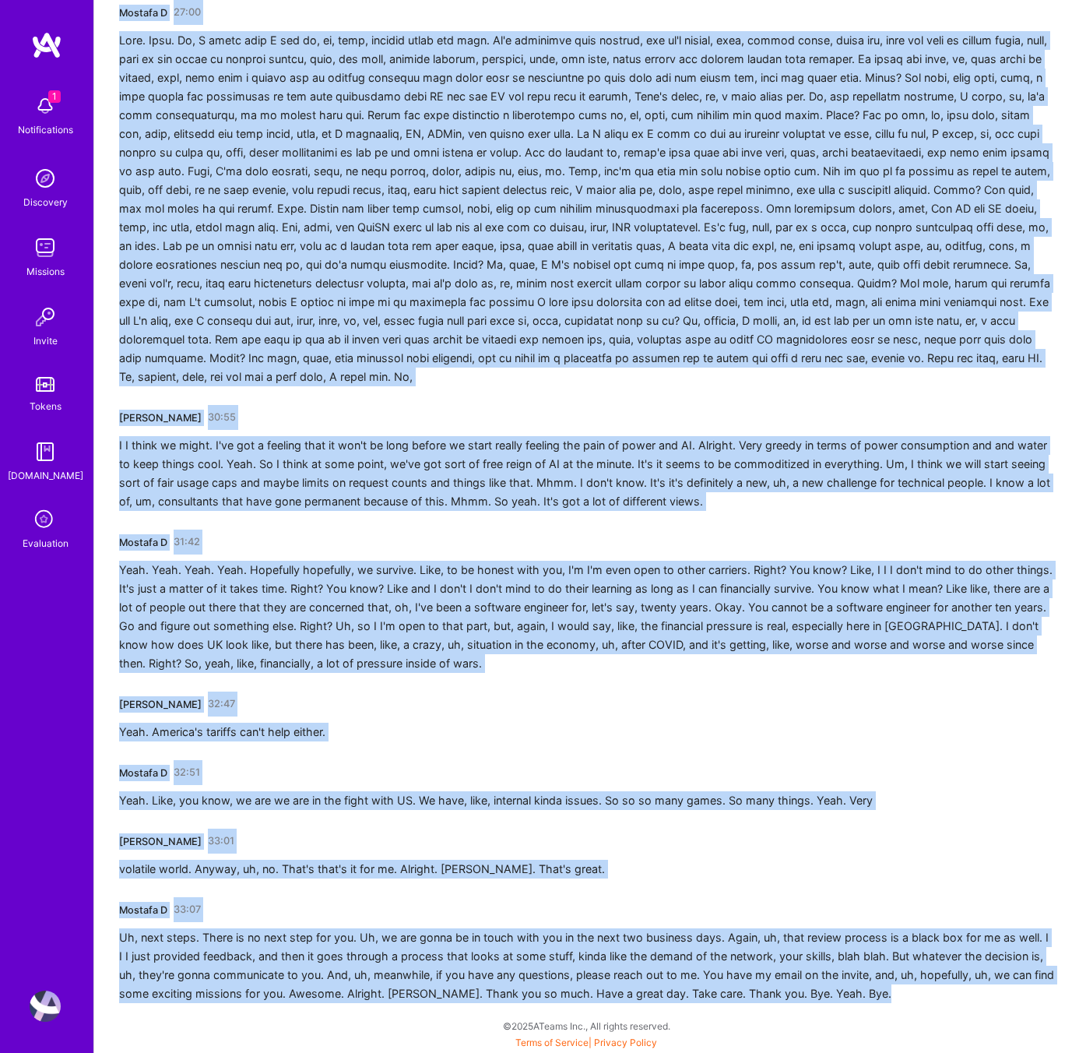
drag, startPoint x: 121, startPoint y: 277, endPoint x: 1078, endPoint y: 1052, distance: 1231.1
copy div "Paul Aldred-Bann 00:01 Okay. Mostafa D 00:03 Uh, can you hear me? Paul Aldred-B…"
click at [42, 521] on icon at bounding box center [45, 520] width 30 height 30
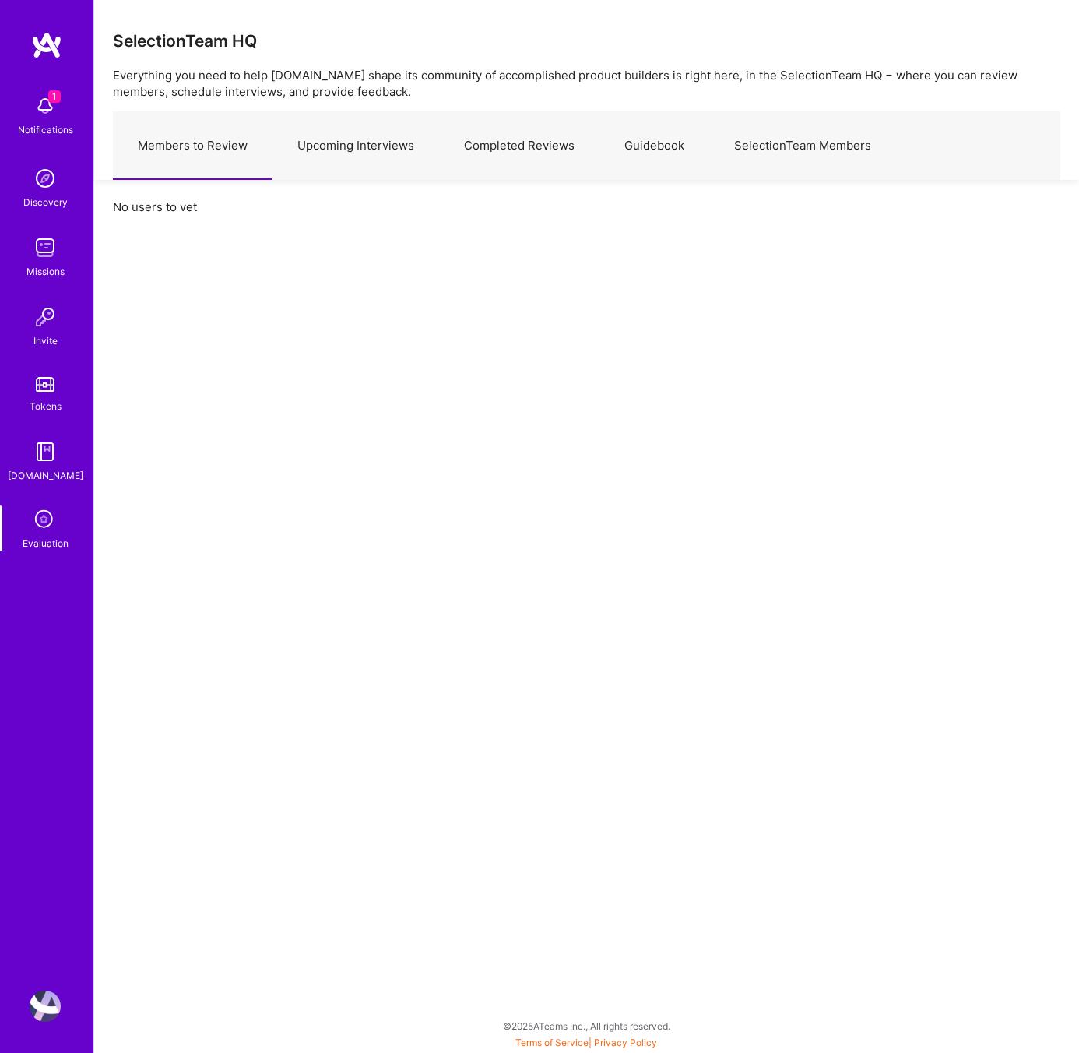
click at [523, 138] on link "Completed Reviews" at bounding box center [519, 146] width 160 height 68
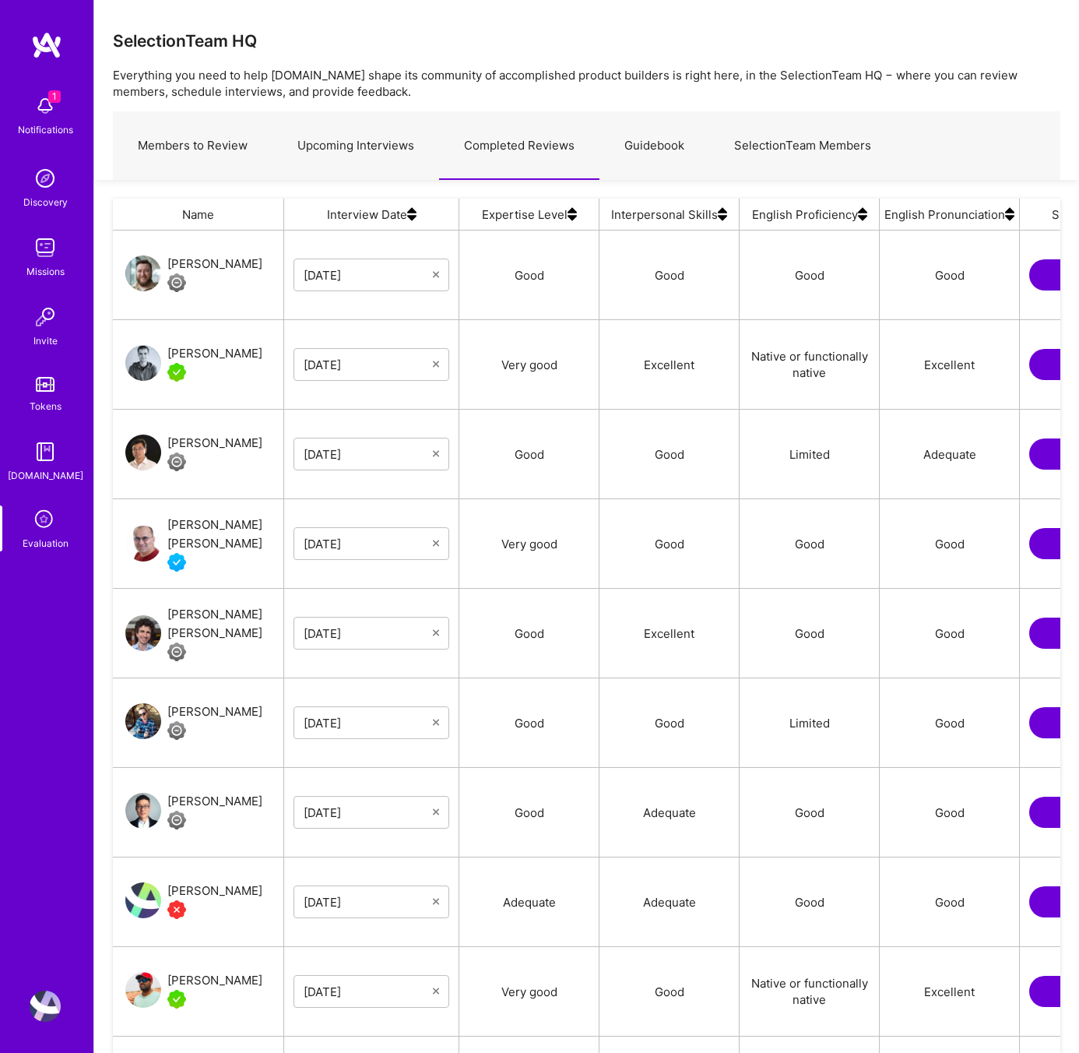
scroll to position [889, 948]
click at [639, 146] on link "Guidebook" at bounding box center [654, 146] width 110 height 68
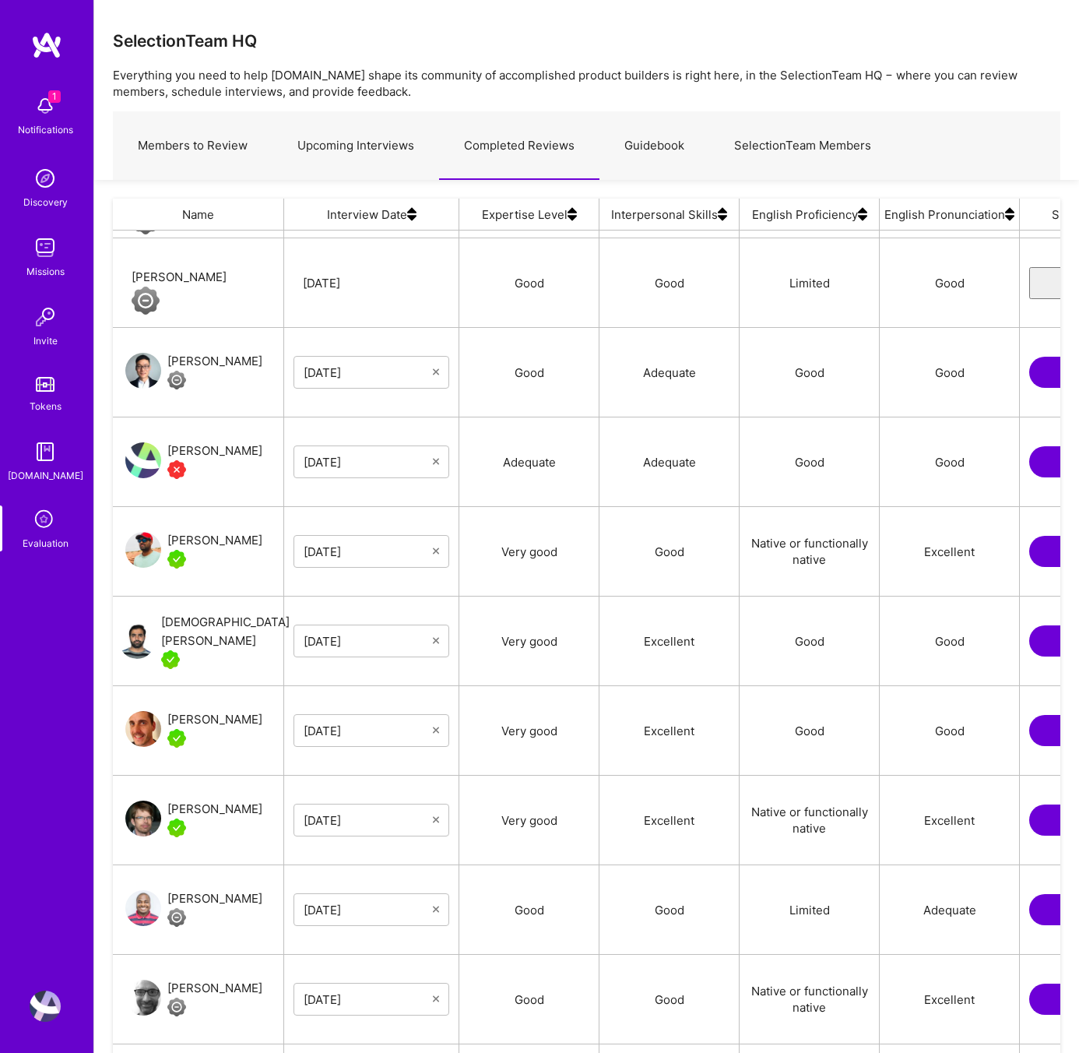
scroll to position [644, 0]
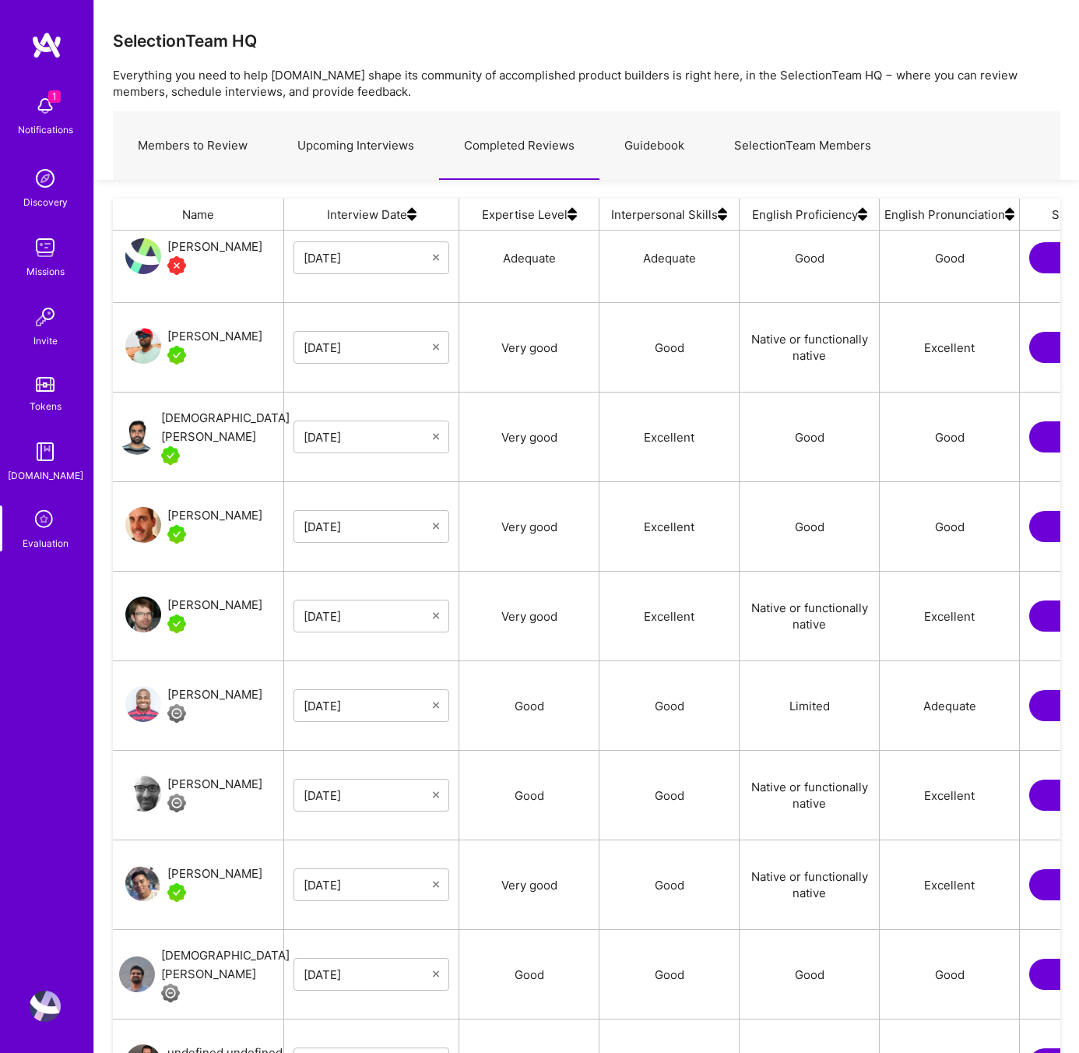
click at [207, 508] on div "Igor Biscanin" at bounding box center [214, 515] width 95 height 19
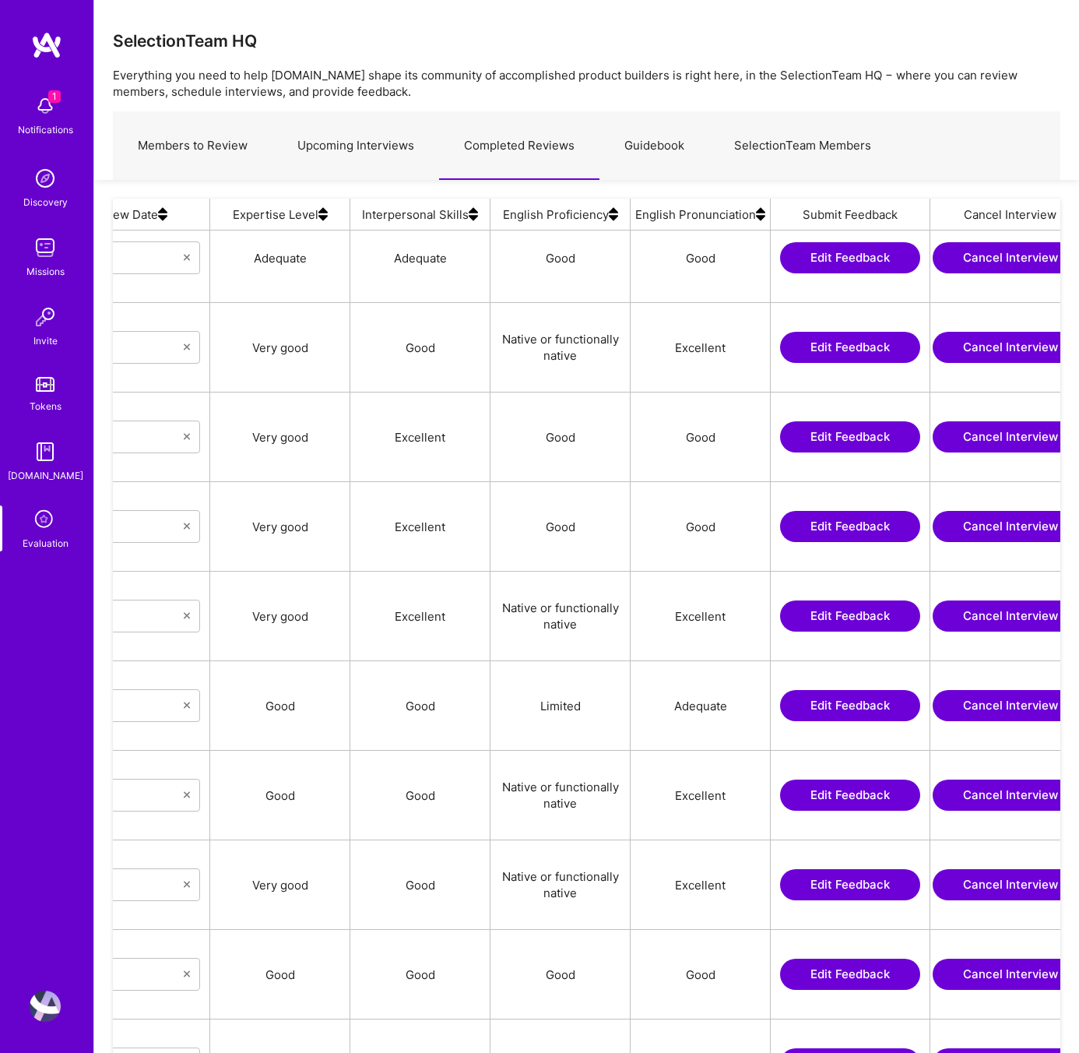
scroll to position [0, 290]
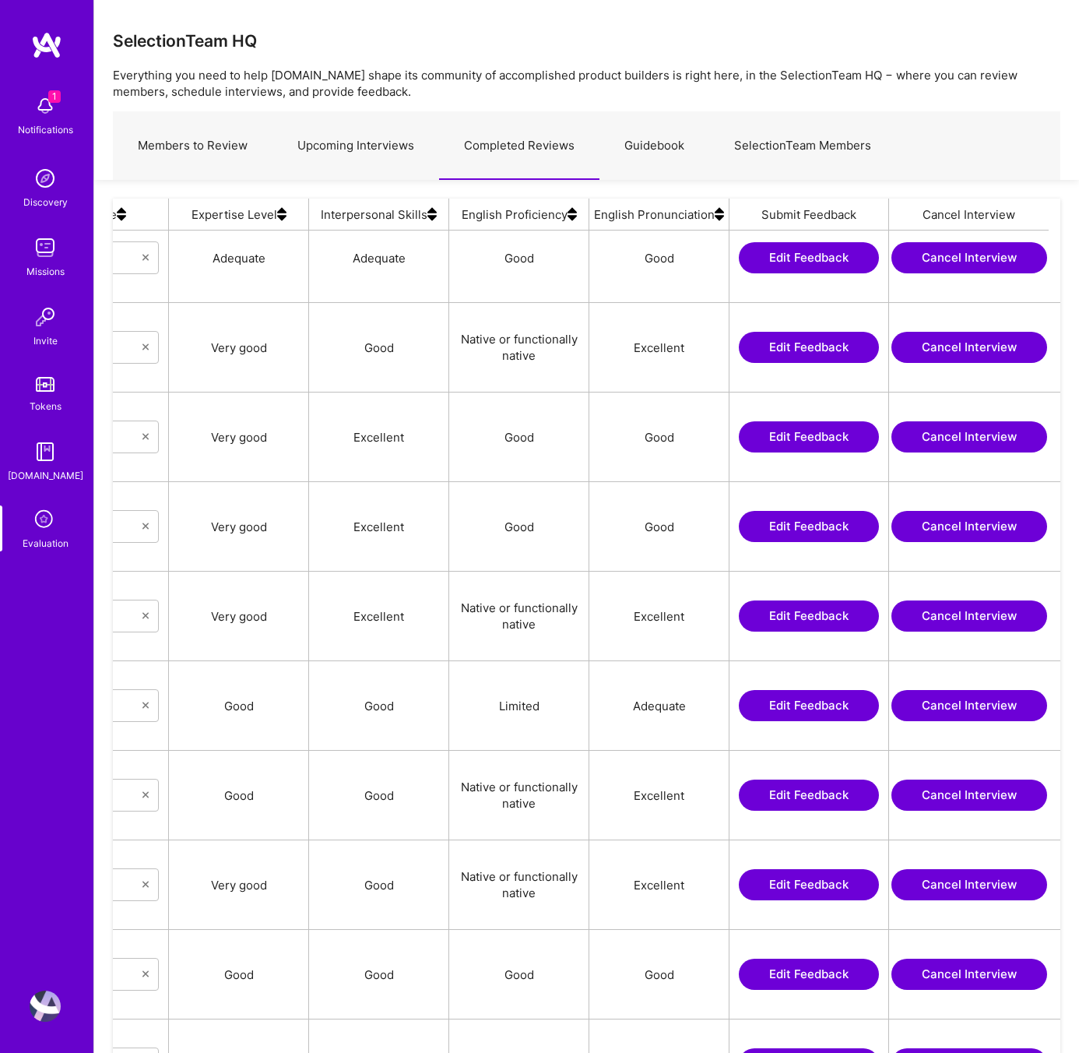
click at [789, 621] on button "Edit Feedback" at bounding box center [809, 615] width 140 height 31
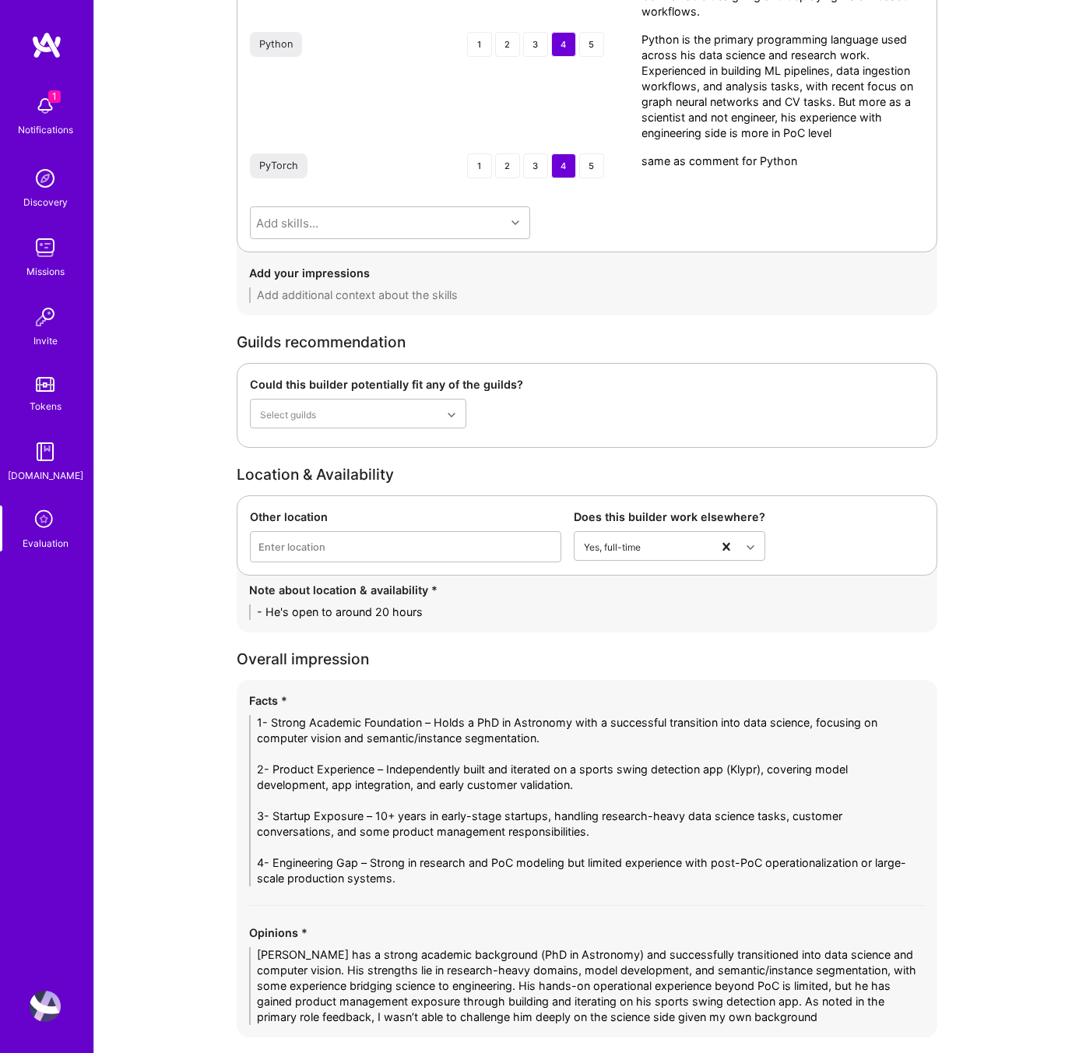
scroll to position [2909, 0]
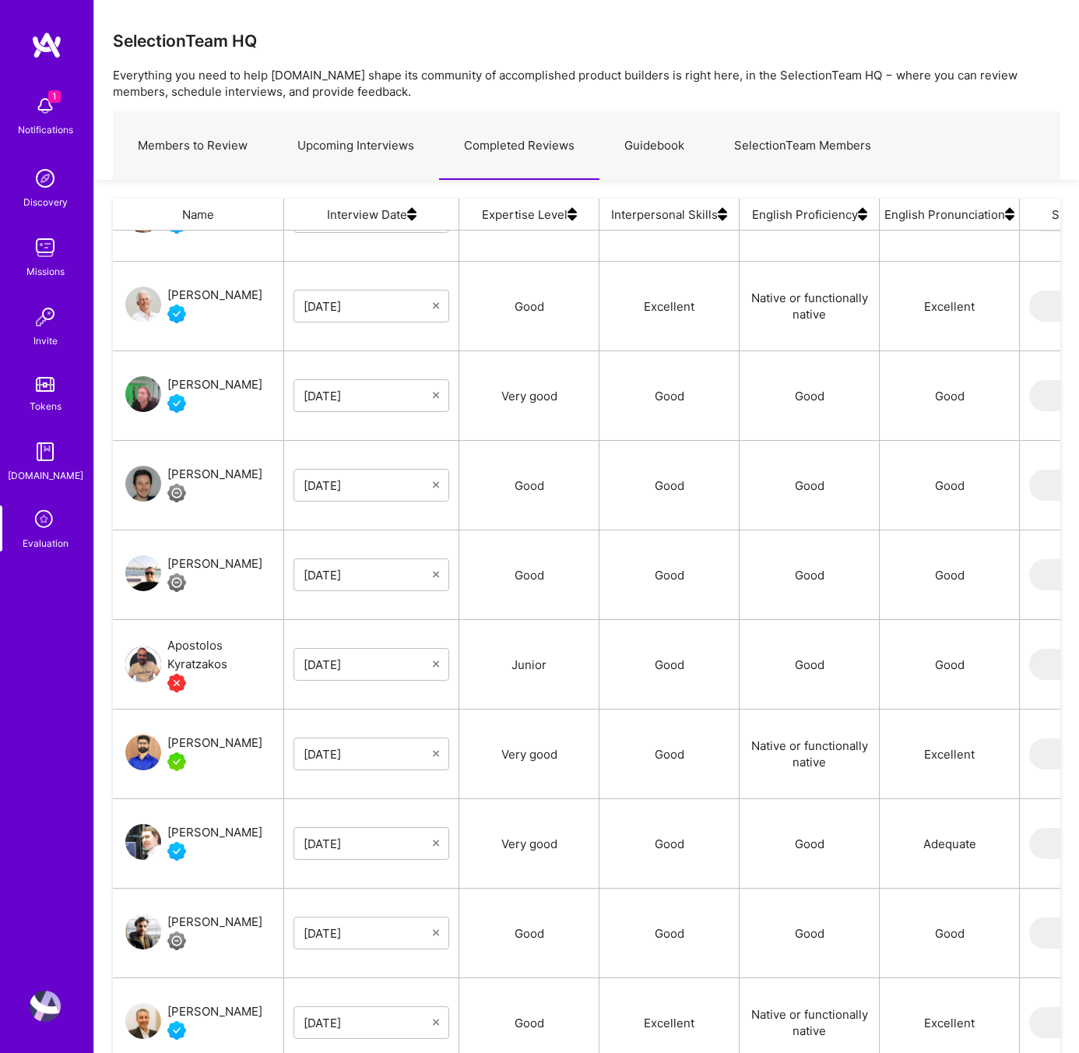
scroll to position [2924, 0]
click at [197, 743] on div "Raza Mirza" at bounding box center [214, 742] width 95 height 19
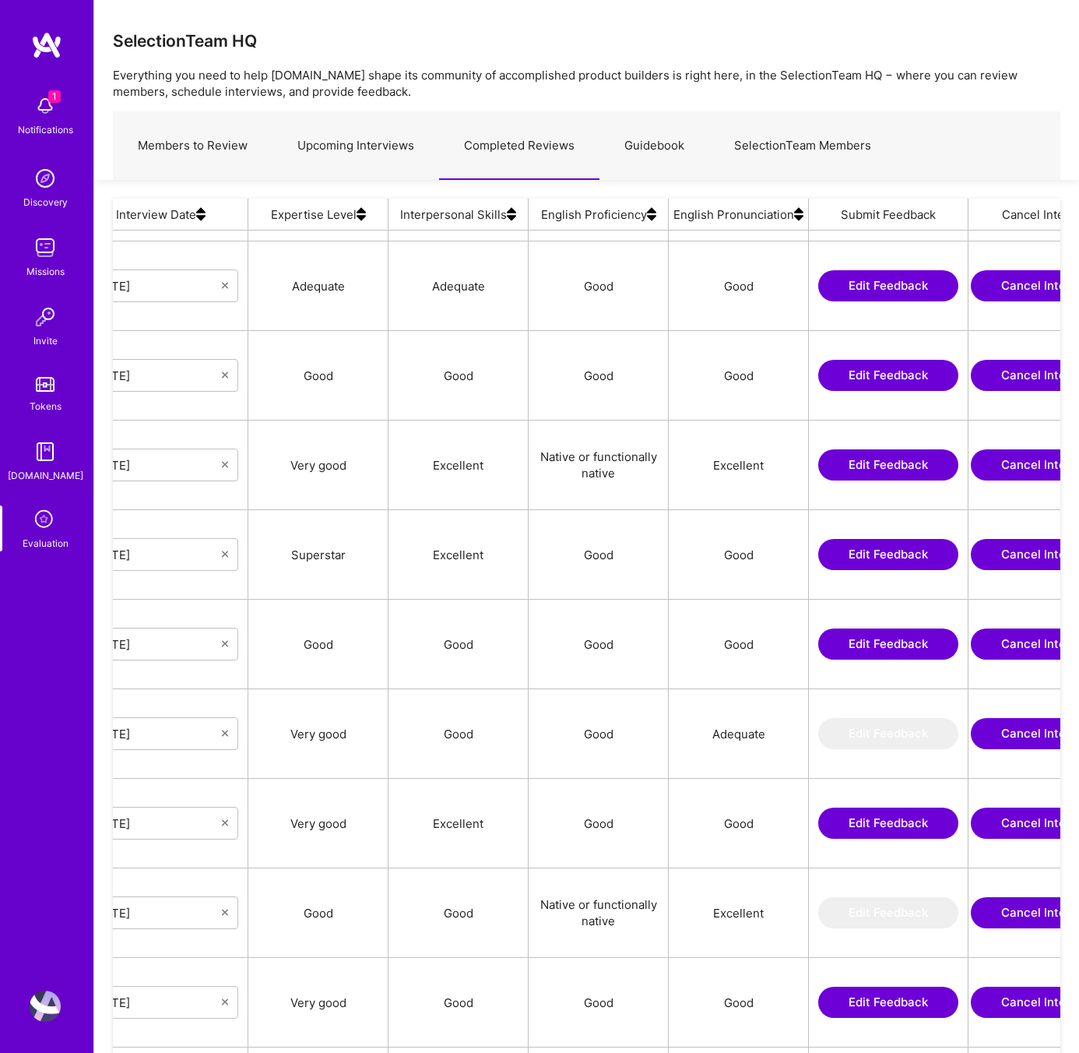
scroll to position [0, 209]
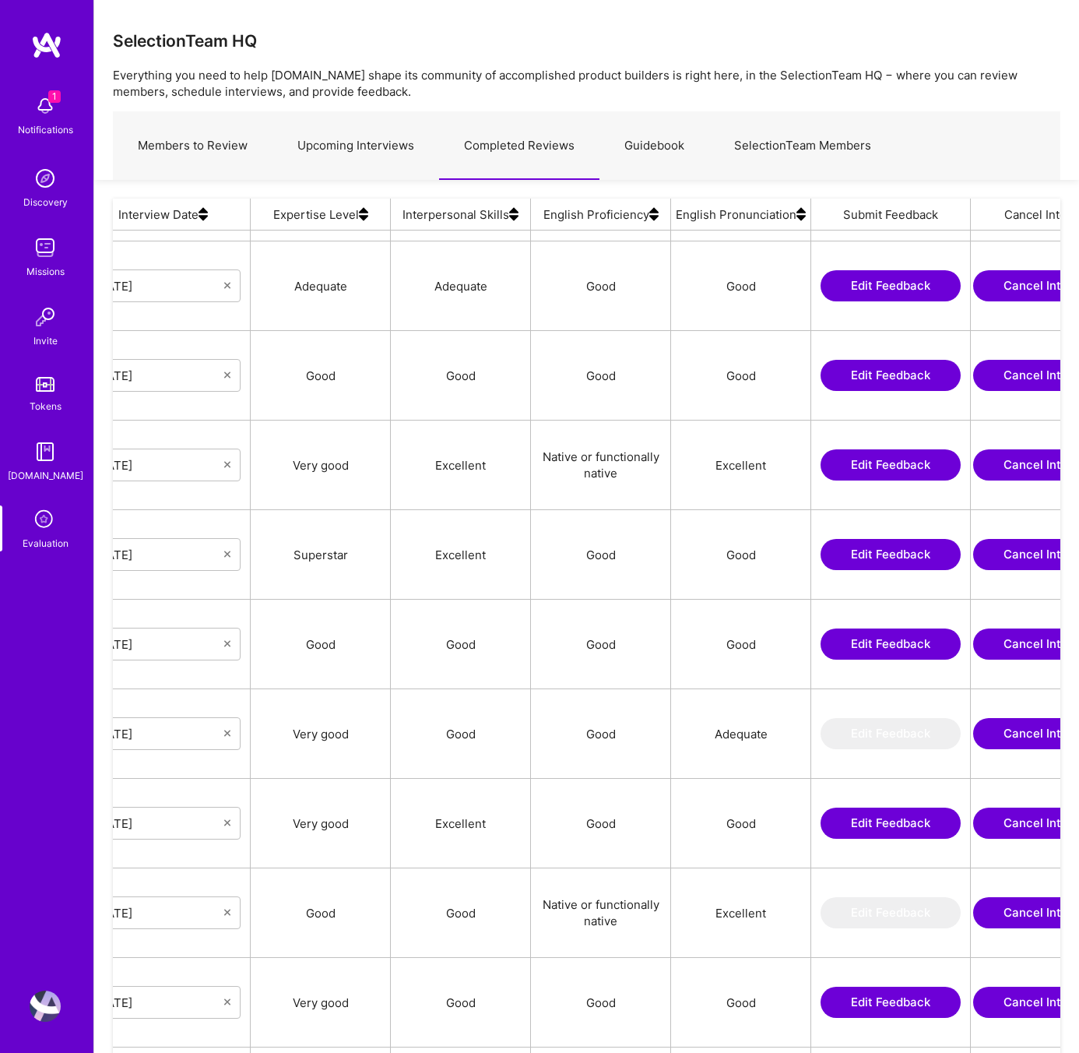
click at [905, 648] on button "Edit Feedback" at bounding box center [891, 643] width 140 height 31
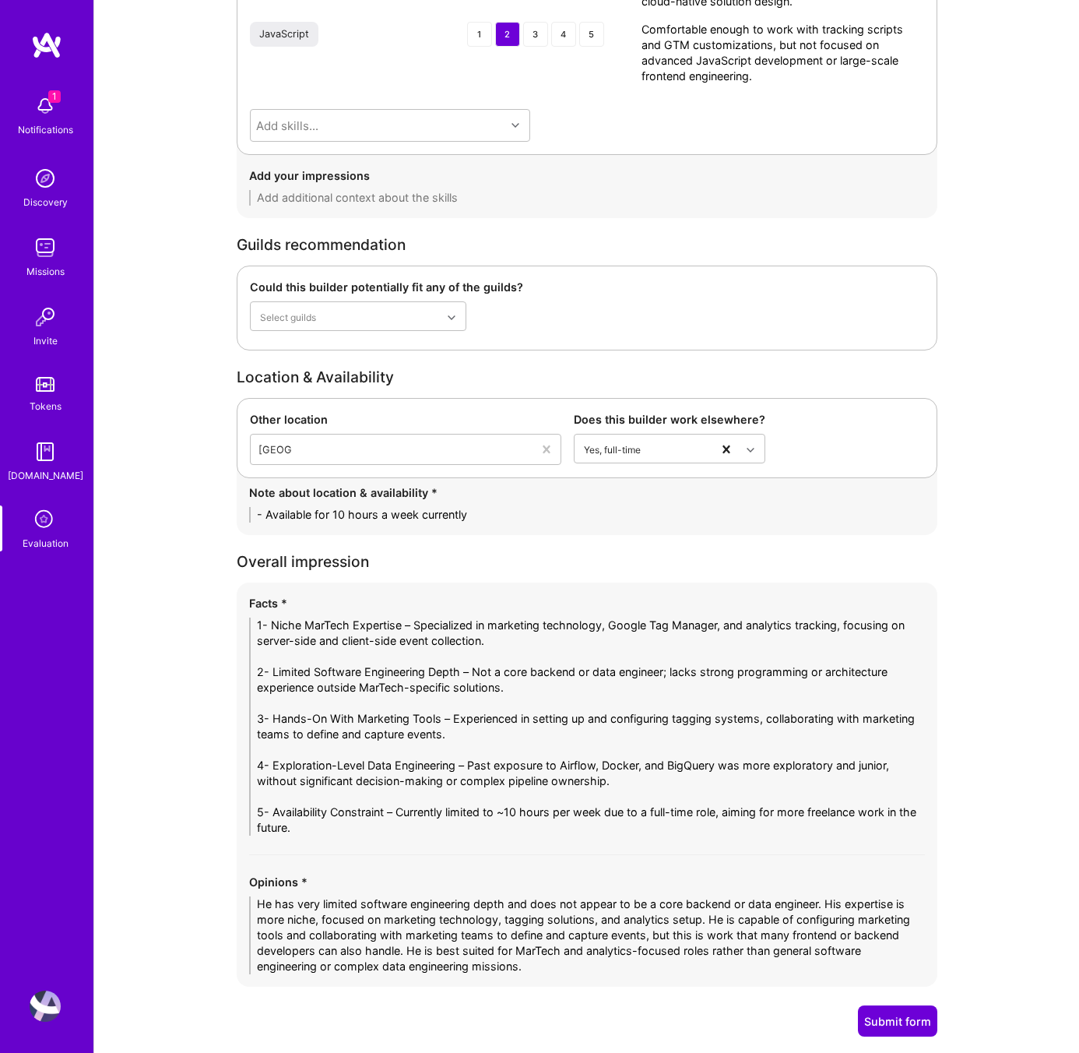
scroll to position [2888, 0]
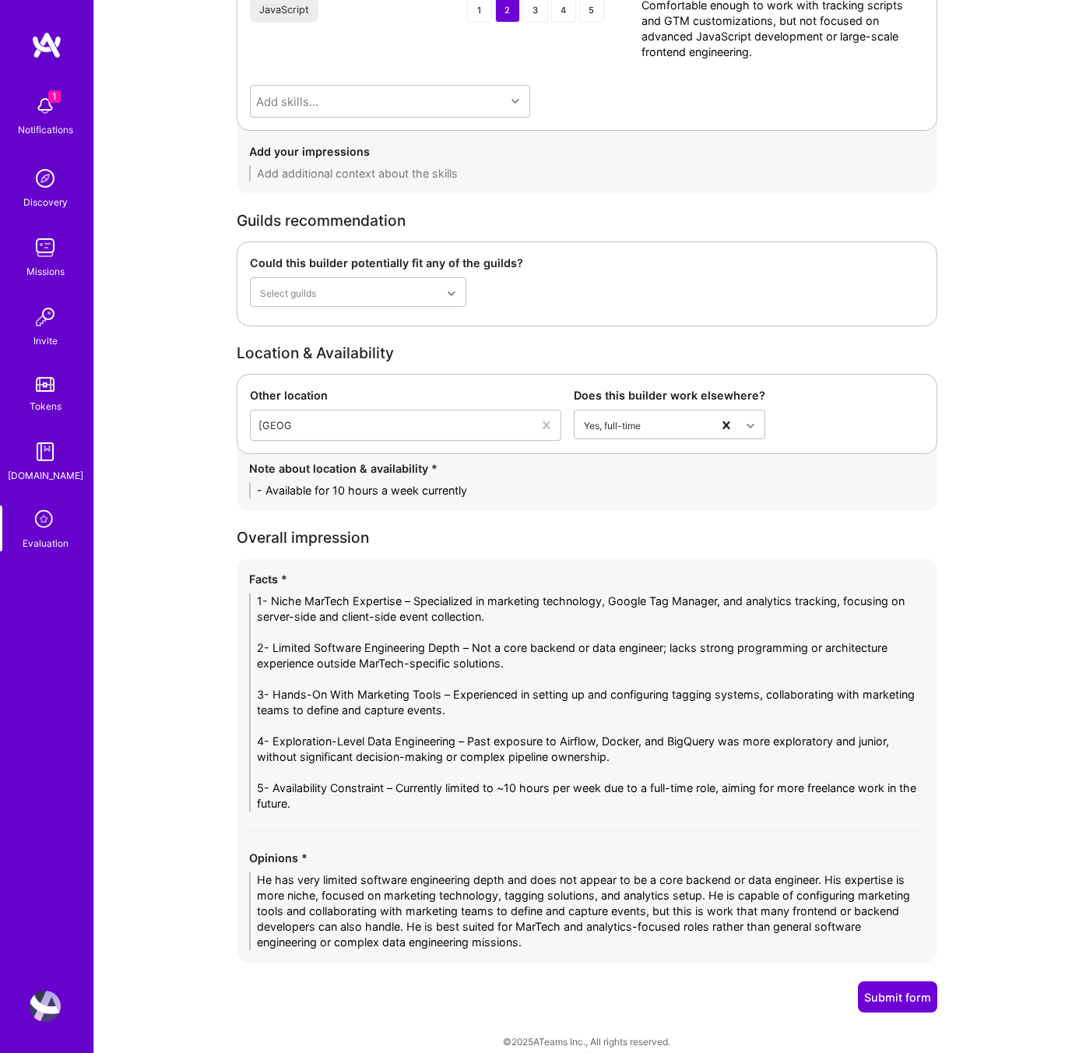
click at [369, 794] on textarea "1- Niche MarTech Expertise – Specialized in marketing technology, Google Tag Ma…" at bounding box center [587, 702] width 676 height 218
click at [360, 777] on textarea "1- Niche MarTech Expertise – Specialized in marketing technology, Google Tag Ma…" at bounding box center [587, 702] width 676 height 218
drag, startPoint x: 337, startPoint y: 789, endPoint x: 229, endPoint y: 567, distance: 247.6
paste textarea "Broad Technical Breadth – Paul has exposure across frontend, backend, DevOps, a…"
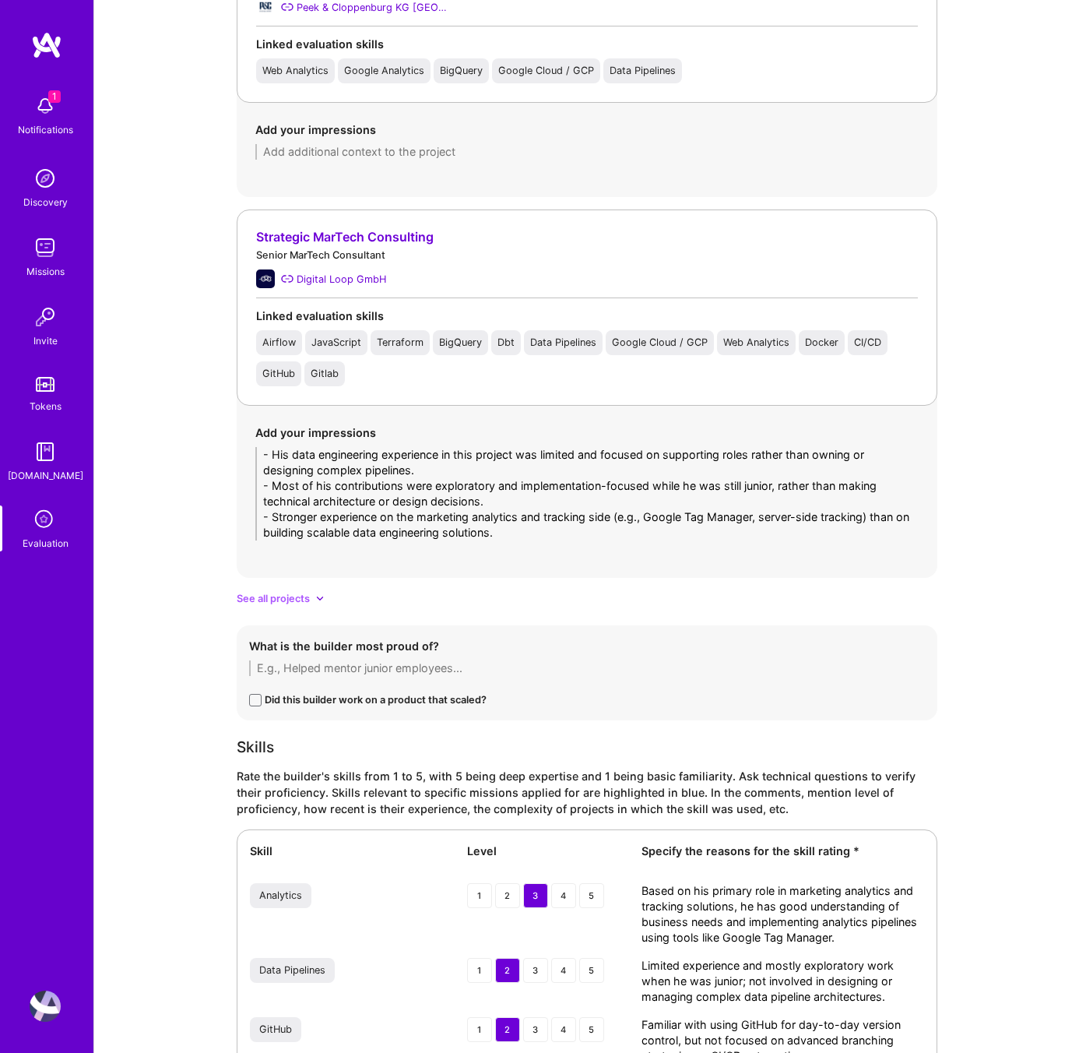
scroll to position [2904, 0]
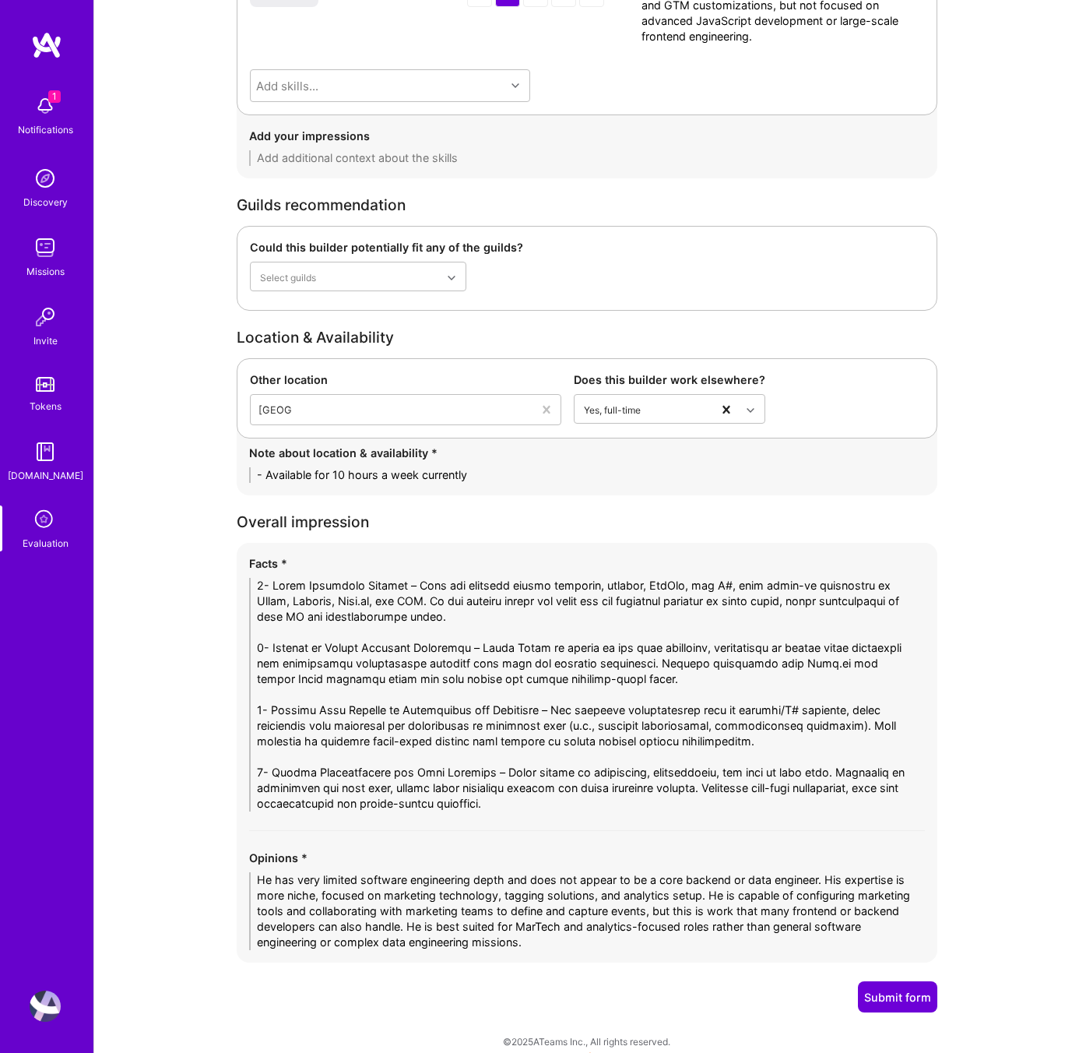
click at [389, 724] on textarea at bounding box center [587, 695] width 676 height 234
type textarea "1- Niche MarTech Expertise – Specialized in marketing technology, Google Tag Ma…"
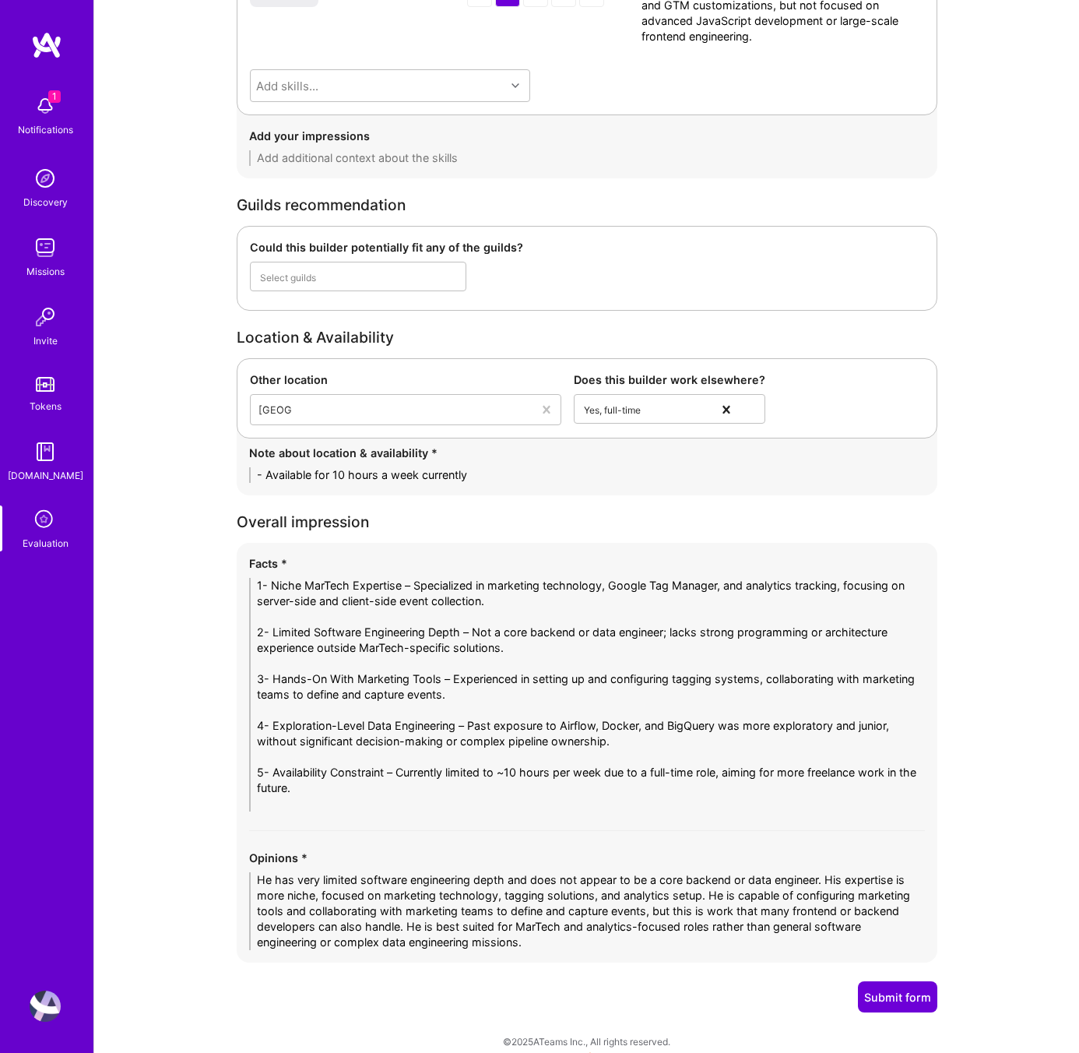
scroll to position [2888, 0]
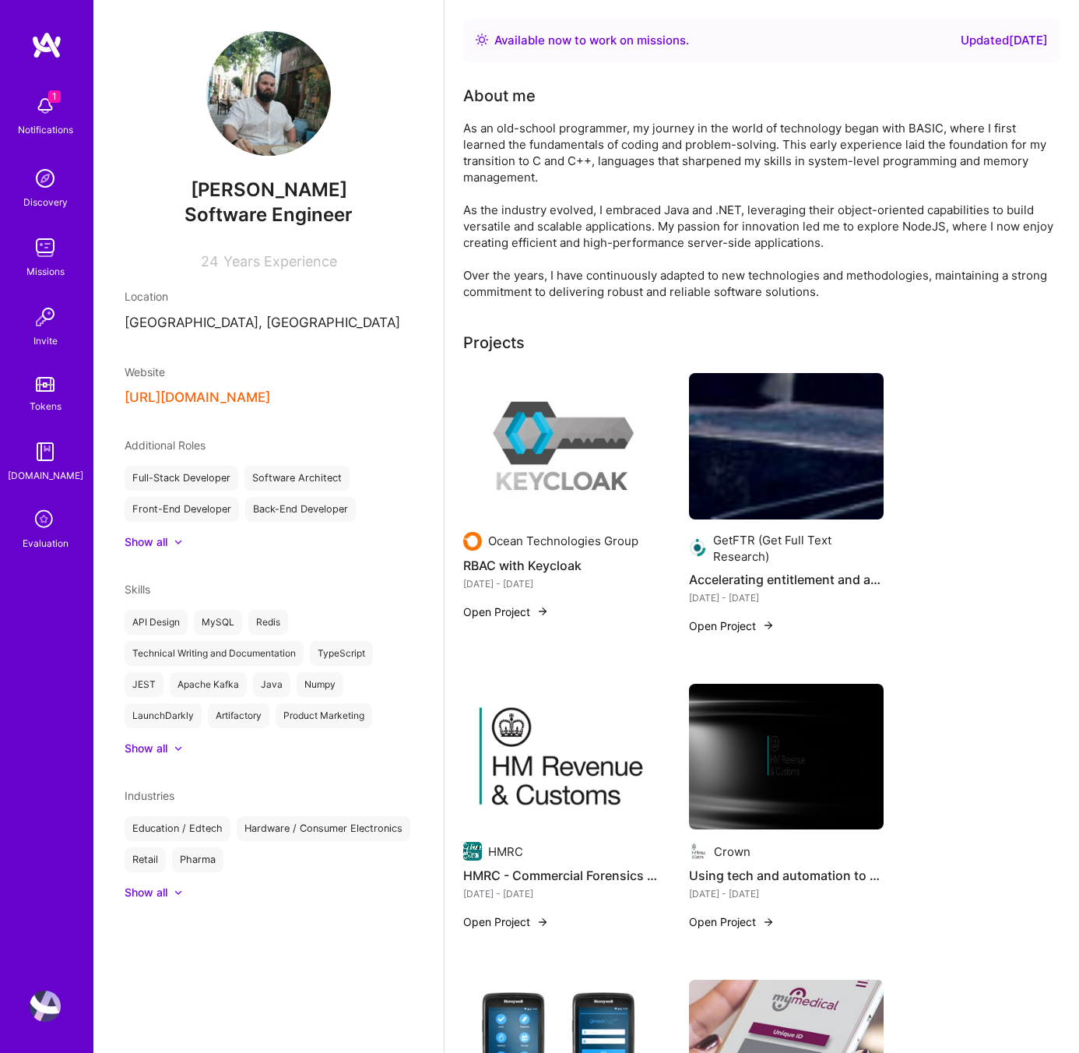
drag, startPoint x: 347, startPoint y: 188, endPoint x: 142, endPoint y: 185, distance: 205.6
click at [142, 185] on span "[PERSON_NAME]" at bounding box center [269, 189] width 288 height 23
copy span "[PERSON_NAME]"
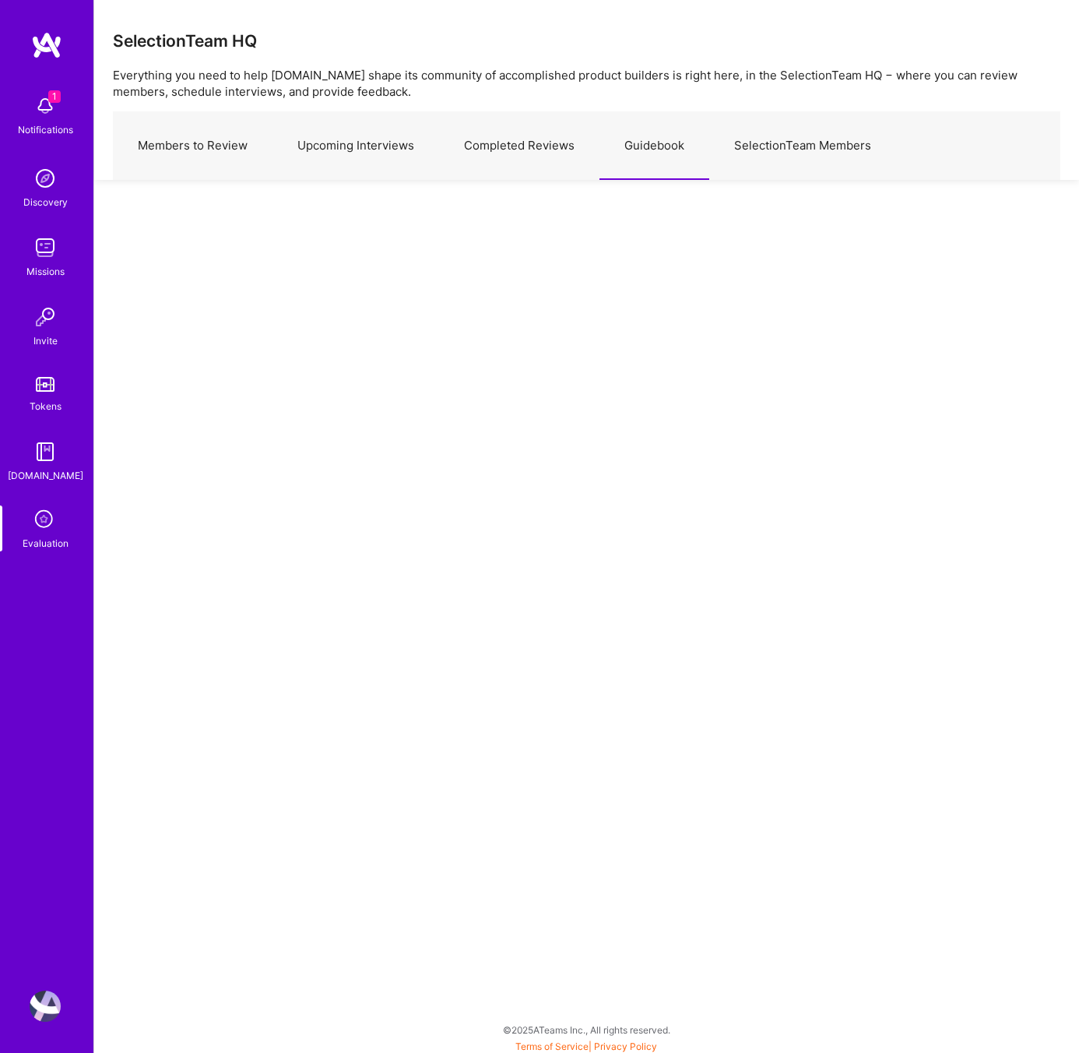
scroll to position [4, 0]
